Goal: Information Seeking & Learning: Learn about a topic

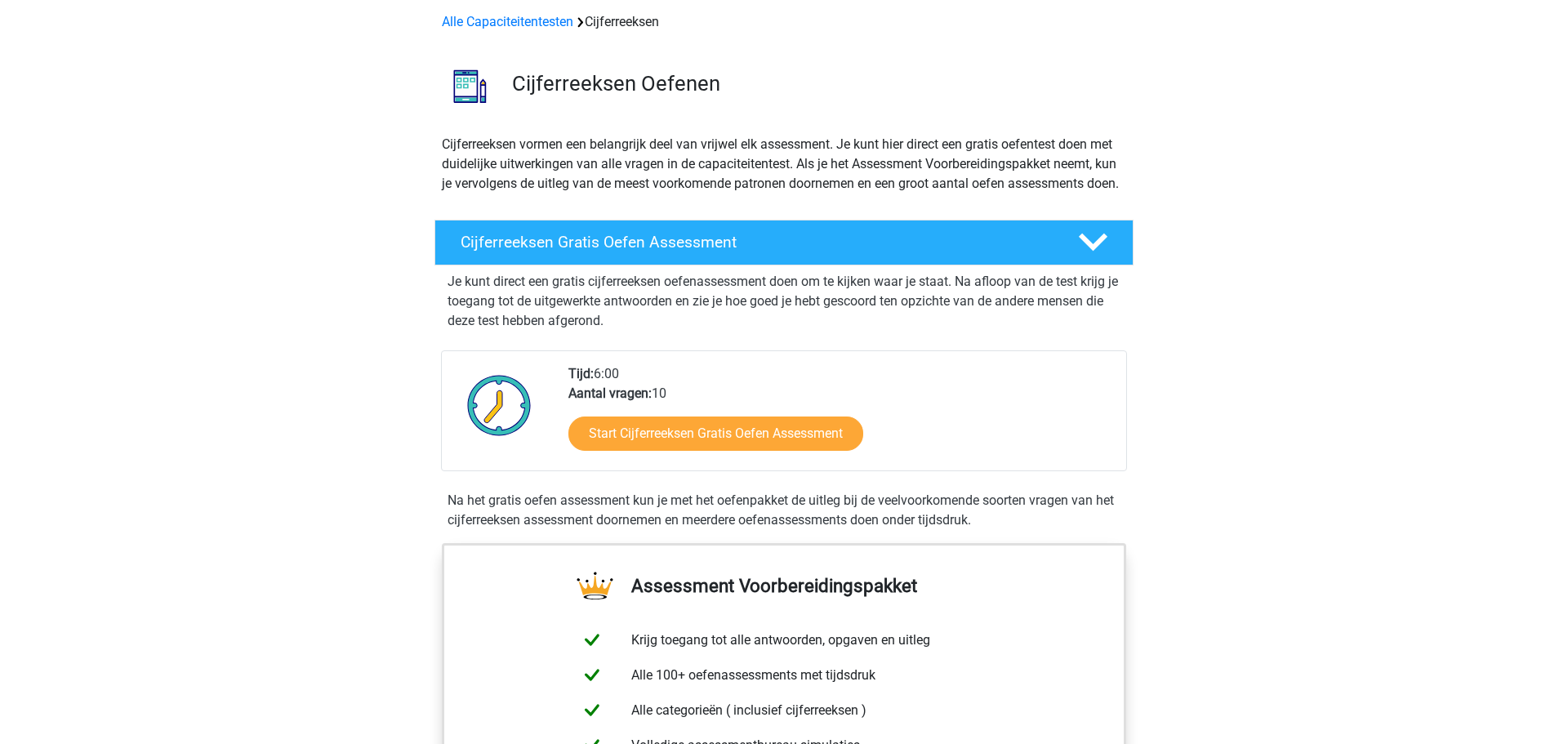
scroll to position [71, 0]
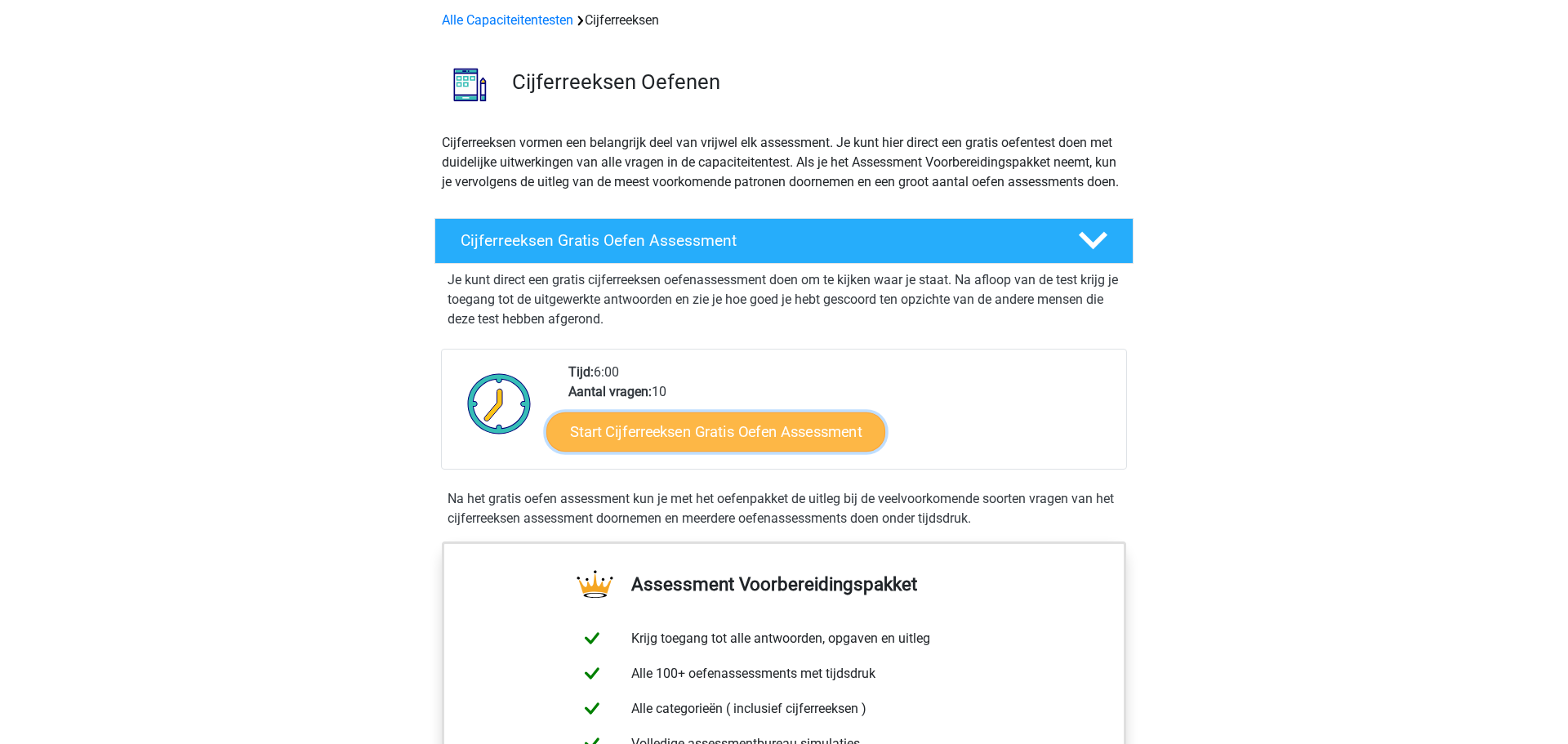
click at [765, 451] on link "Start Cijferreeksen Gratis Oefen Assessment" at bounding box center [716, 431] width 339 height 39
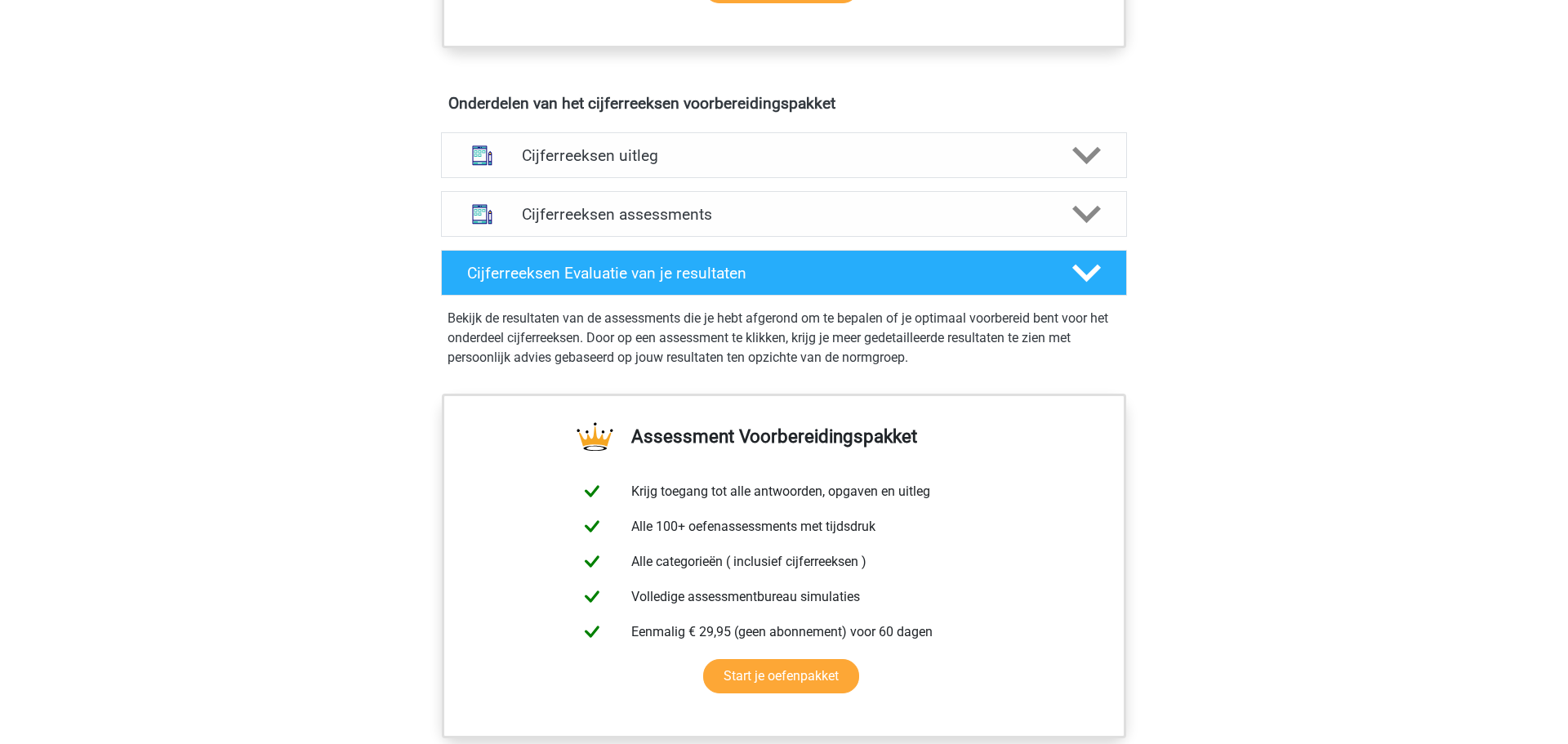
scroll to position [685, 0]
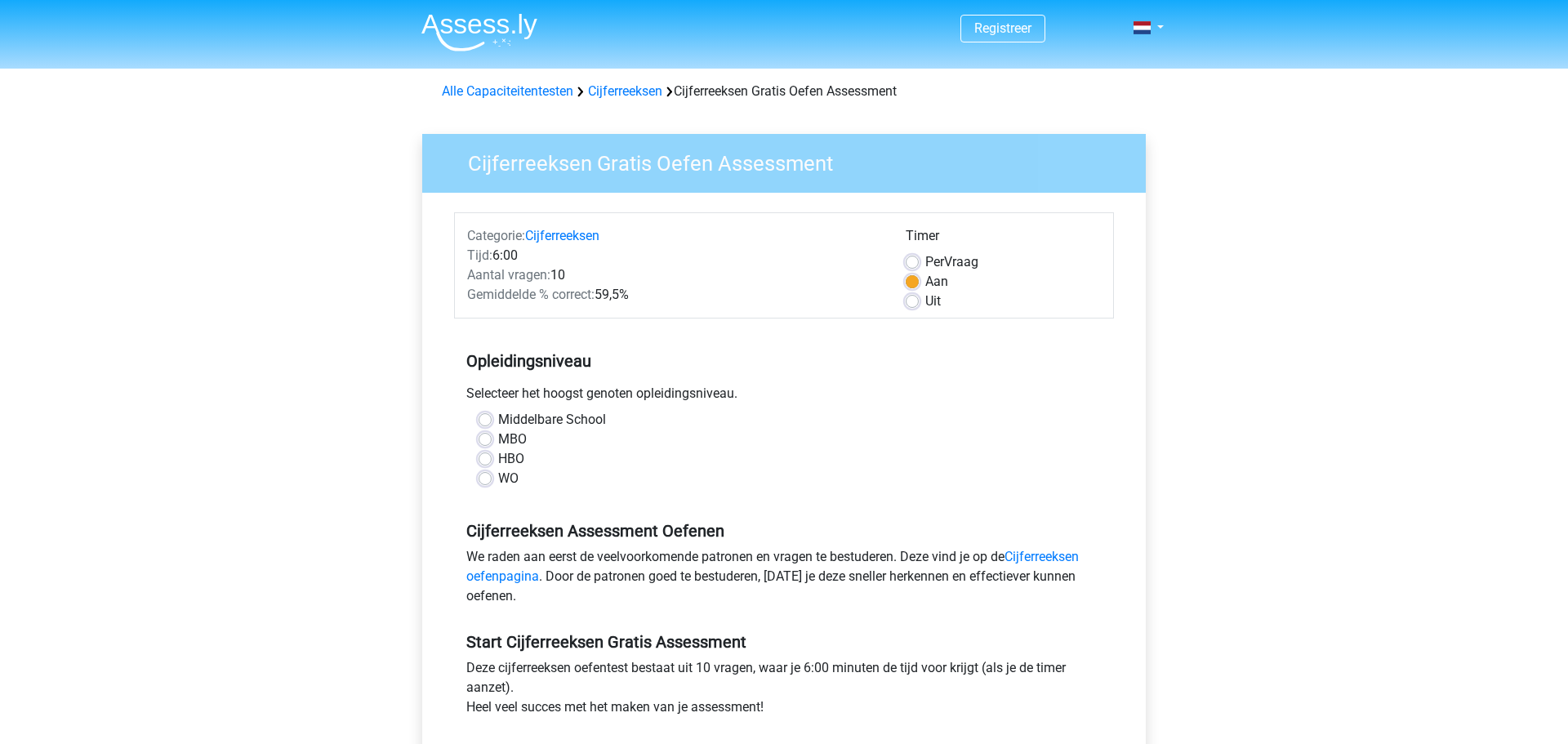
click at [498, 440] on label "MBO" at bounding box center [512, 439] width 29 height 20
click at [486, 440] on input "MBO" at bounding box center [485, 437] width 13 height 16
radio input "true"
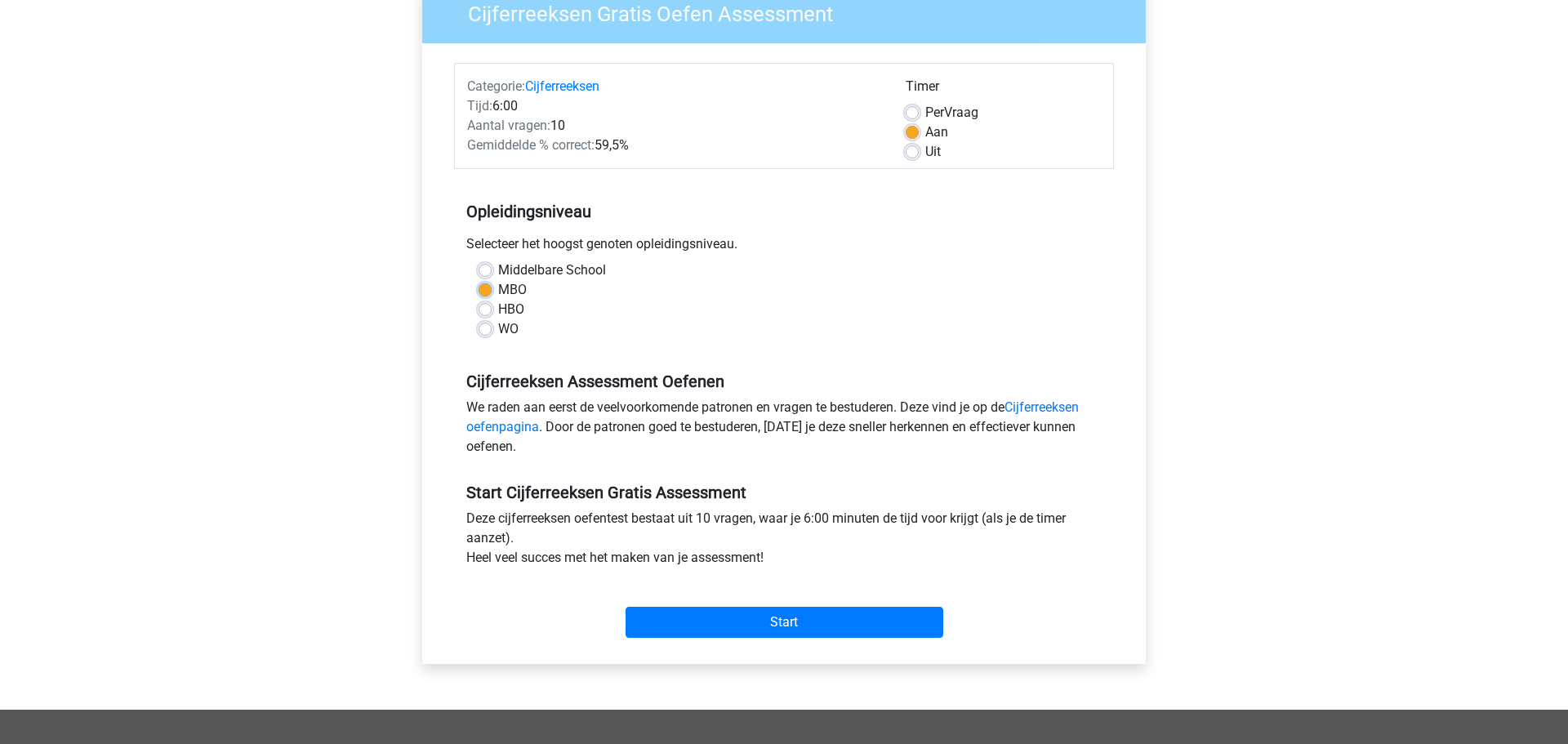
scroll to position [163, 0]
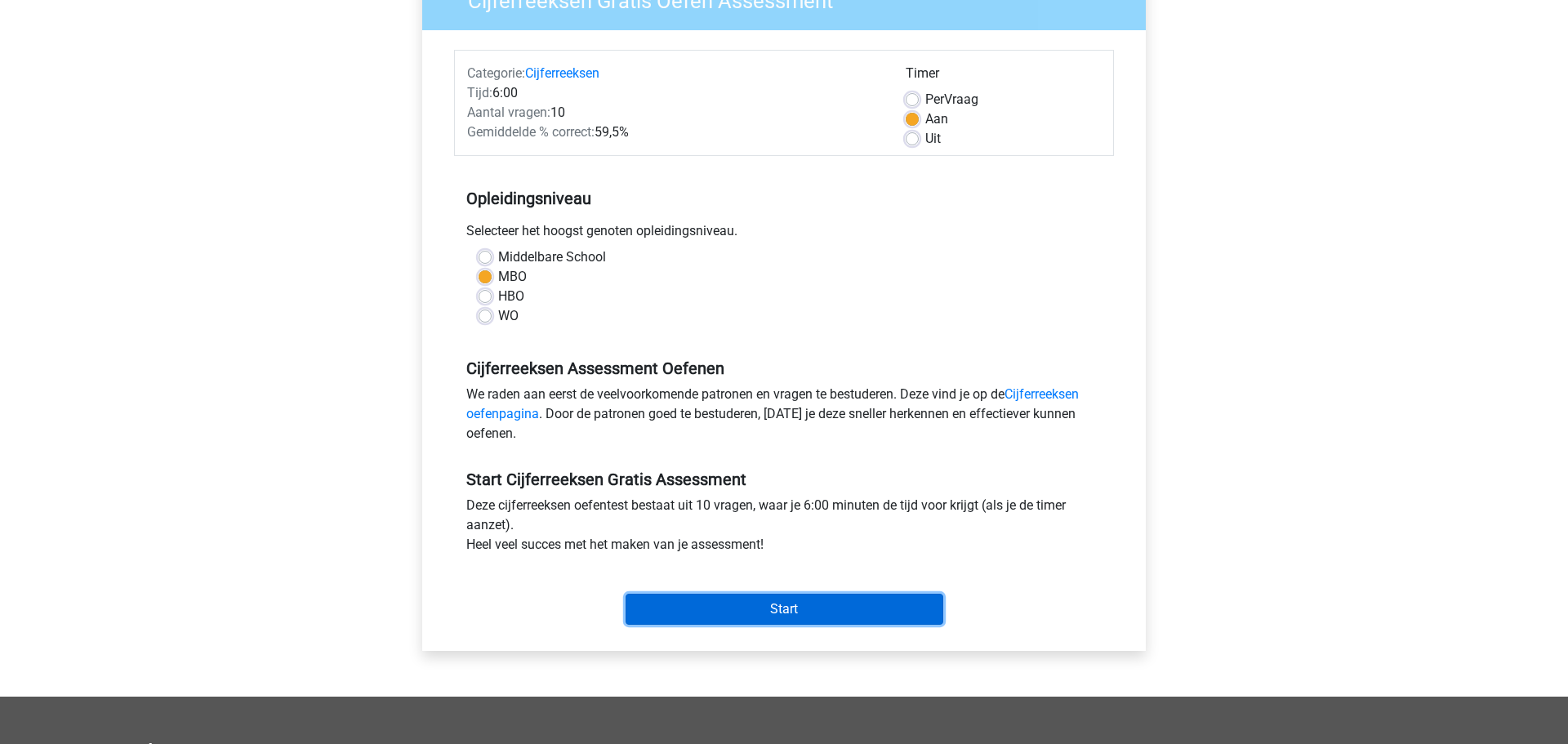
click at [792, 604] on input "Start" at bounding box center [784, 608] width 318 height 31
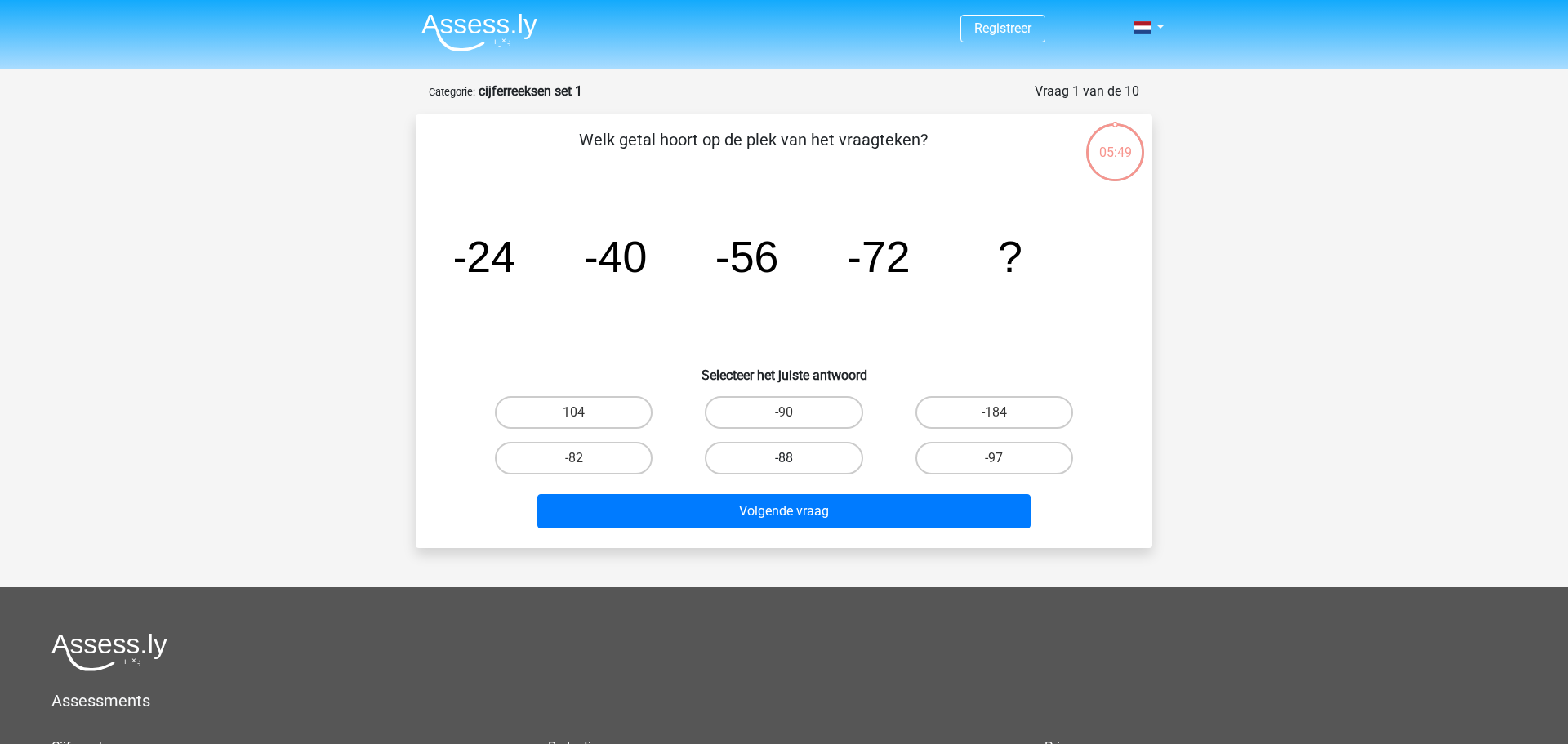
click at [785, 451] on label "-88" at bounding box center [783, 458] width 158 height 33
click at [785, 458] on input "-88" at bounding box center [789, 463] width 10 height 10
radio input "true"
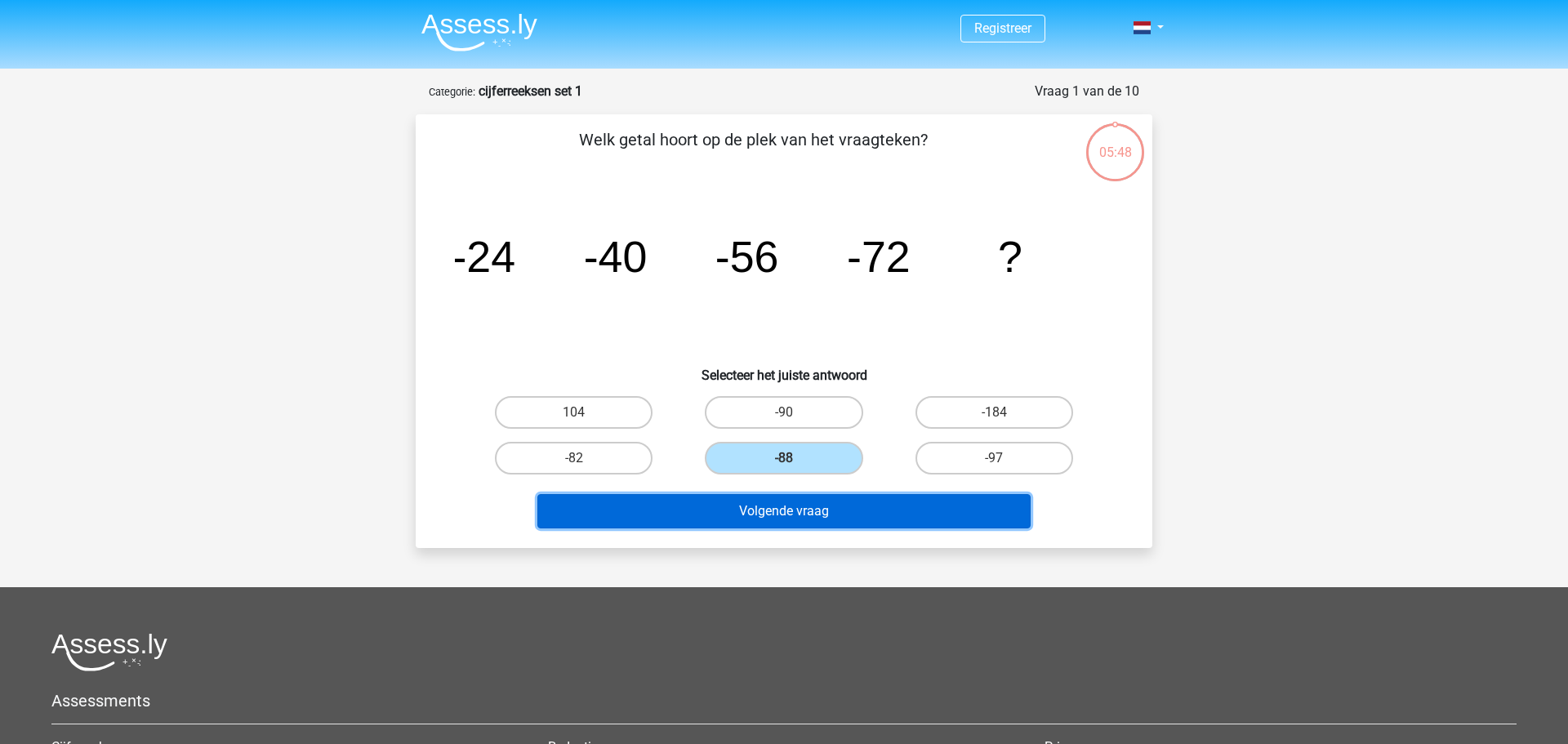
click at [790, 508] on button "Volgende vraag" at bounding box center [784, 511] width 494 height 35
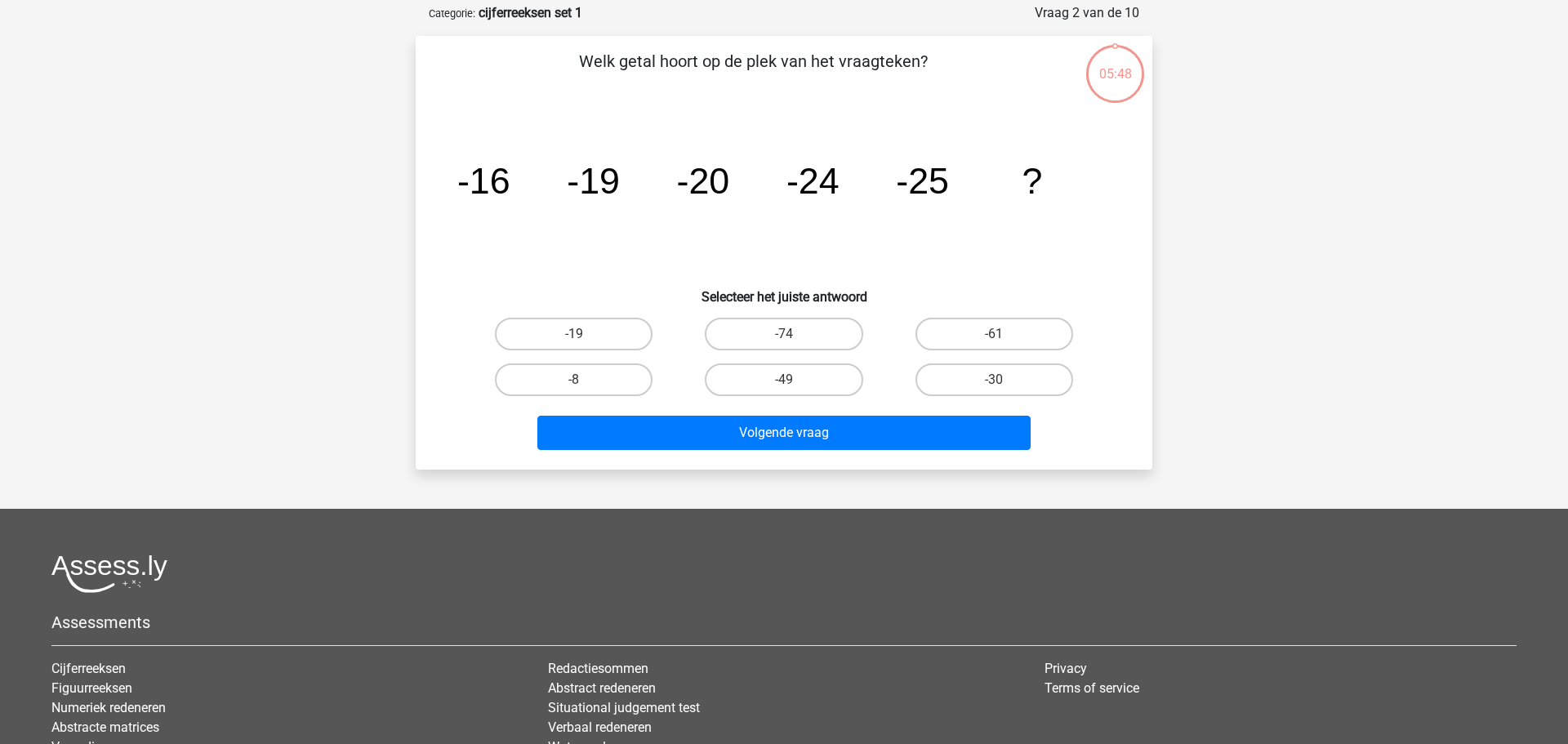
scroll to position [81, 0]
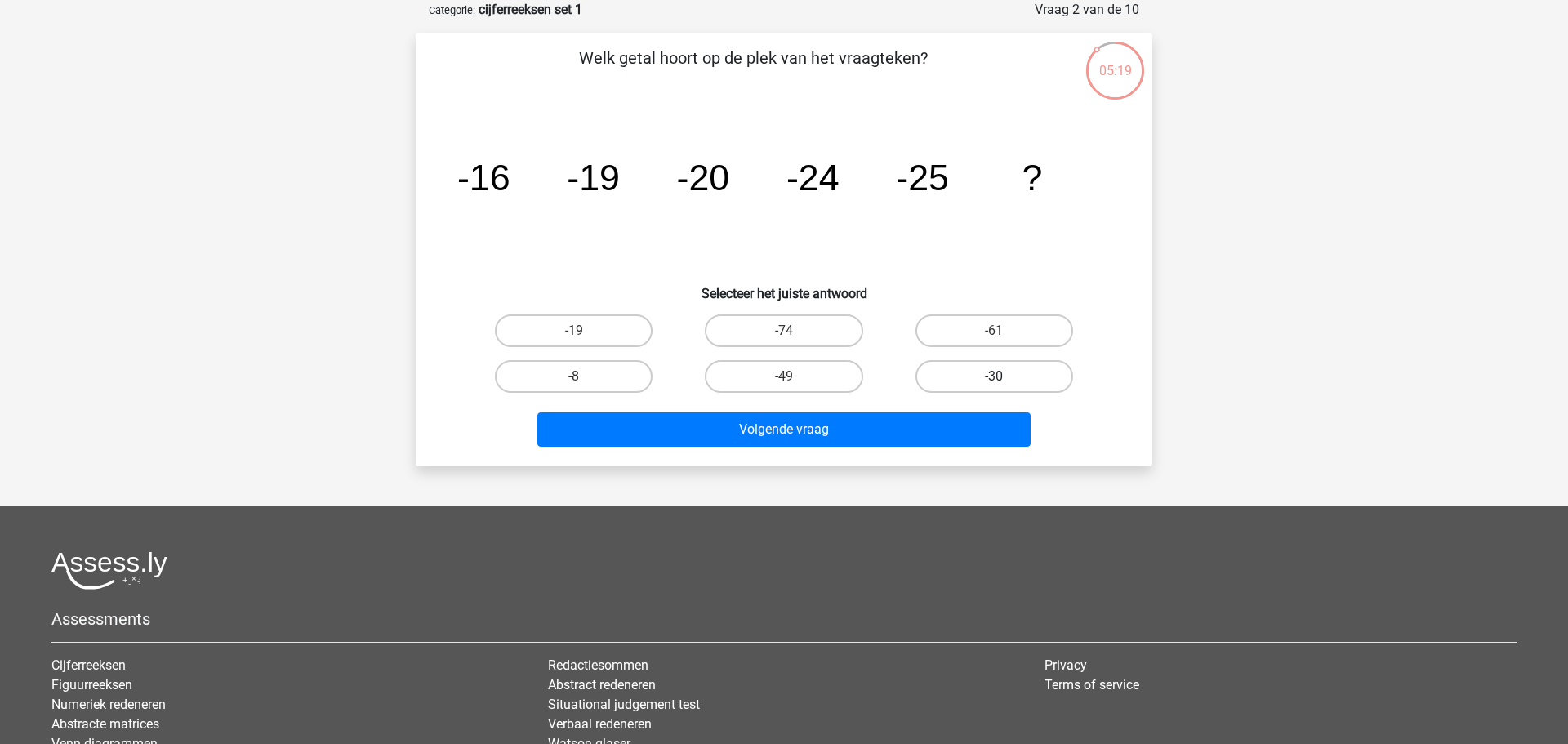
click at [982, 378] on label "-30" at bounding box center [994, 376] width 158 height 33
click at [994, 378] on input "-30" at bounding box center [999, 381] width 10 height 10
radio input "true"
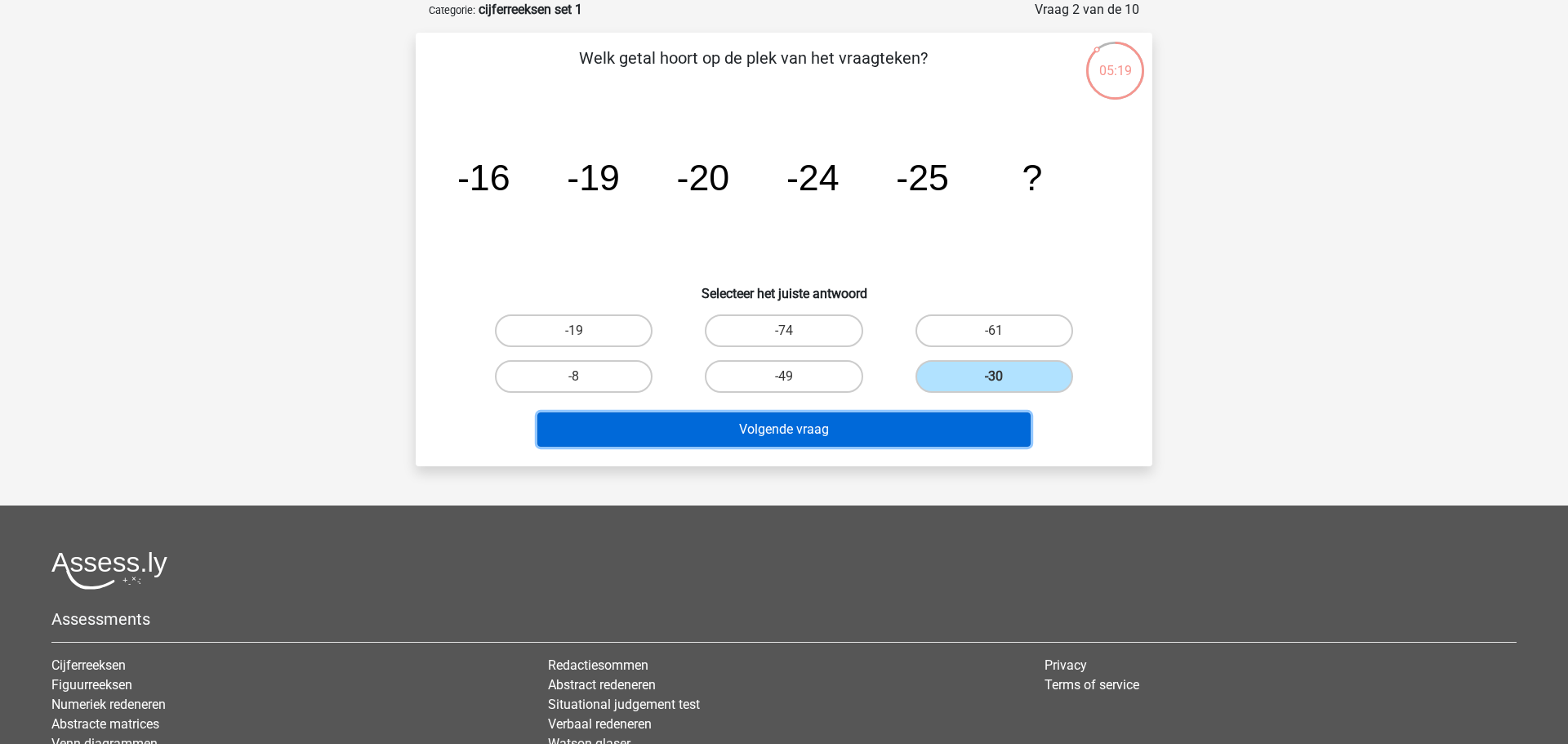
click at [799, 435] on button "Volgende vraag" at bounding box center [784, 429] width 494 height 35
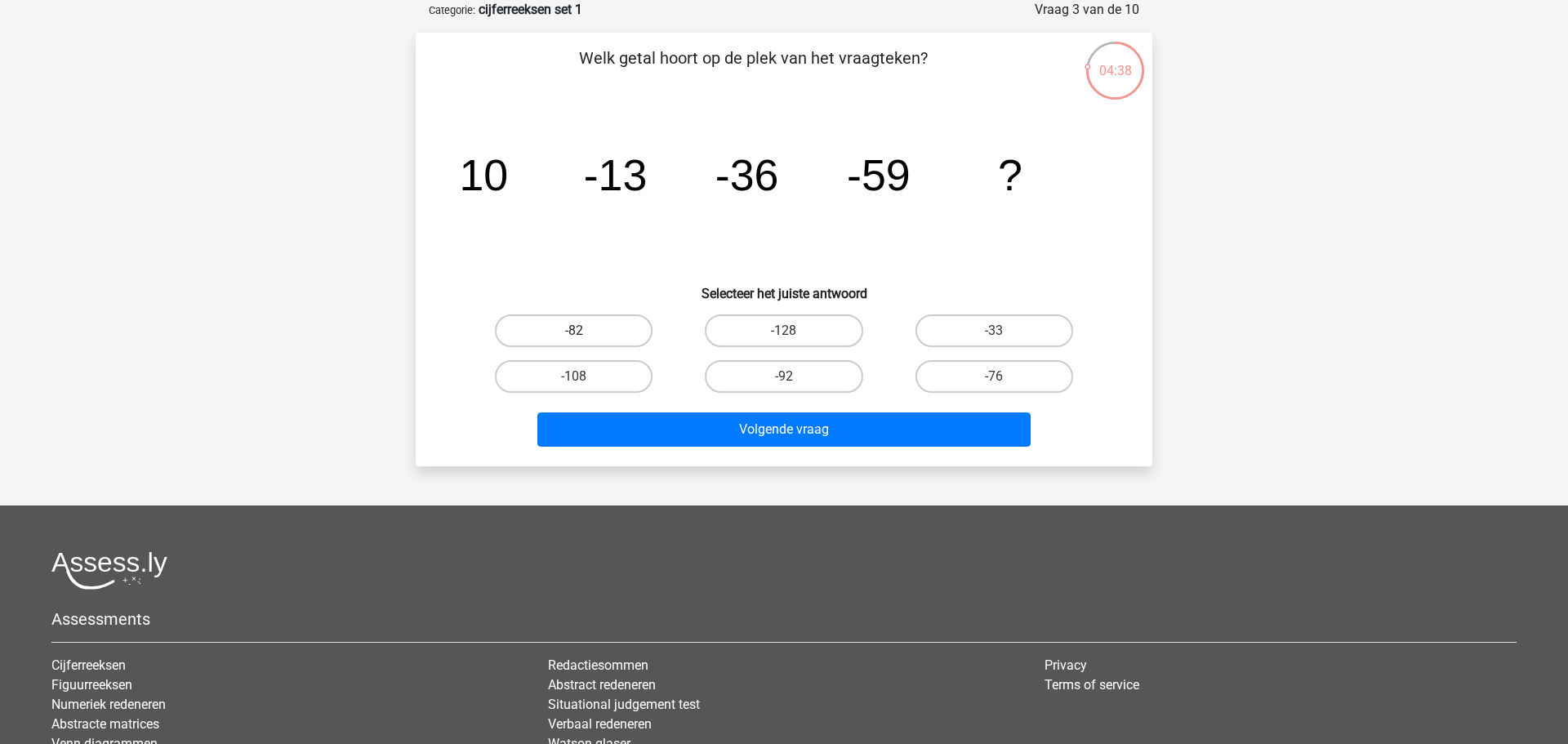
click at [557, 326] on label "-82" at bounding box center [574, 330] width 158 height 33
click at [574, 331] on input "-82" at bounding box center [578, 336] width 10 height 10
radio input "true"
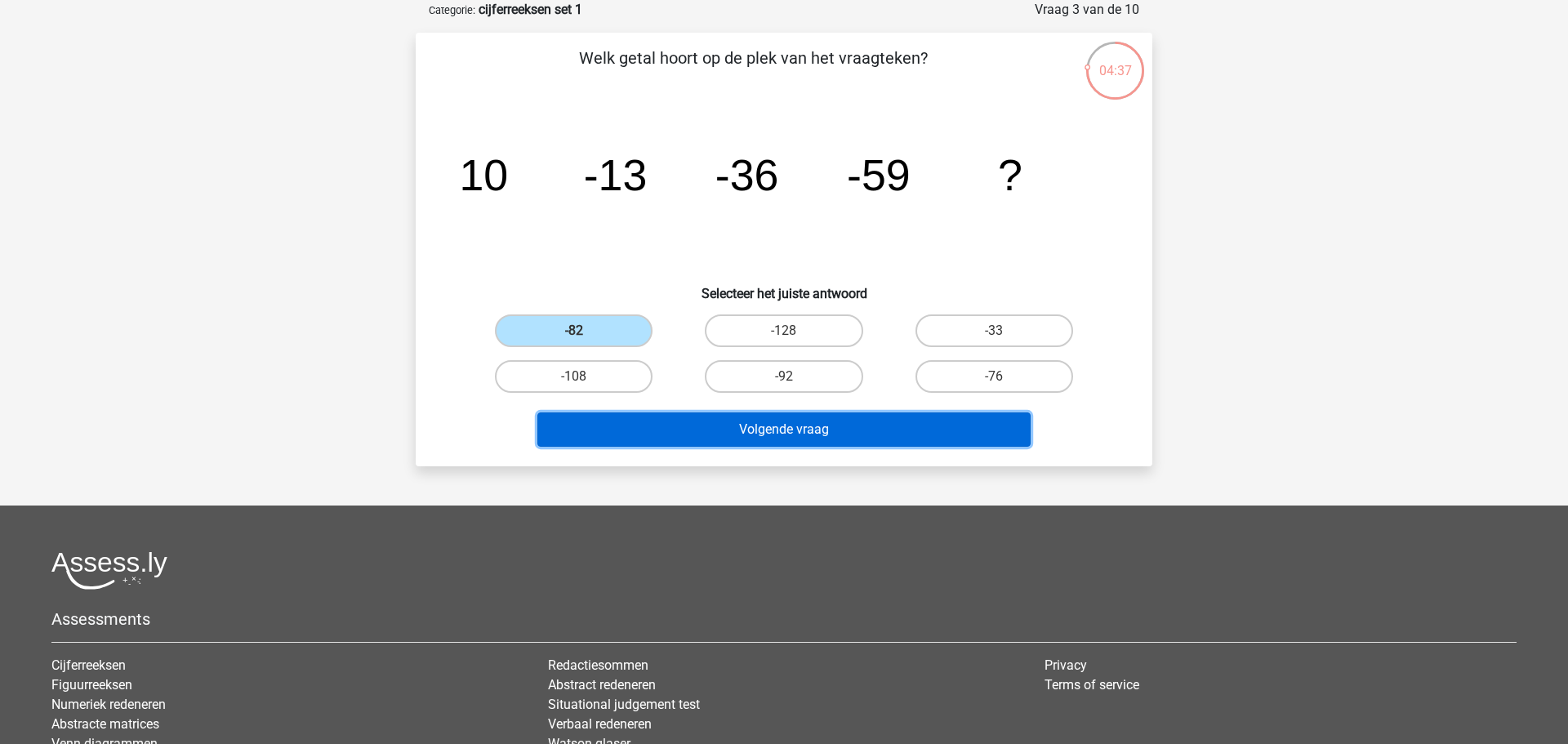
click at [772, 422] on button "Volgende vraag" at bounding box center [784, 429] width 494 height 35
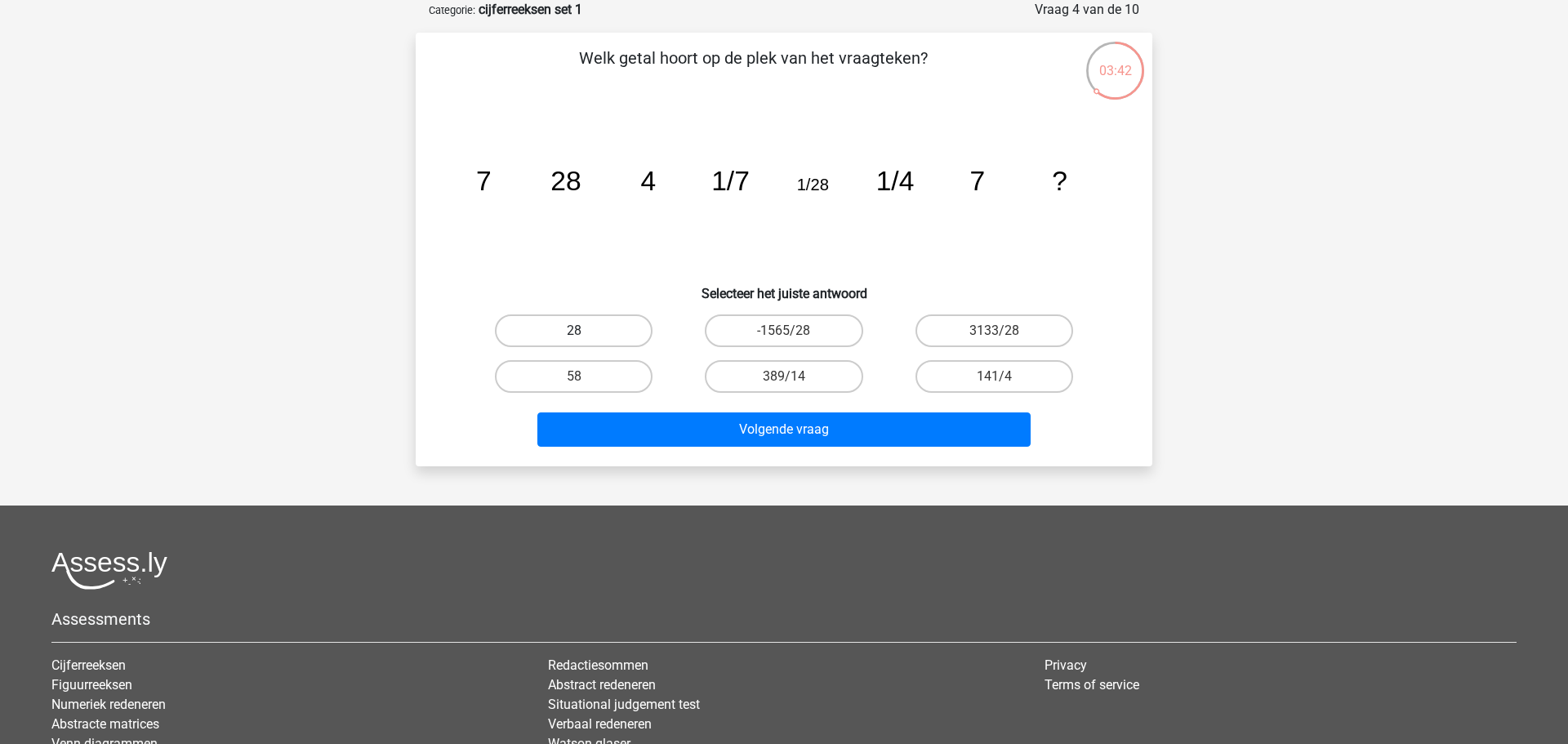
click at [619, 327] on label "28" at bounding box center [574, 330] width 158 height 33
click at [585, 331] on input "28" at bounding box center [578, 336] width 10 height 10
radio input "true"
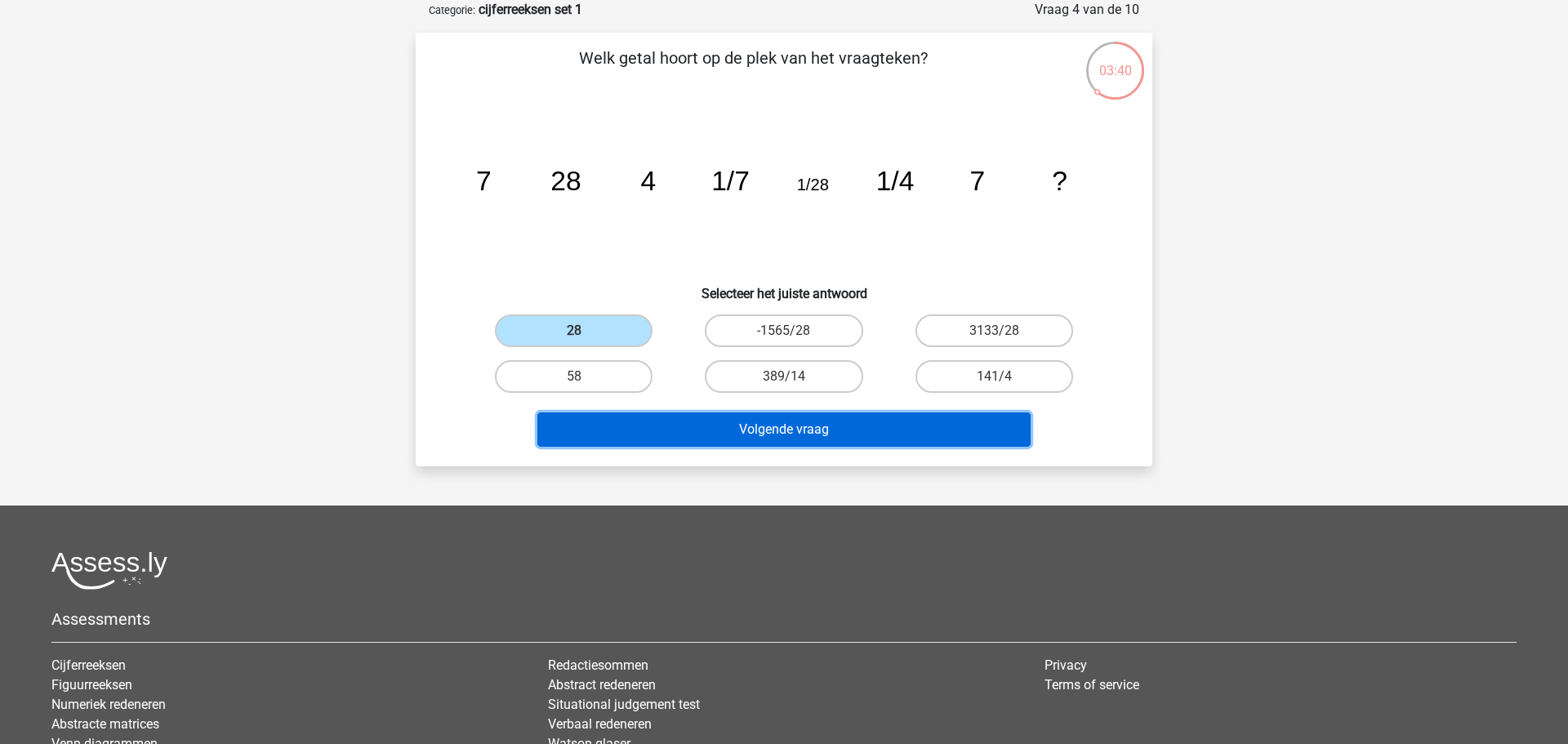
click at [867, 434] on button "Volgende vraag" at bounding box center [784, 429] width 494 height 35
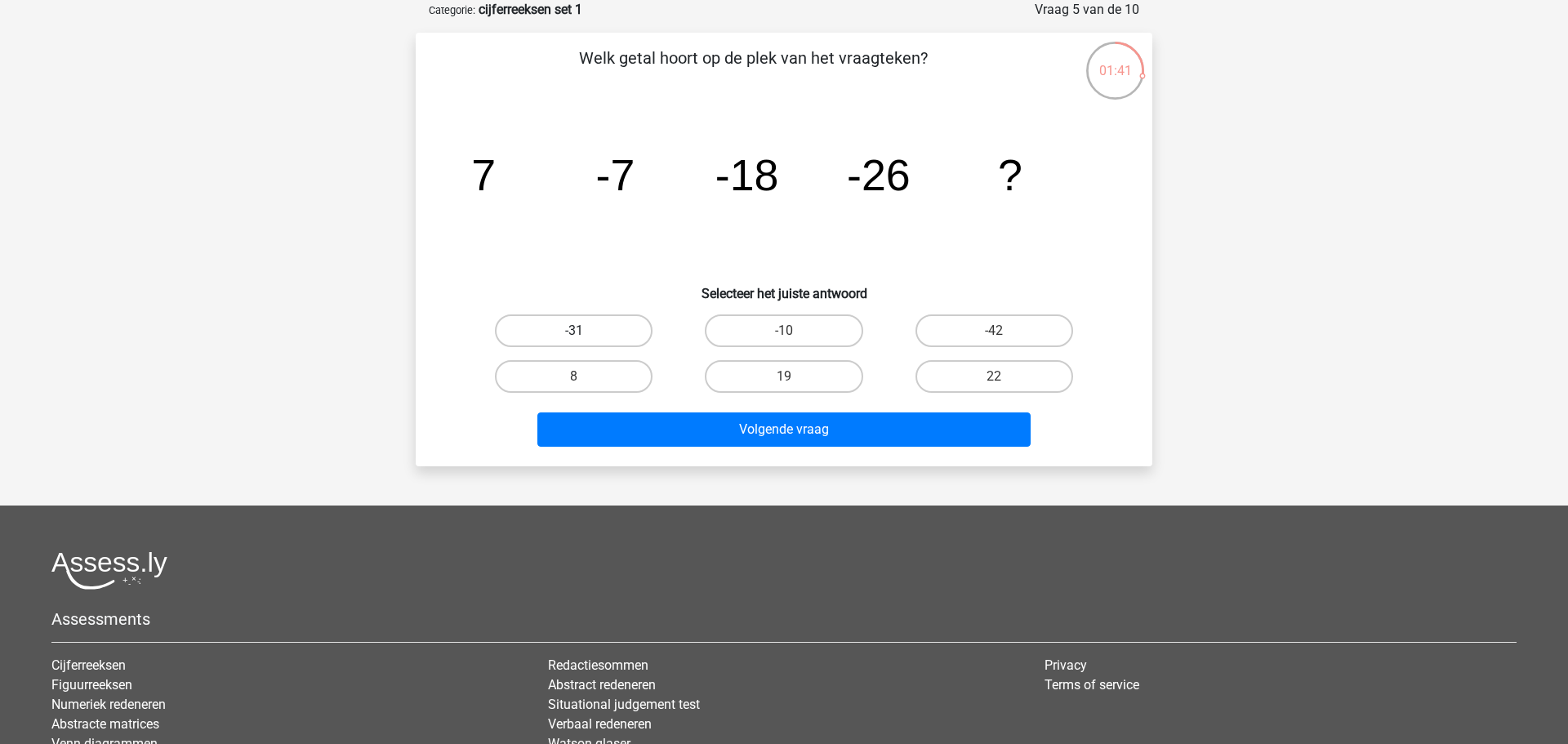
click at [567, 336] on label "-31" at bounding box center [574, 330] width 158 height 33
click at [574, 336] on input "-31" at bounding box center [578, 336] width 10 height 10
radio input "true"
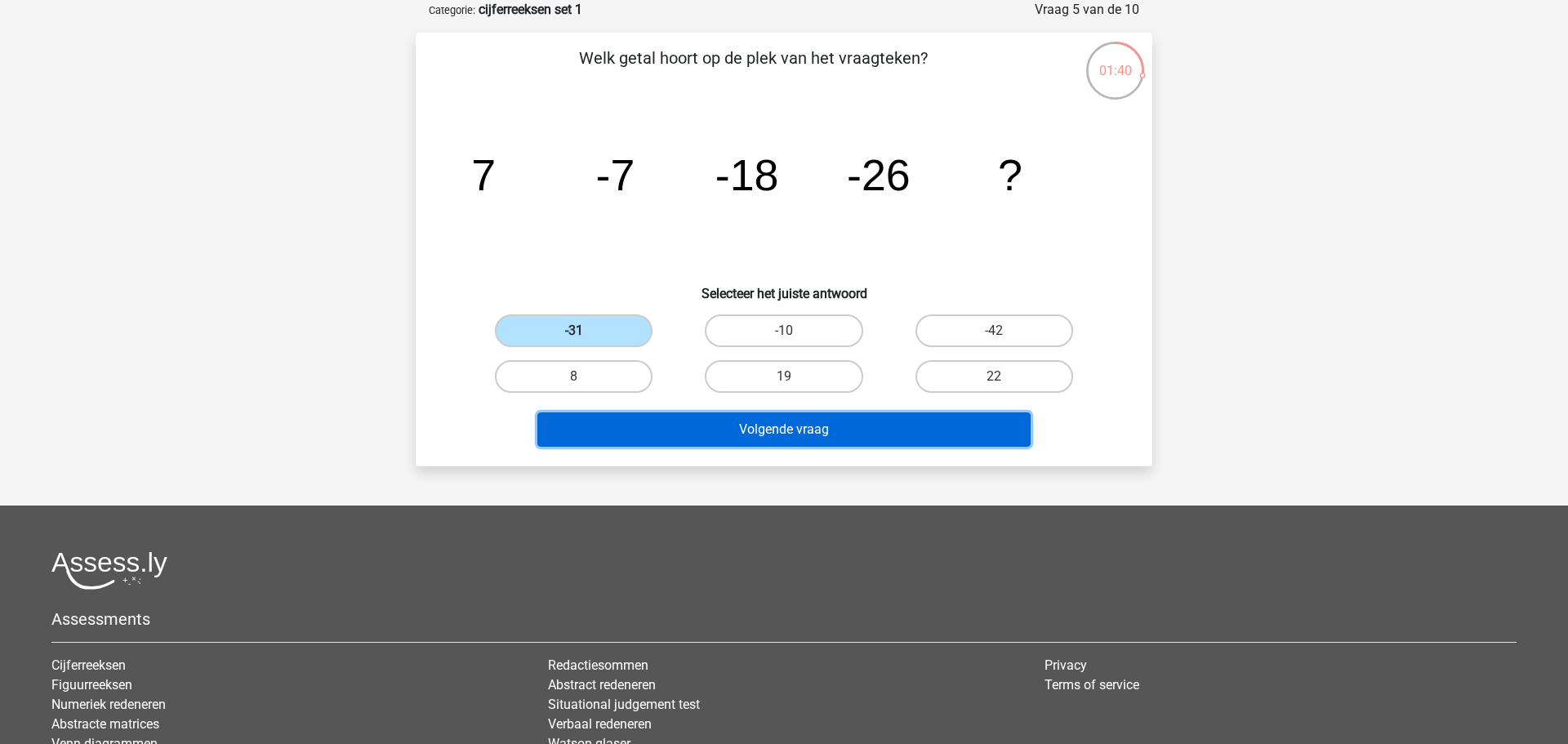
click at [839, 442] on button "Volgende vraag" at bounding box center [784, 429] width 494 height 35
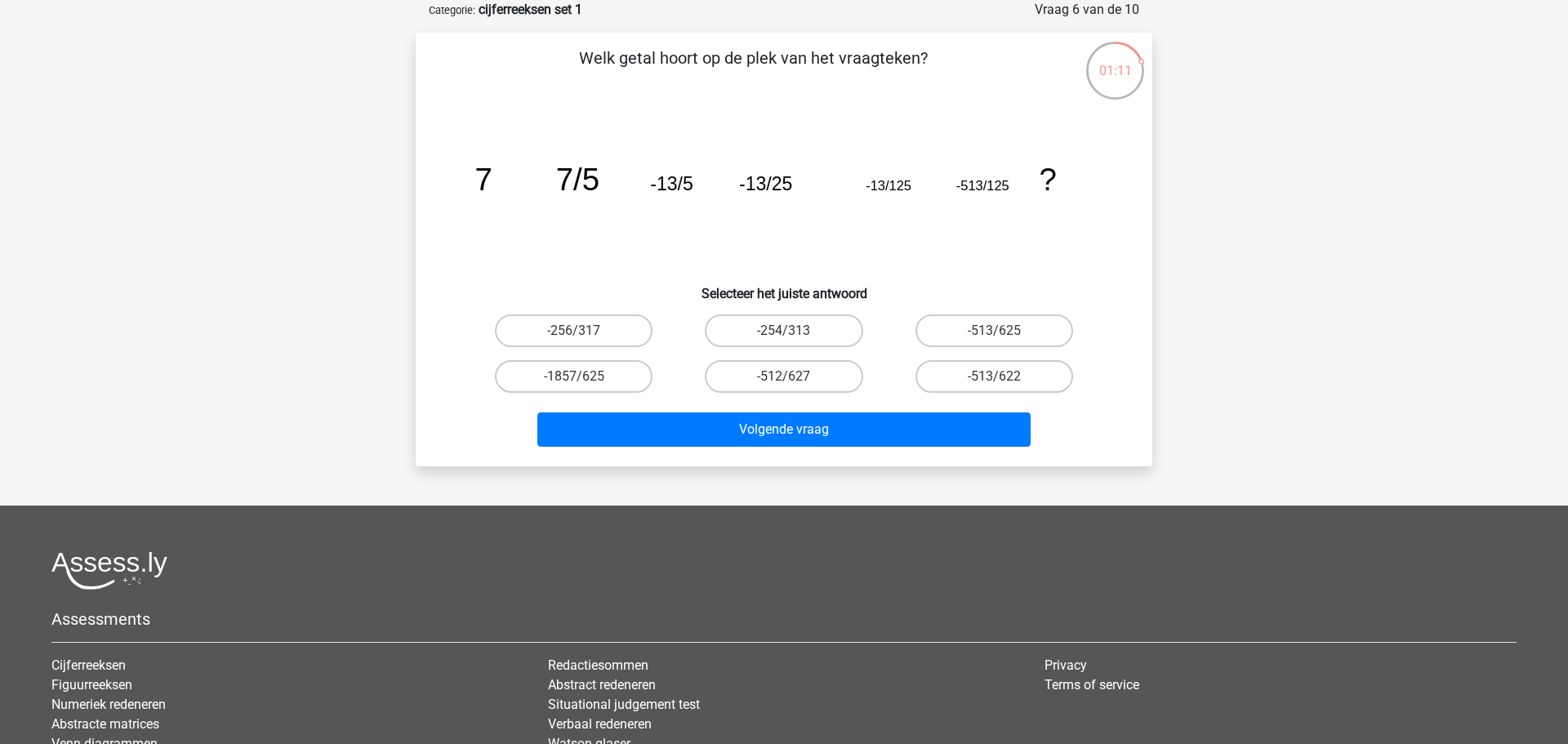
drag, startPoint x: 975, startPoint y: 327, endPoint x: 914, endPoint y: 348, distance: 64.5
click at [976, 327] on label "-513/625" at bounding box center [994, 330] width 158 height 33
click at [994, 331] on input "-513/625" at bounding box center [999, 336] width 10 height 10
radio input "true"
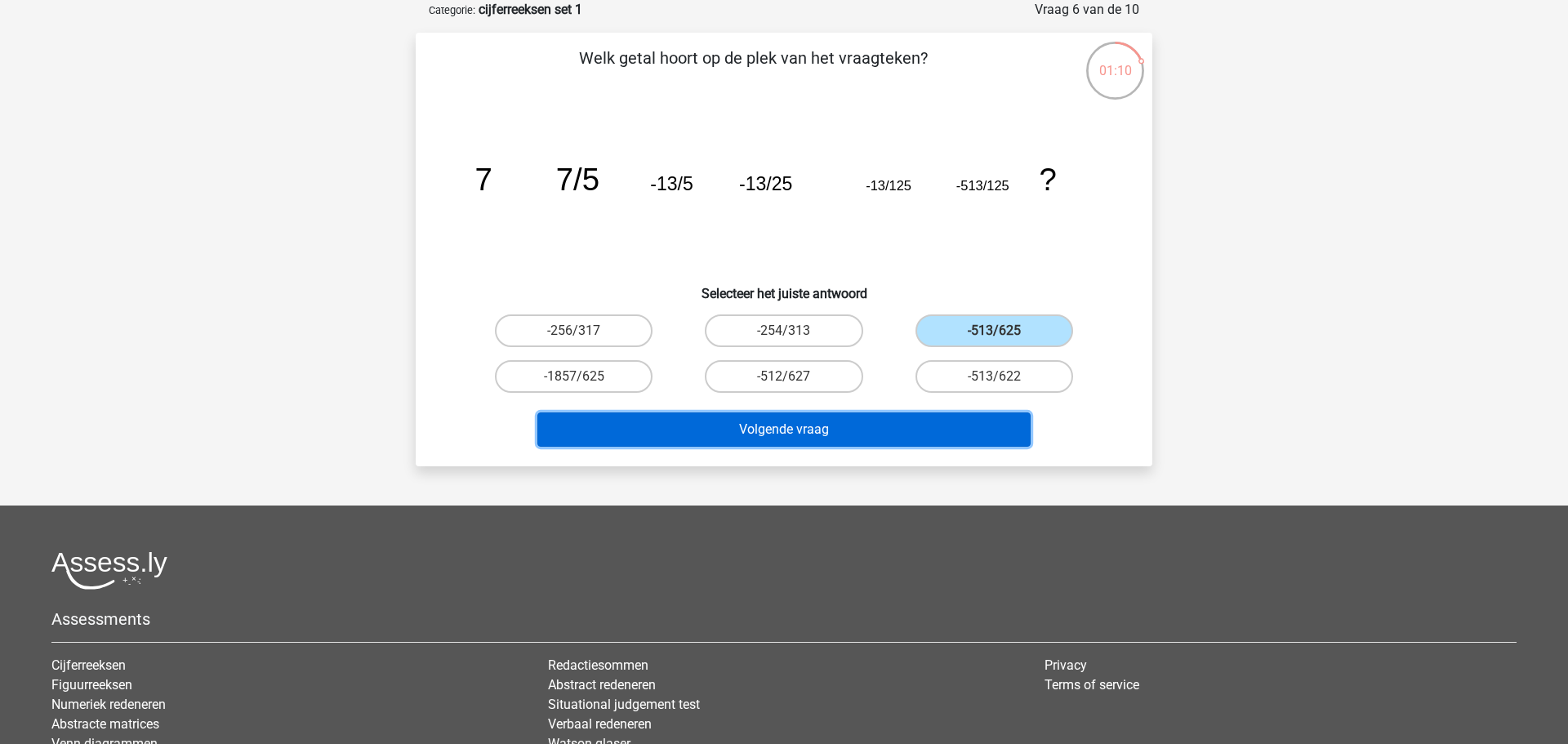
click at [814, 424] on button "Volgende vraag" at bounding box center [784, 429] width 494 height 35
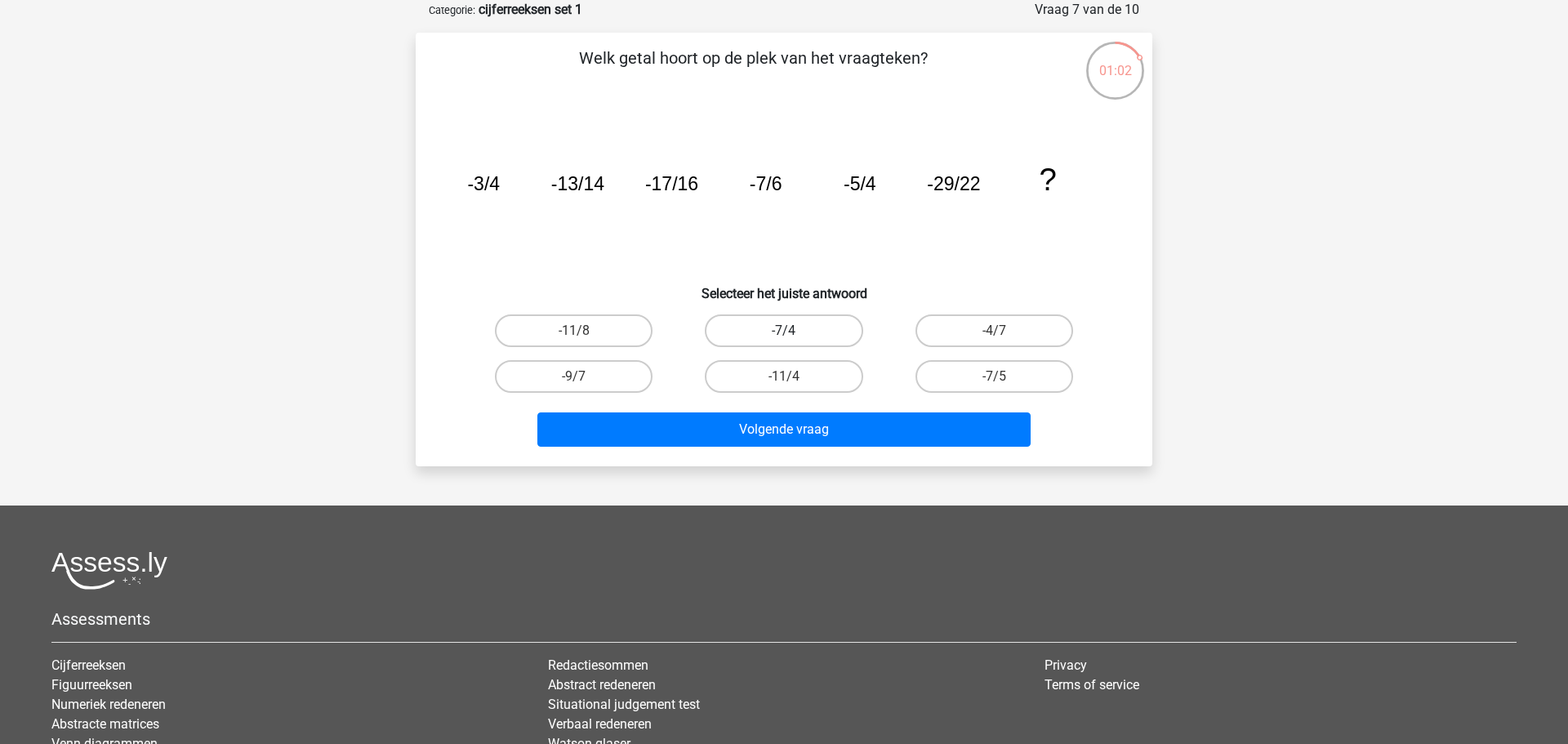
click at [806, 328] on label "-7/4" at bounding box center [783, 330] width 158 height 33
click at [794, 331] on input "-7/4" at bounding box center [789, 336] width 10 height 10
radio input "true"
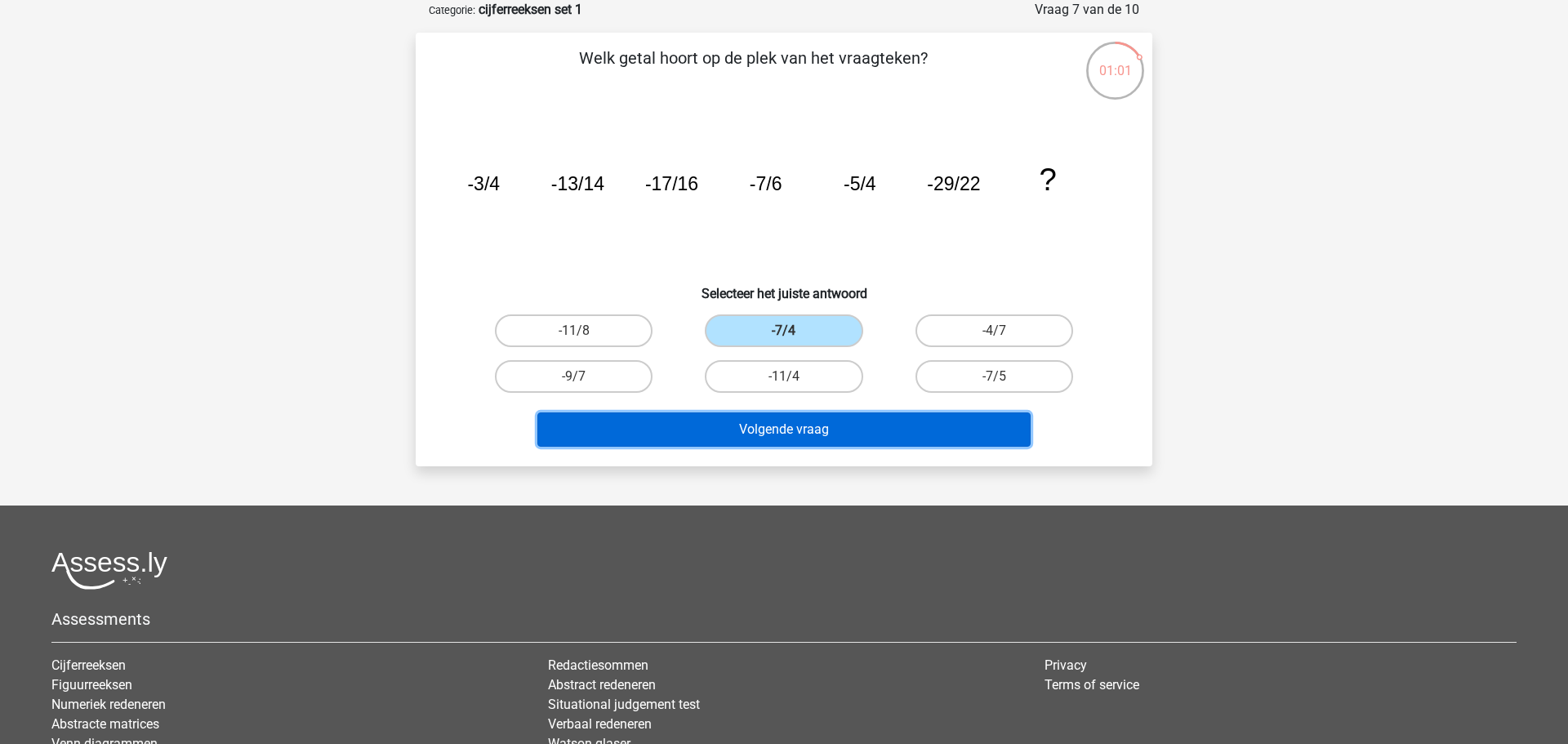
click at [806, 439] on button "Volgende vraag" at bounding box center [784, 429] width 494 height 35
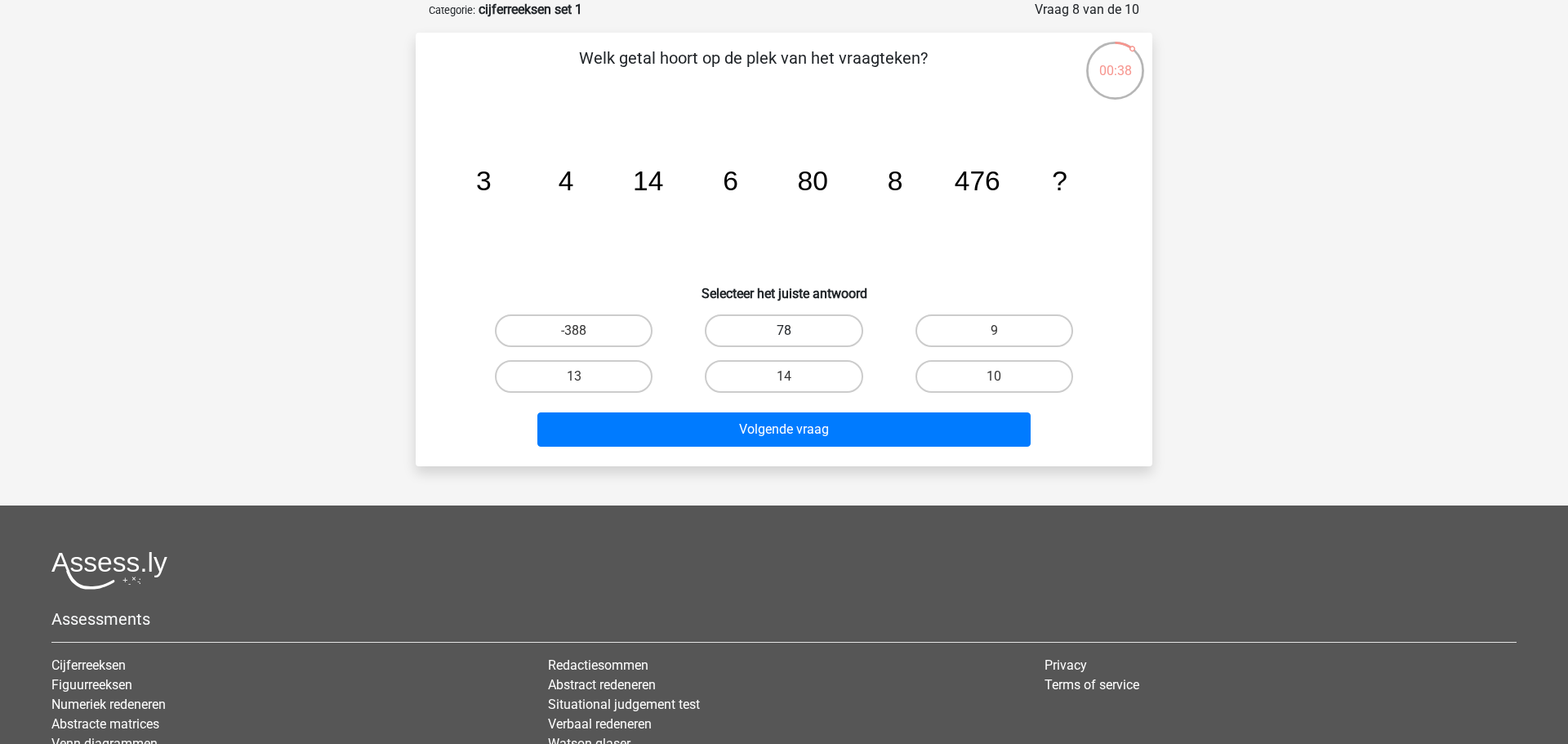
click at [764, 321] on label "78" at bounding box center [783, 330] width 158 height 33
click at [784, 331] on input "78" at bounding box center [789, 336] width 10 height 10
radio input "true"
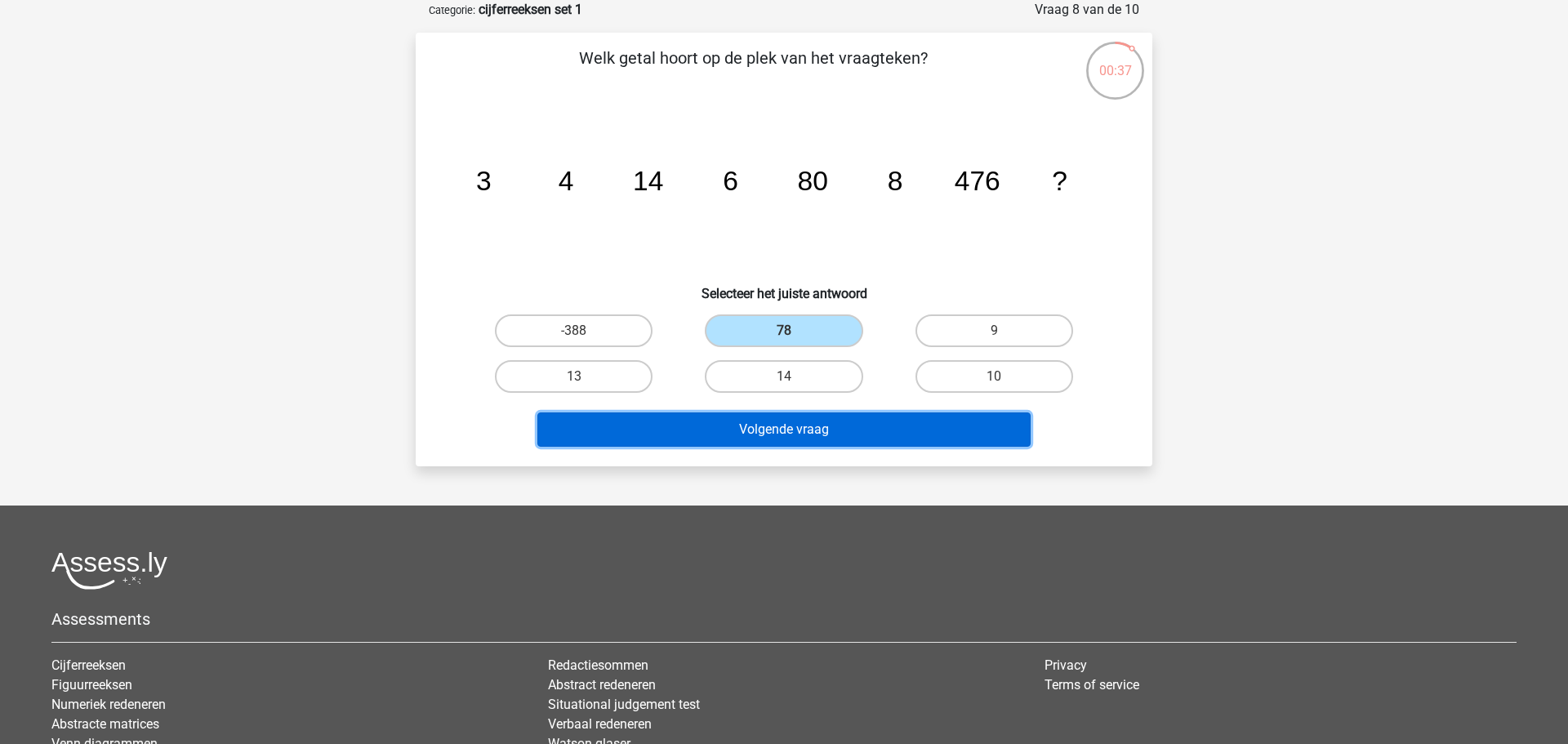
click at [767, 436] on button "Volgende vraag" at bounding box center [784, 429] width 494 height 35
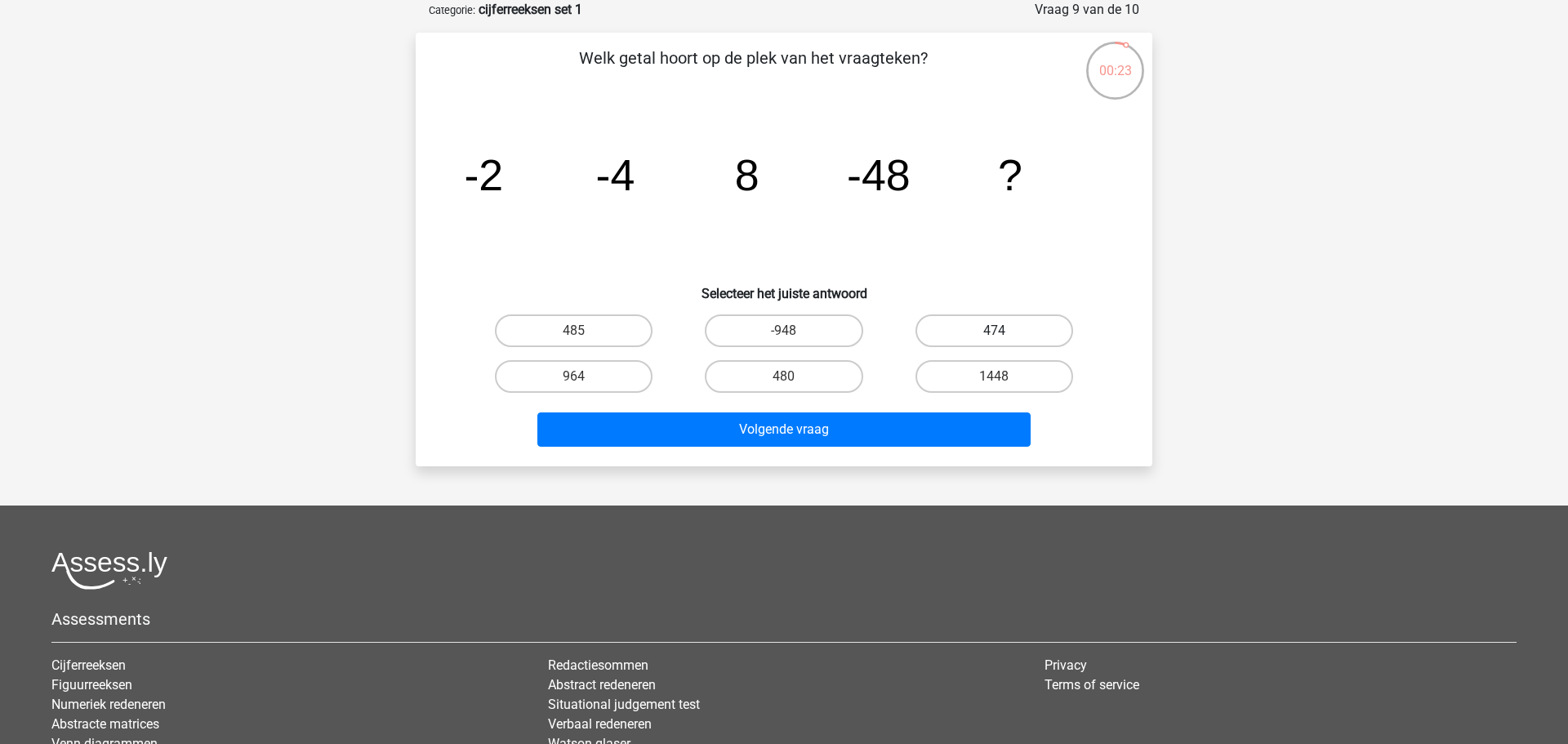
click at [976, 332] on label "474" at bounding box center [994, 330] width 158 height 33
click at [994, 332] on input "474" at bounding box center [999, 336] width 10 height 10
radio input "true"
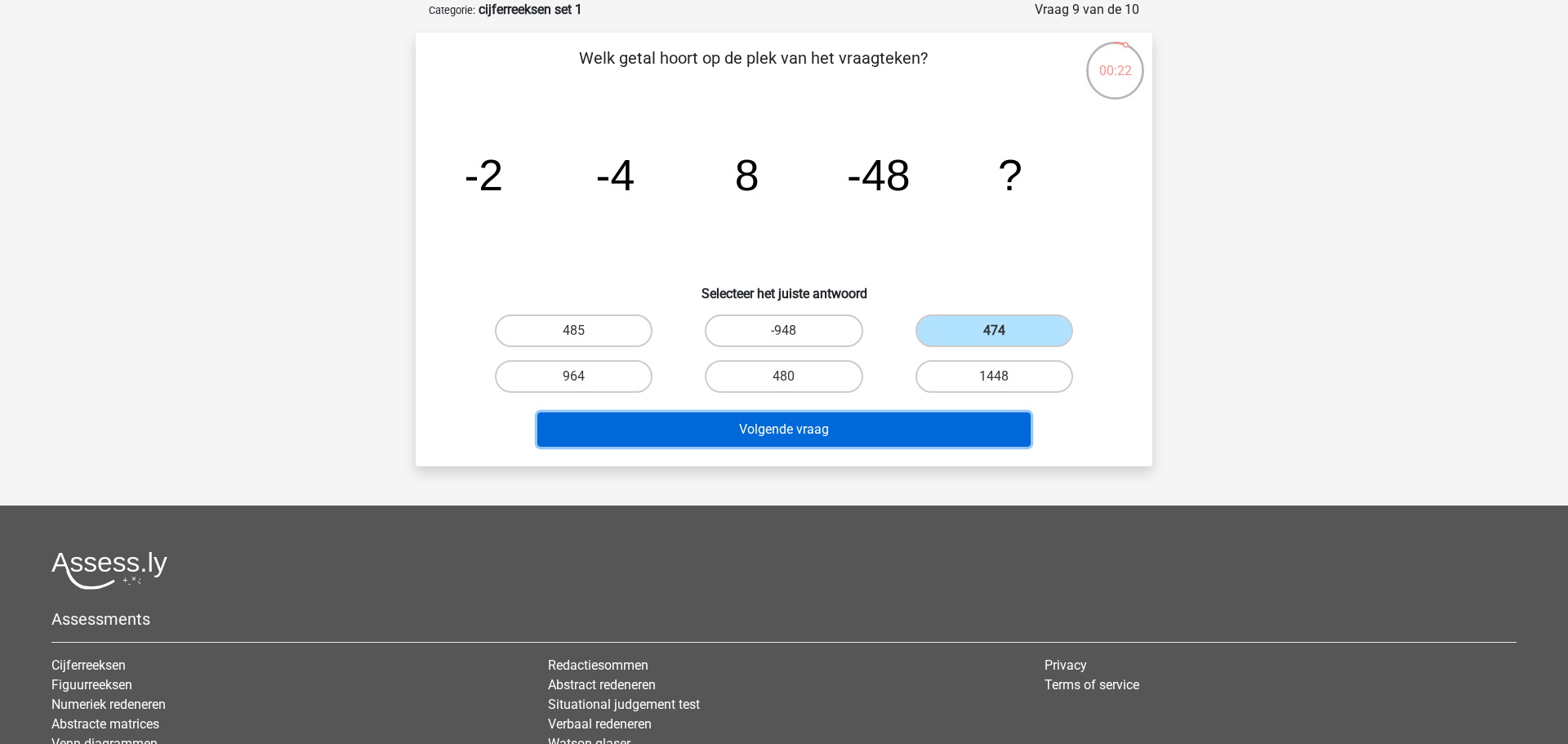
click at [861, 434] on button "Volgende vraag" at bounding box center [784, 429] width 494 height 35
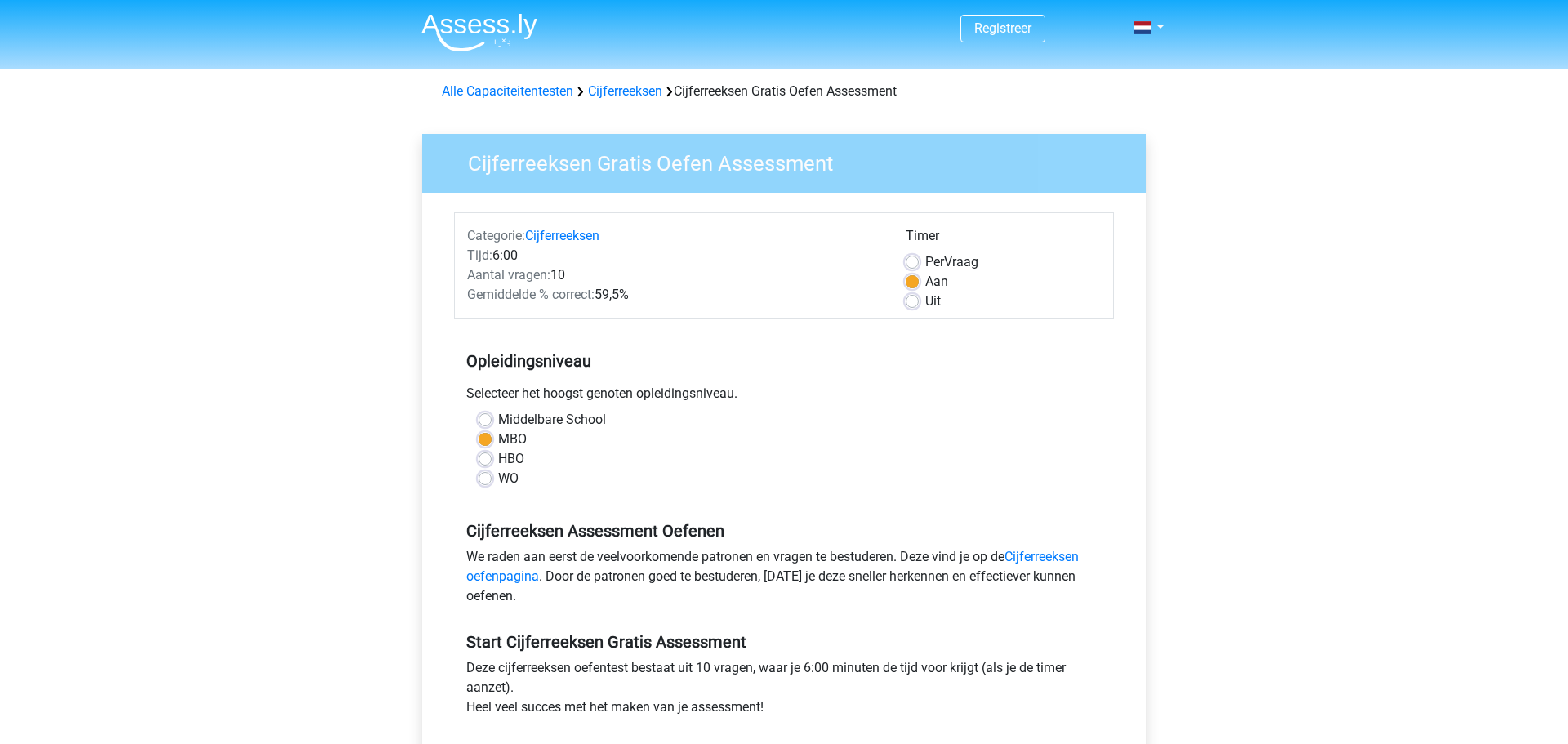
scroll to position [163, 0]
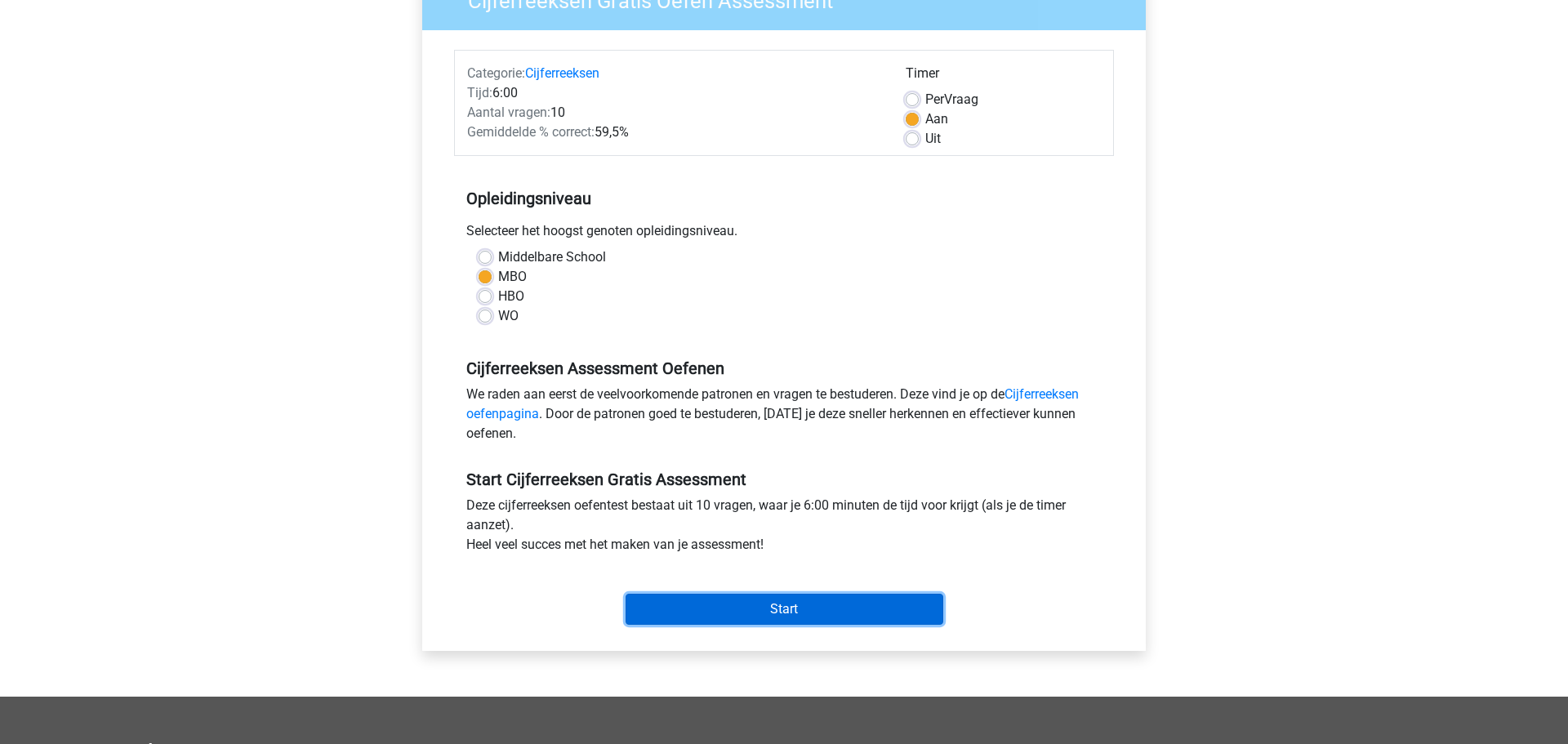
click at [752, 614] on input "Start" at bounding box center [784, 608] width 318 height 31
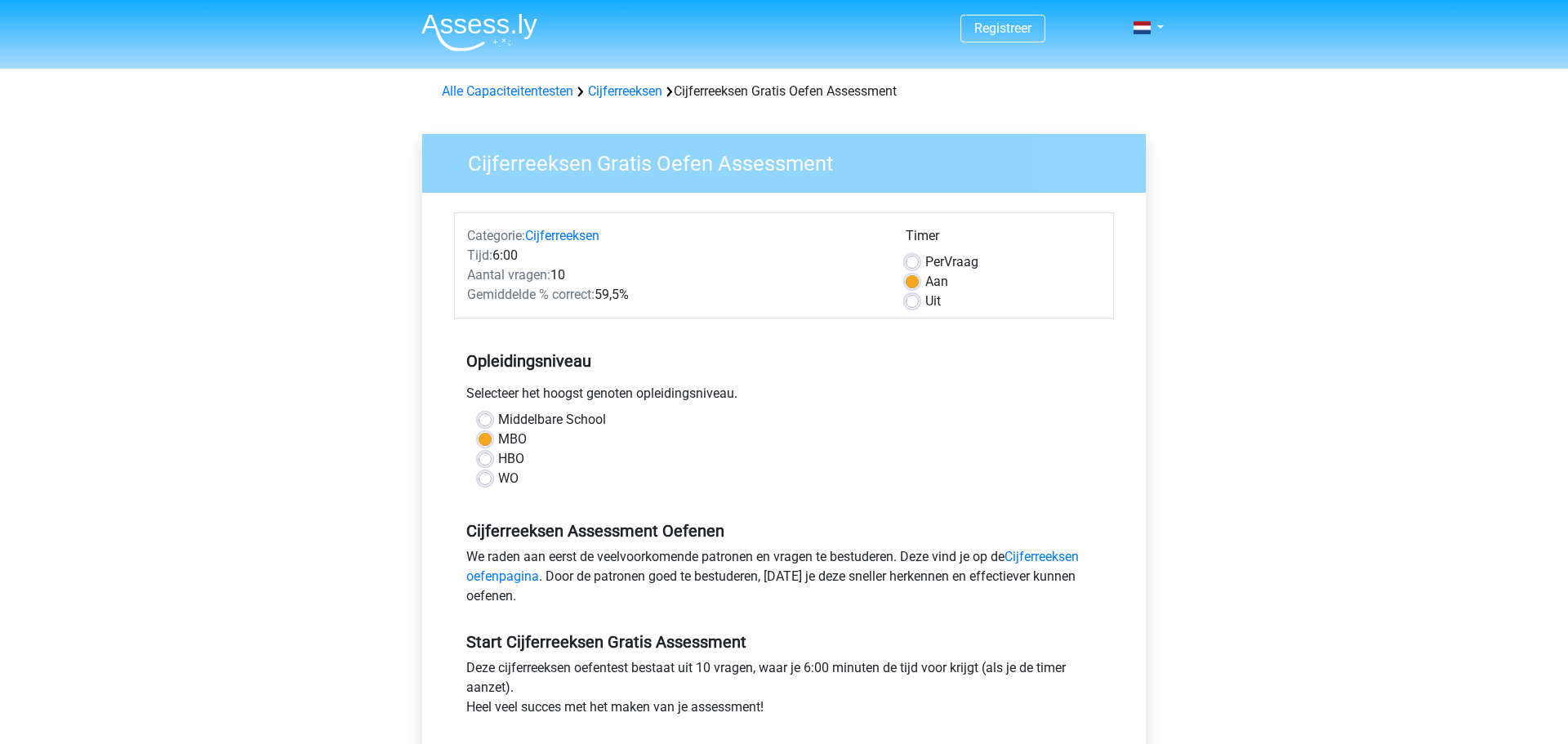
scroll to position [163, 0]
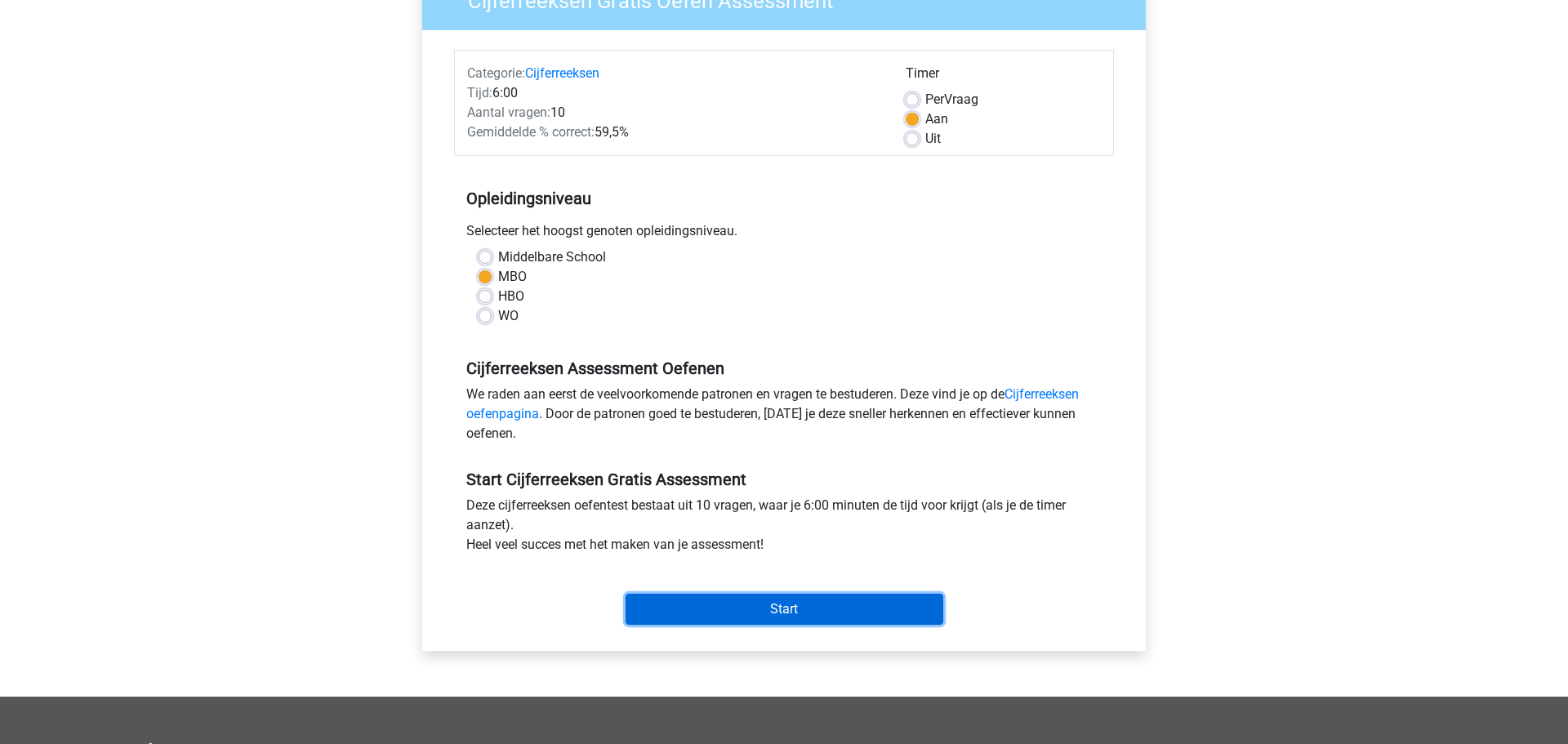
click at [791, 612] on input "Start" at bounding box center [784, 608] width 318 height 31
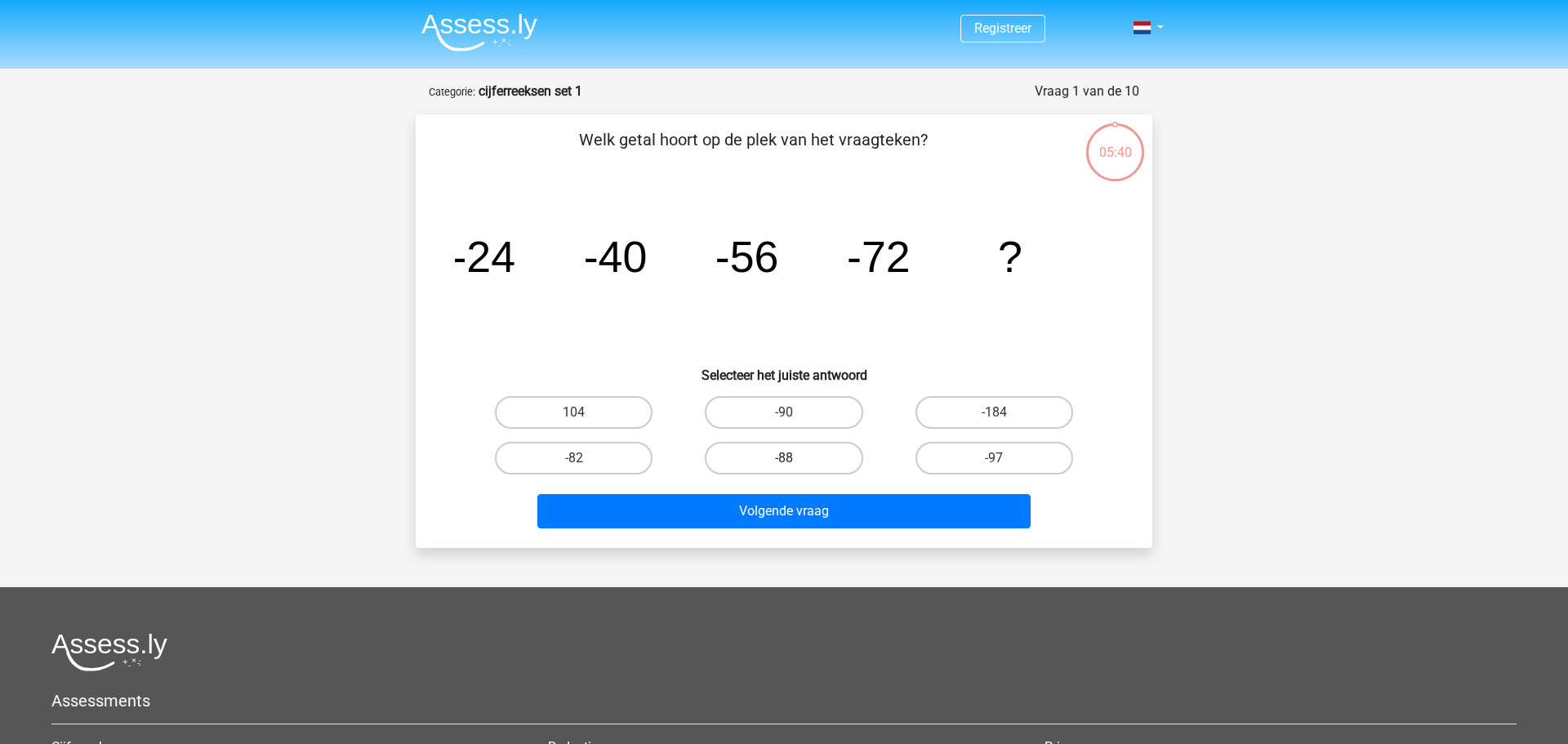
click at [796, 458] on label "-88" at bounding box center [783, 458] width 158 height 33
click at [794, 458] on input "-88" at bounding box center [789, 463] width 10 height 10
radio input "true"
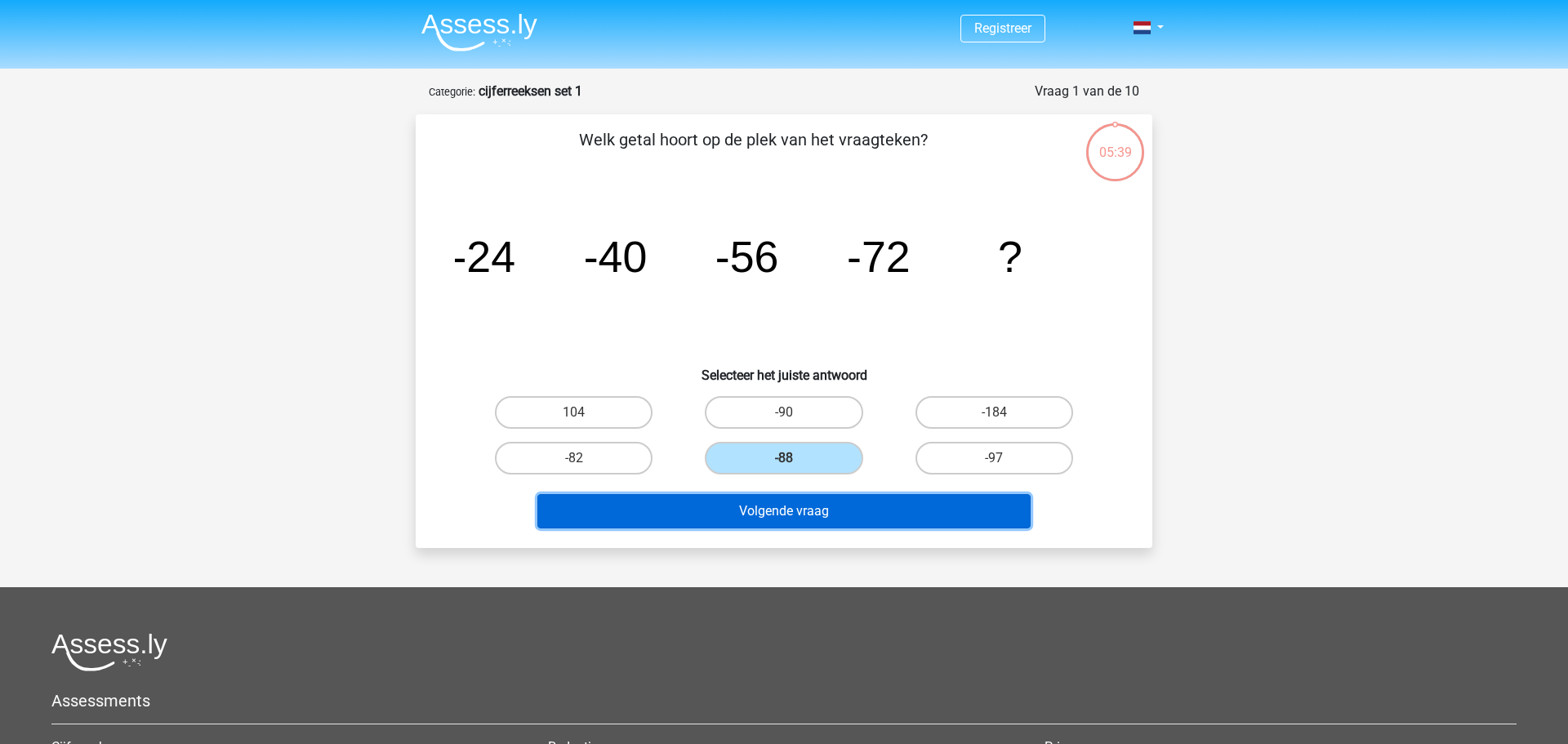
click at [828, 510] on button "Volgende vraag" at bounding box center [784, 511] width 494 height 35
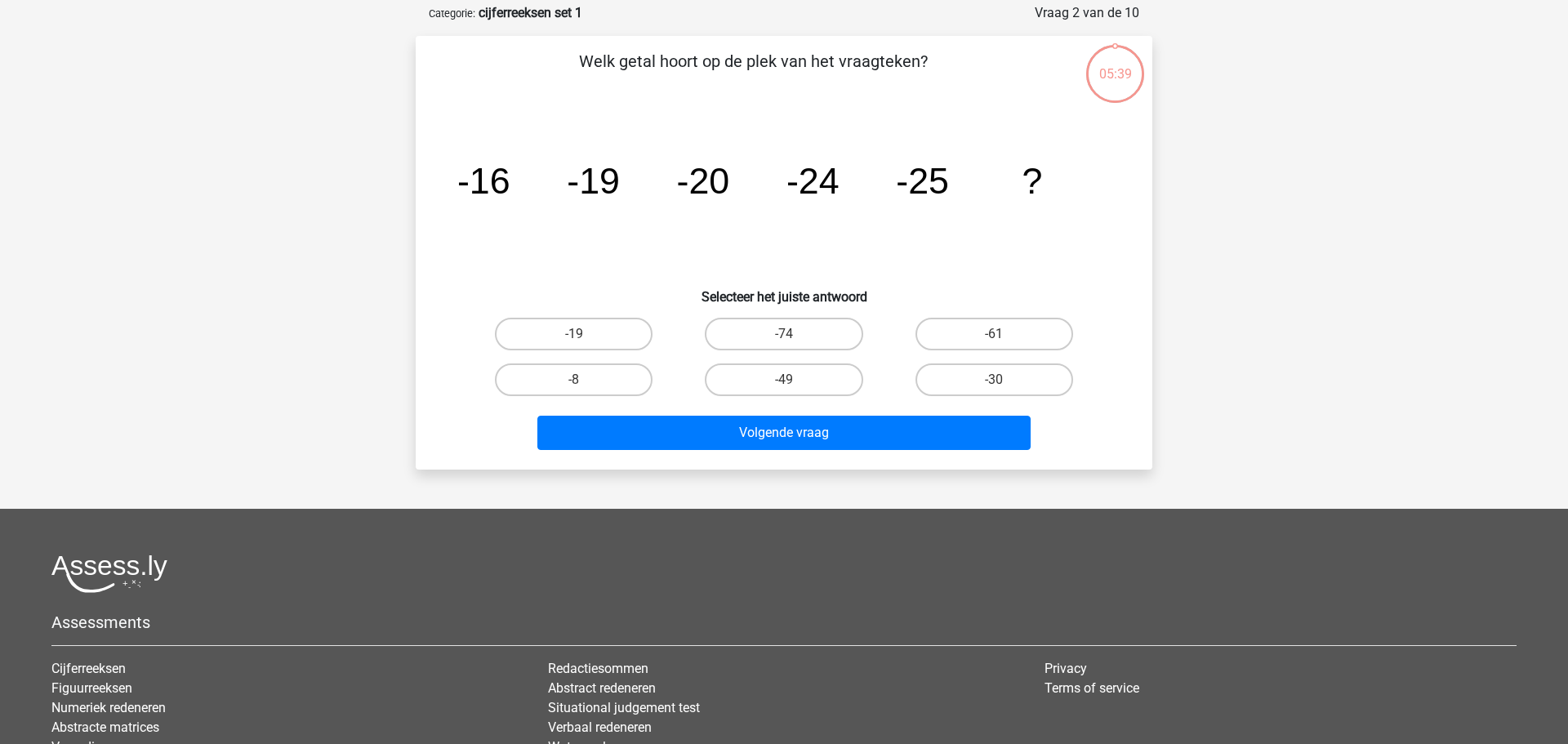
scroll to position [81, 0]
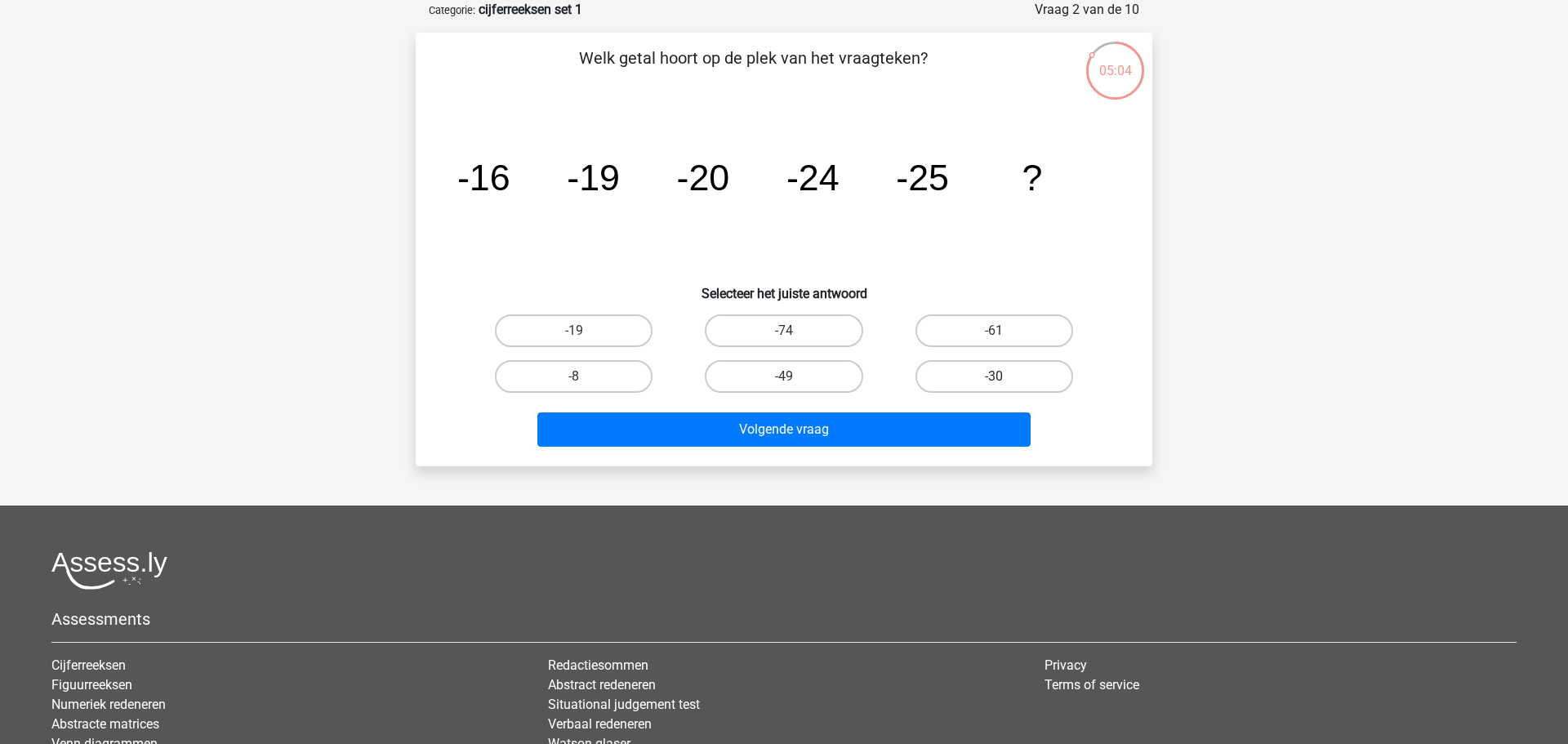
click at [1017, 379] on label "-30" at bounding box center [994, 376] width 158 height 33
click at [1005, 379] on input "-30" at bounding box center [999, 381] width 10 height 10
radio input "true"
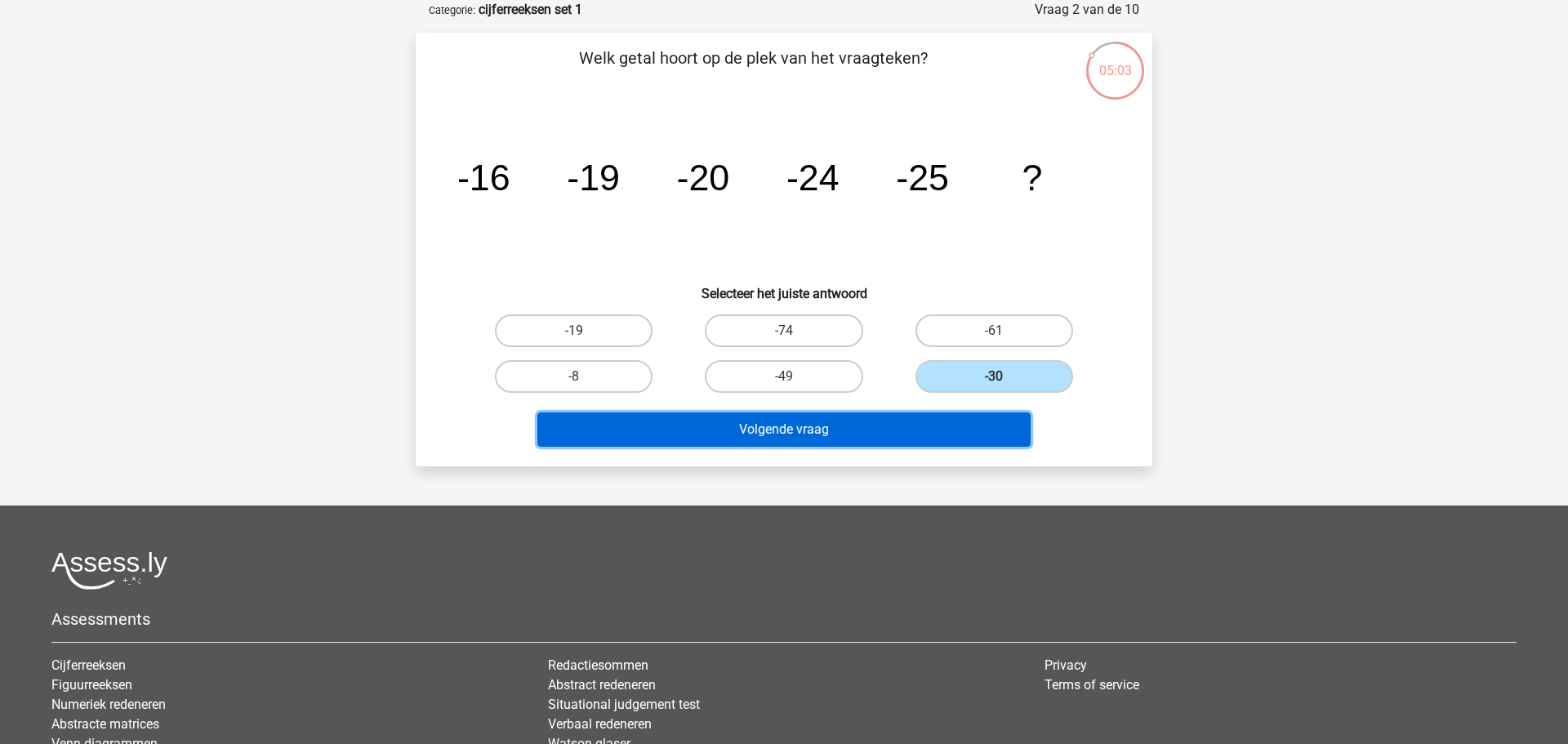
click at [777, 433] on button "Volgende vraag" at bounding box center [784, 429] width 494 height 35
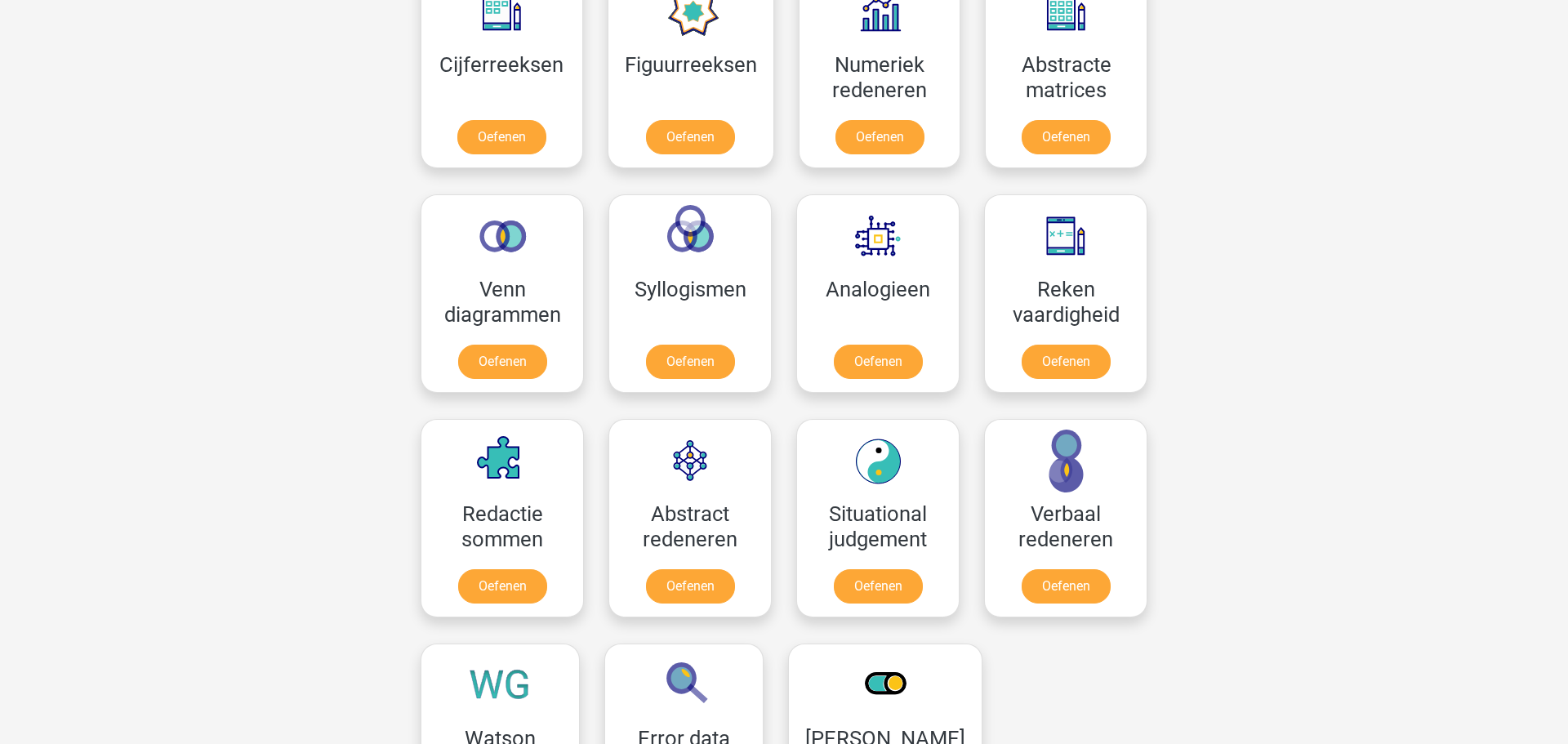
scroll to position [812, 0]
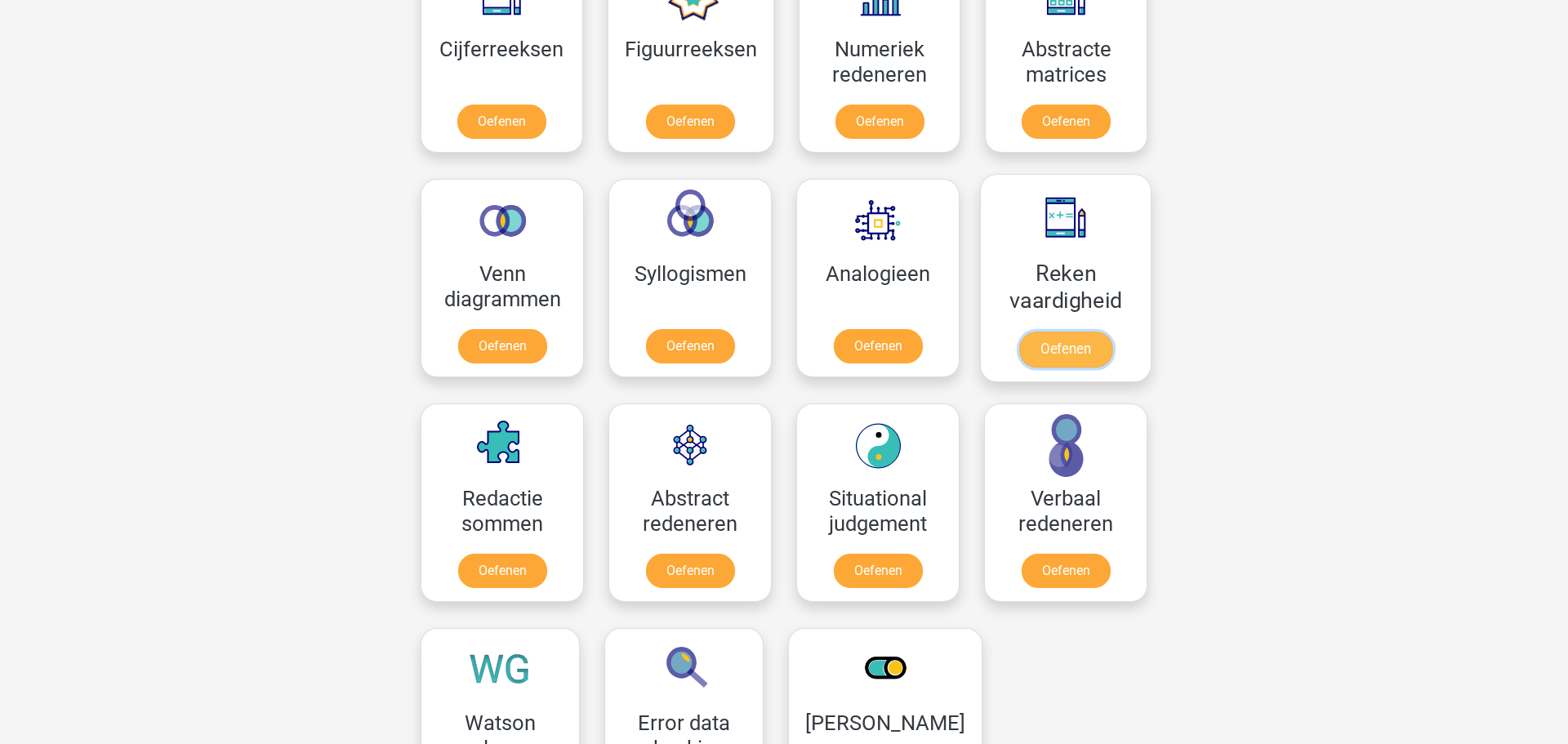
click at [1049, 355] on link "Oefenen" at bounding box center [1066, 350] width 93 height 36
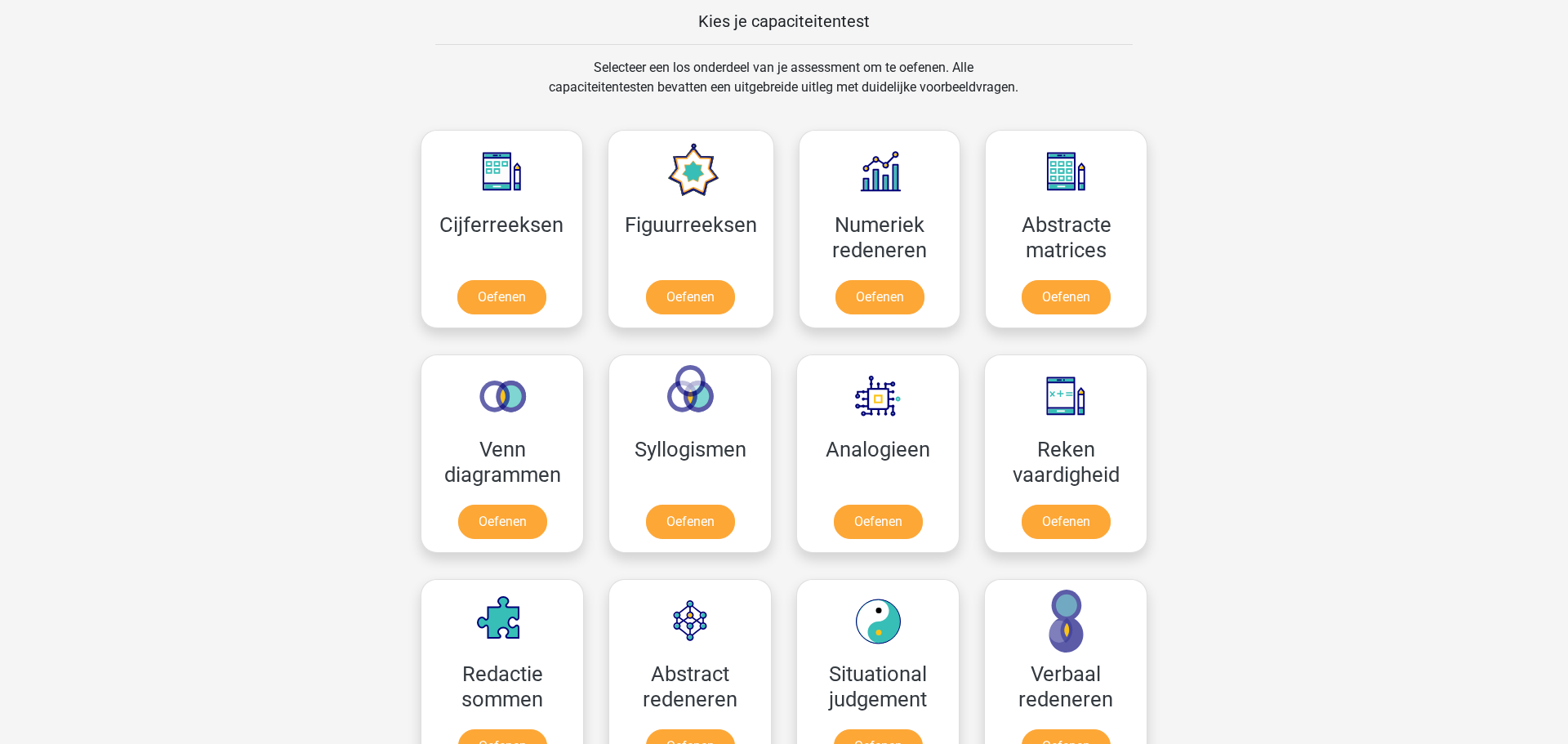
scroll to position [634, 0]
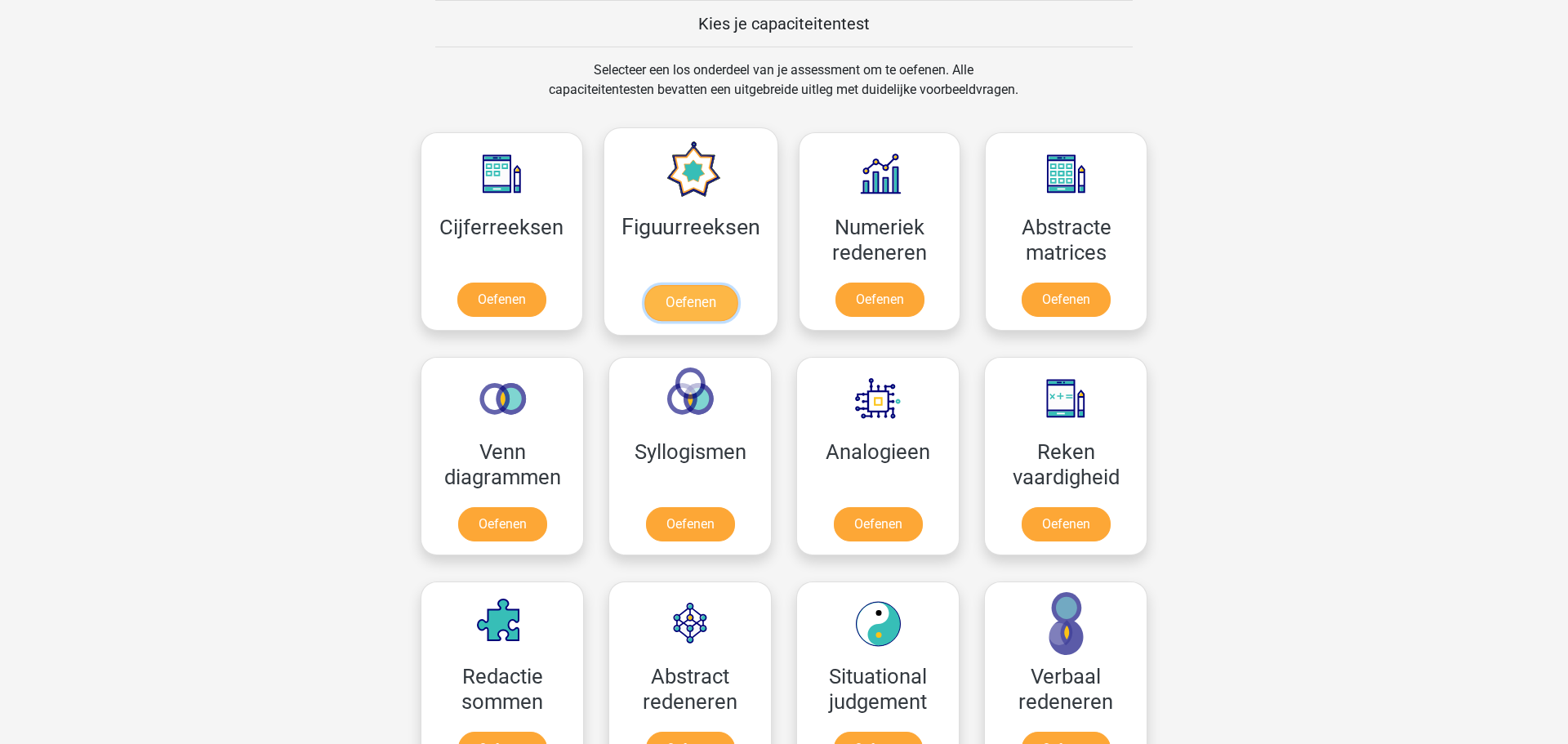
click at [694, 307] on link "Oefenen" at bounding box center [691, 303] width 93 height 36
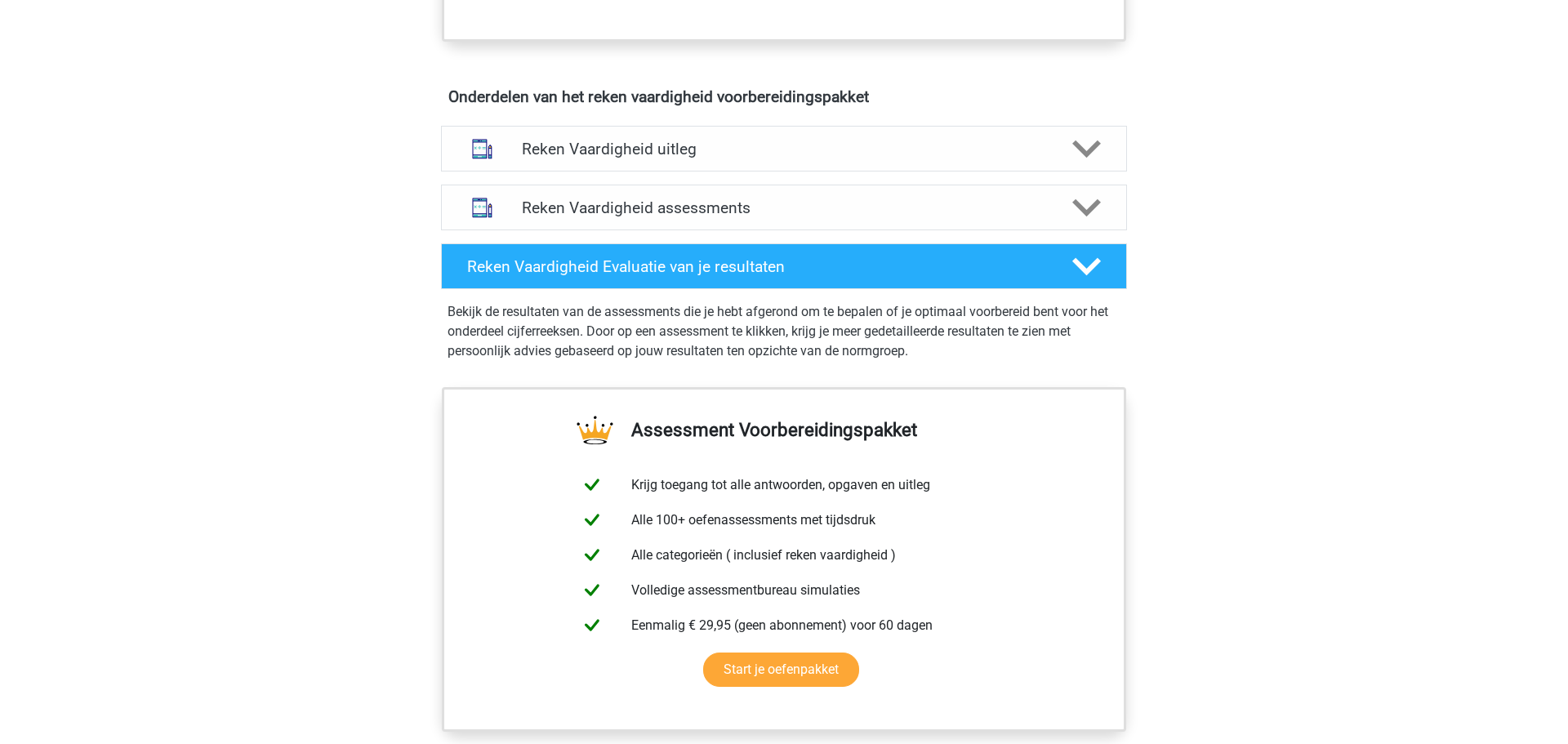
scroll to position [660, 0]
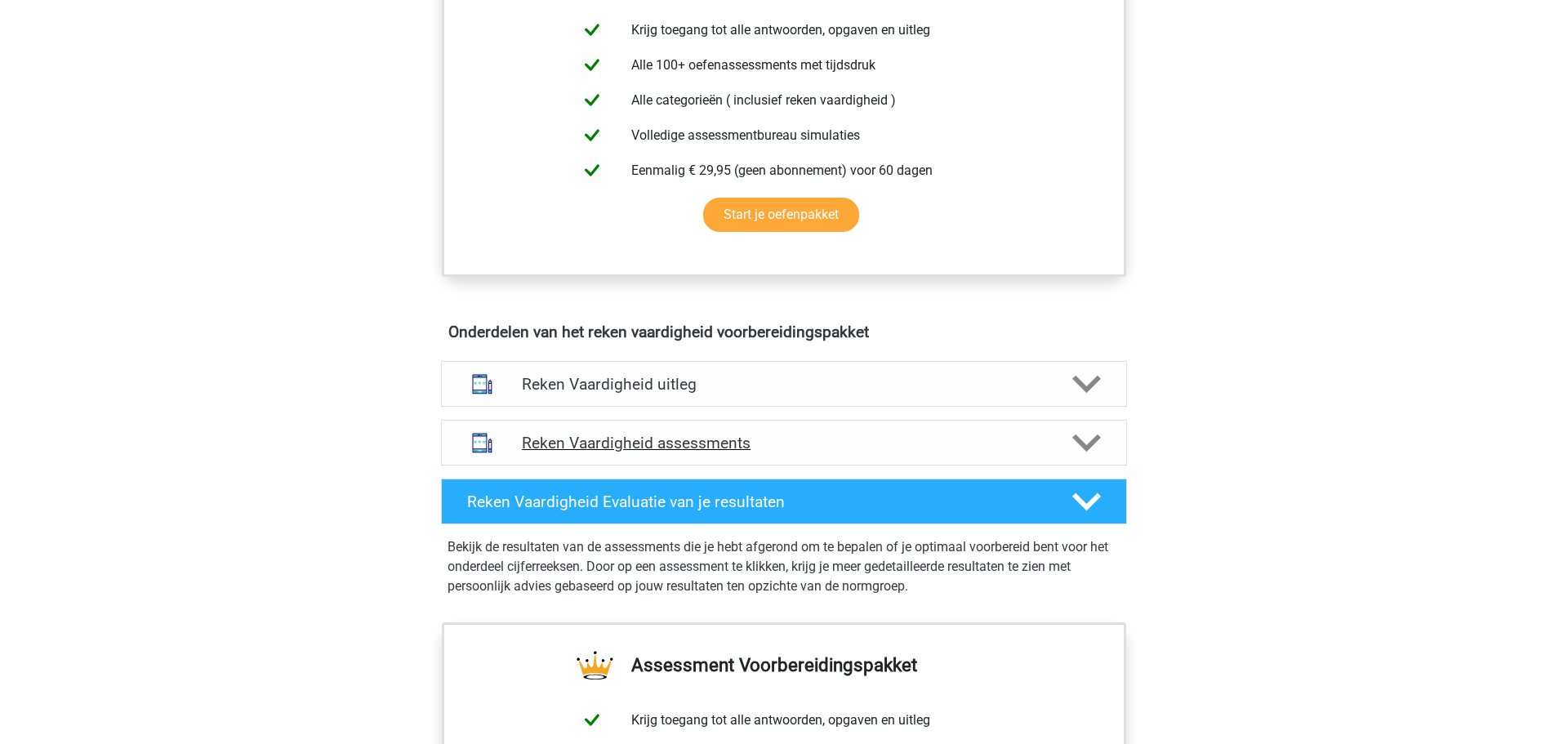
click at [663, 449] on h4 "Reken Vaardigheid assessments" at bounding box center [783, 443] width 524 height 19
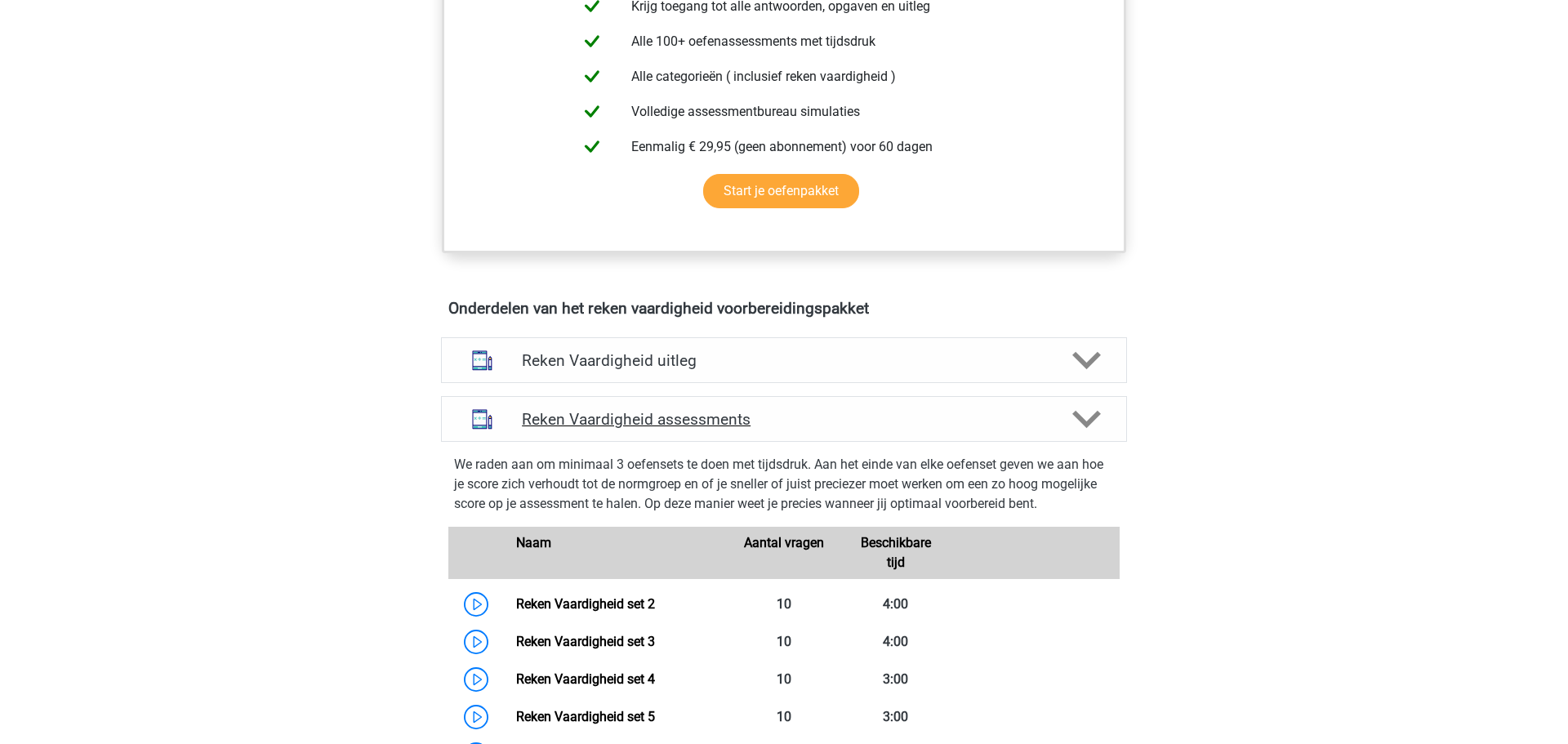
scroll to position [812, 0]
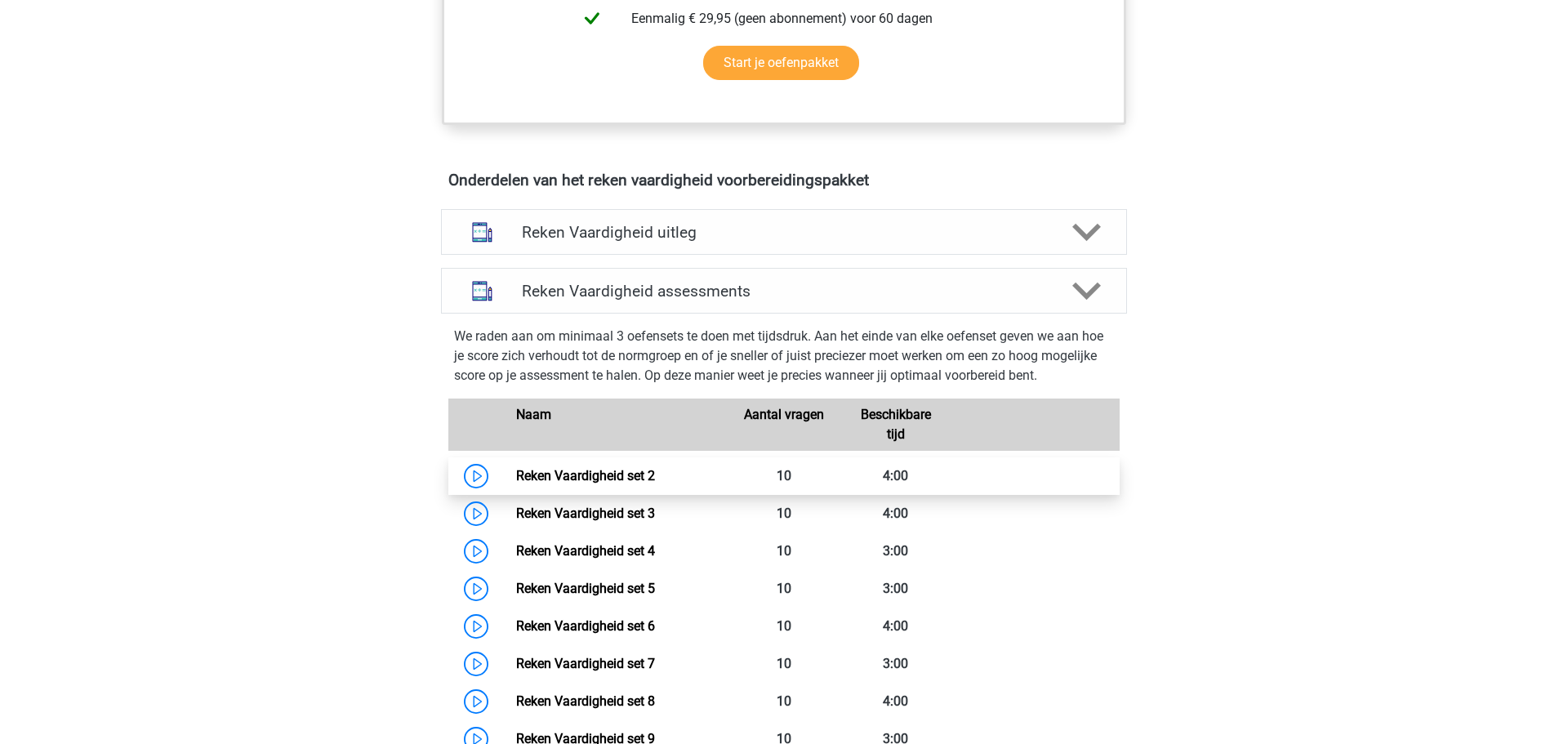
click at [607, 483] on link "Reken Vaardigheid set 2" at bounding box center [585, 476] width 139 height 16
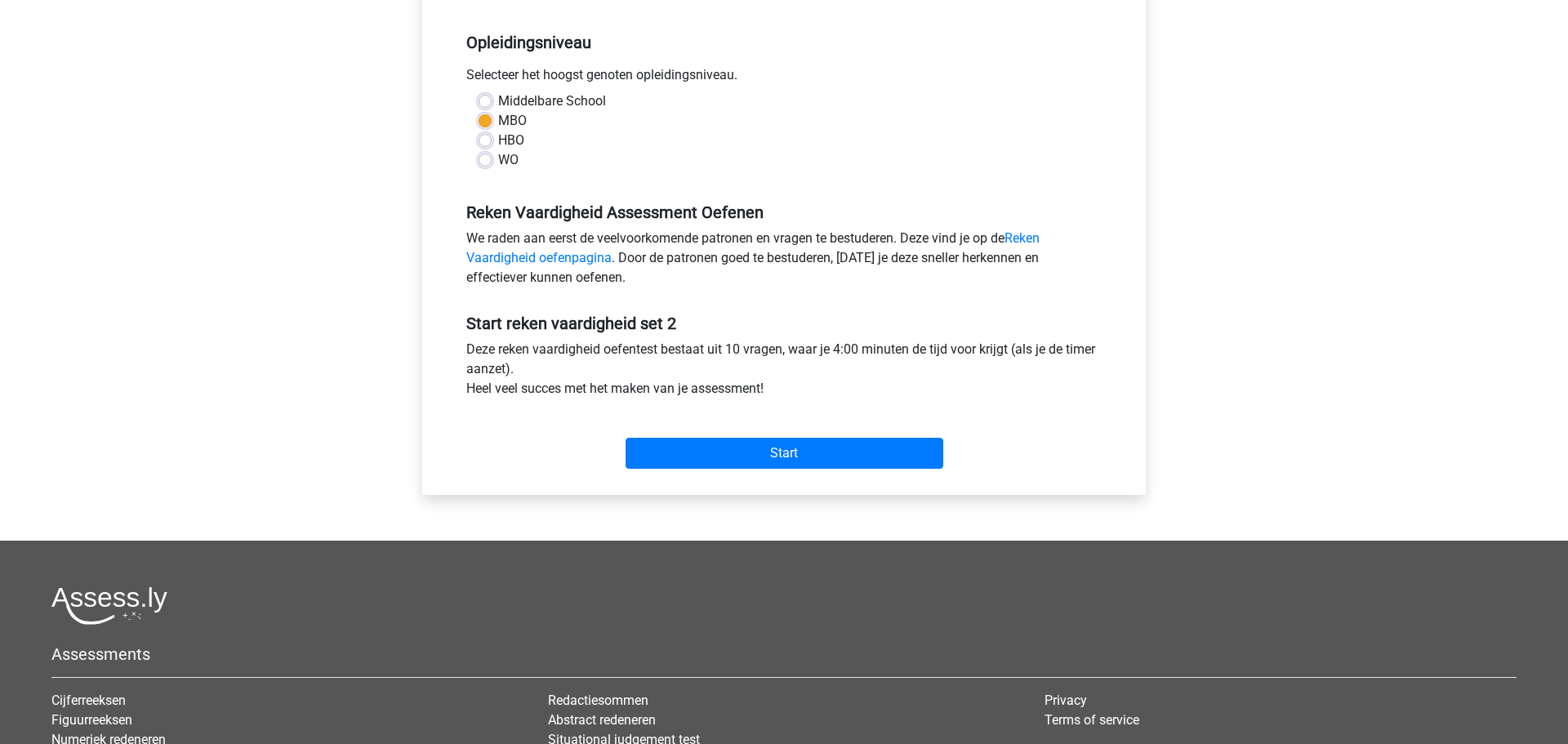
scroll to position [495, 0]
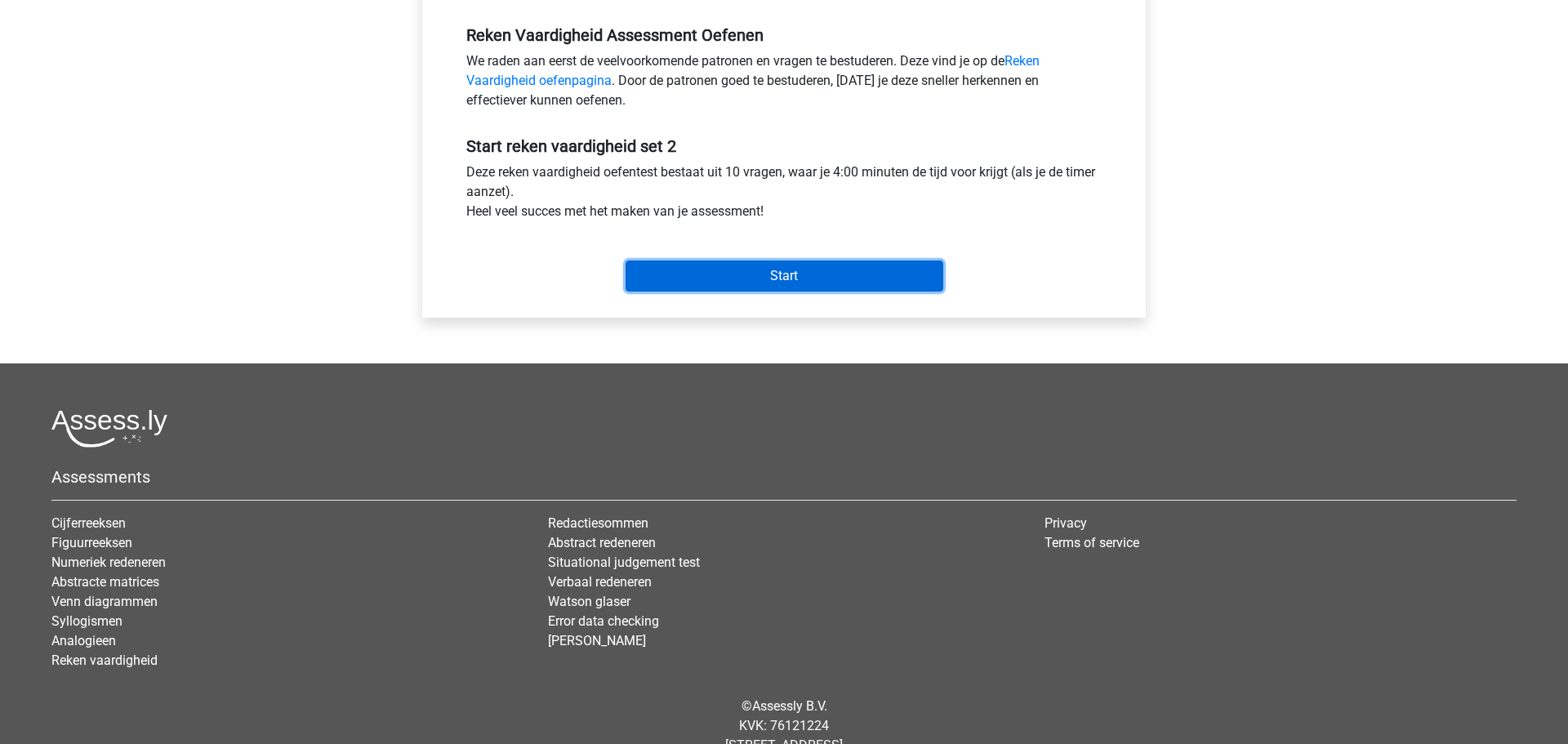
click at [792, 281] on input "Start" at bounding box center [784, 276] width 318 height 31
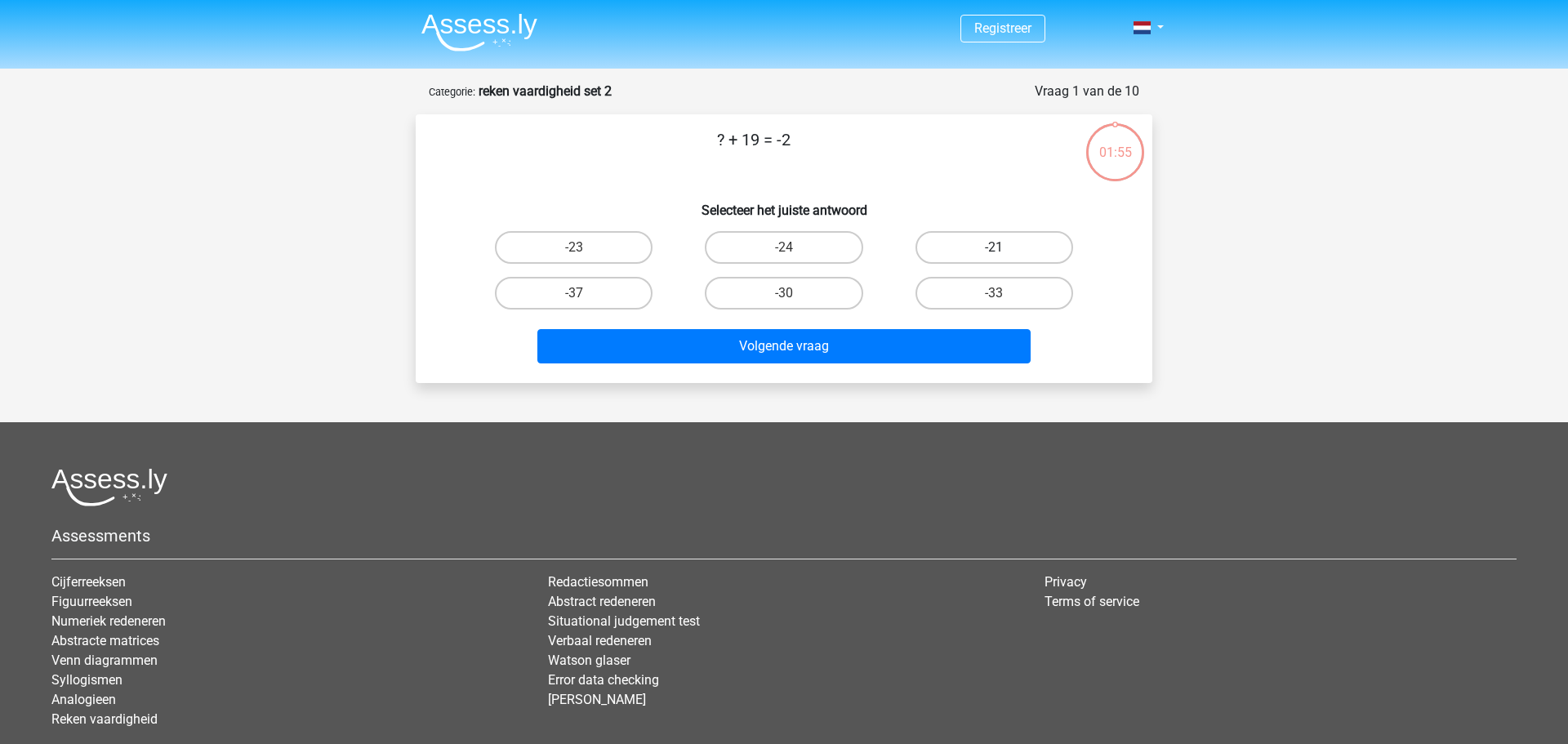
click at [1021, 241] on label "-21" at bounding box center [994, 247] width 158 height 33
click at [1005, 248] on input "-21" at bounding box center [999, 252] width 10 height 10
radio input "true"
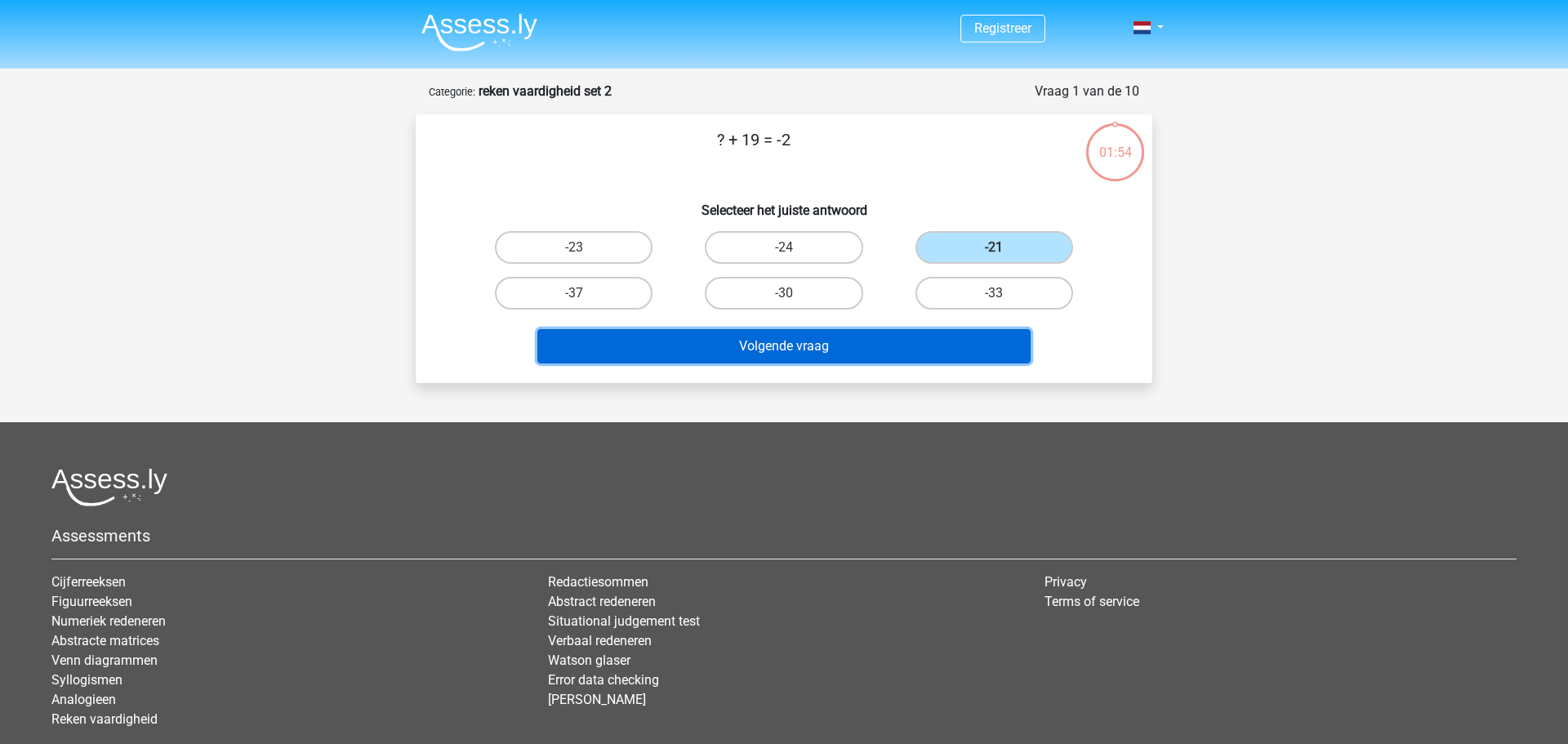
click at [866, 339] on button "Volgende vraag" at bounding box center [784, 346] width 494 height 35
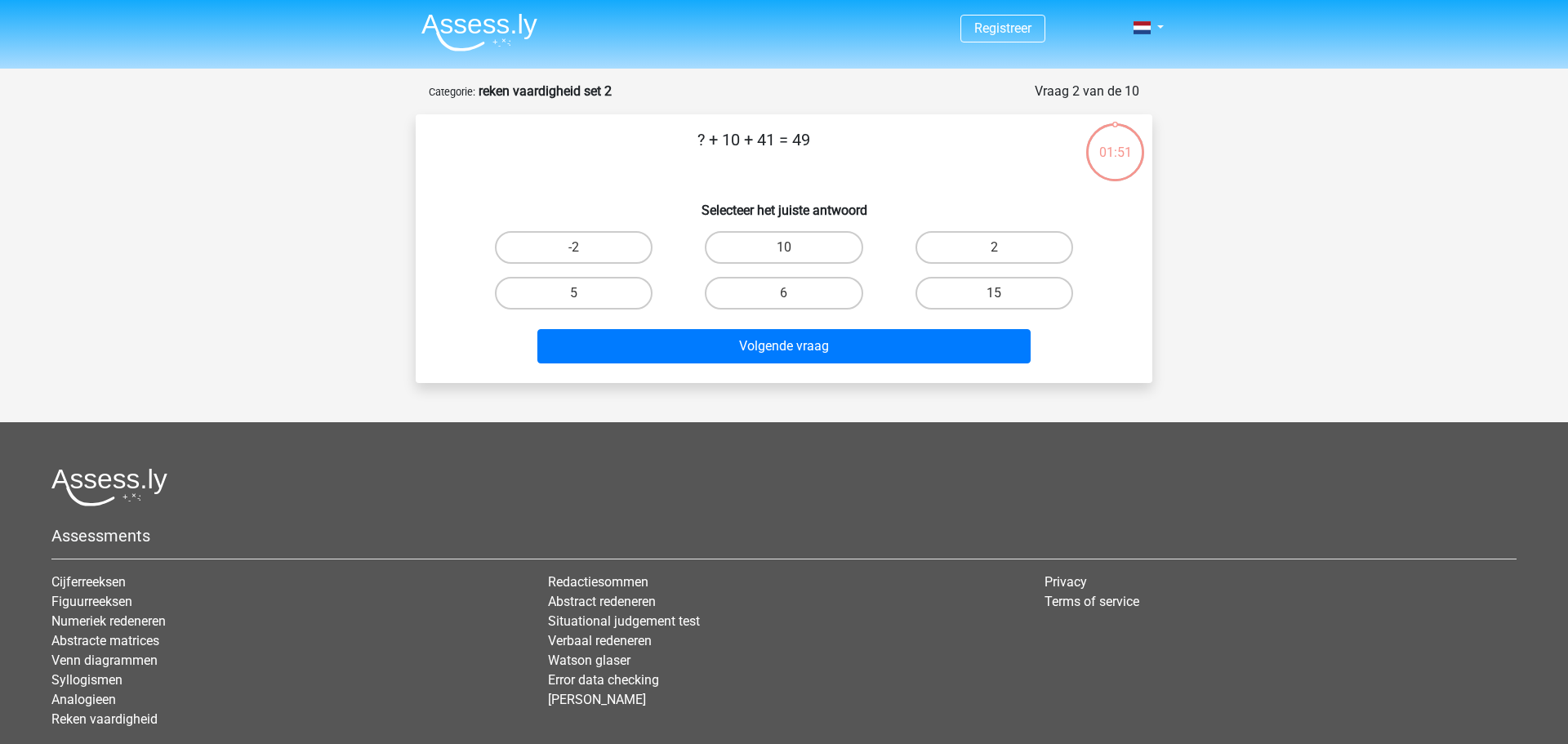
scroll to position [81, 0]
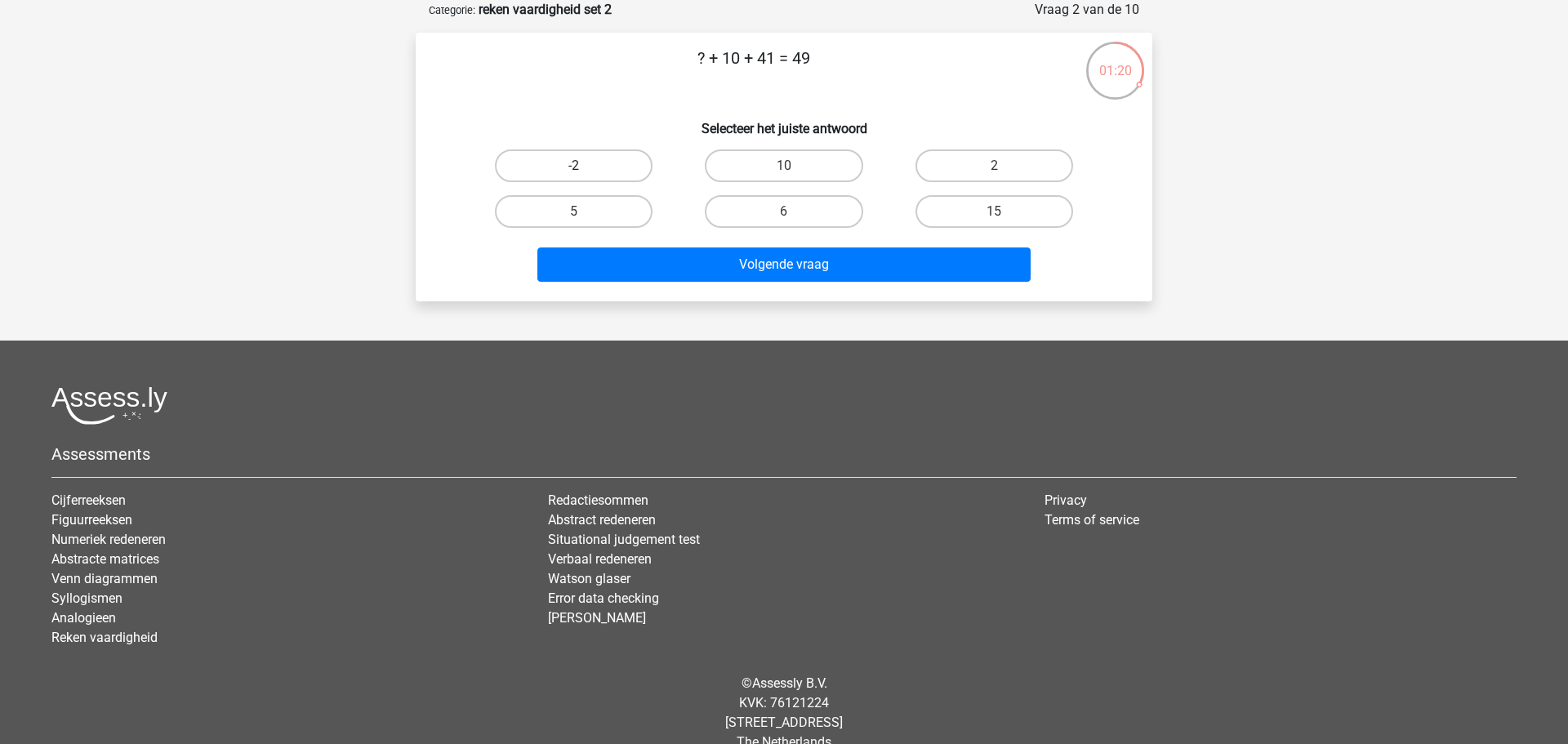
click at [550, 159] on label "-2" at bounding box center [574, 165] width 158 height 33
click at [574, 165] on input "-2" at bounding box center [578, 170] width 10 height 10
radio input "true"
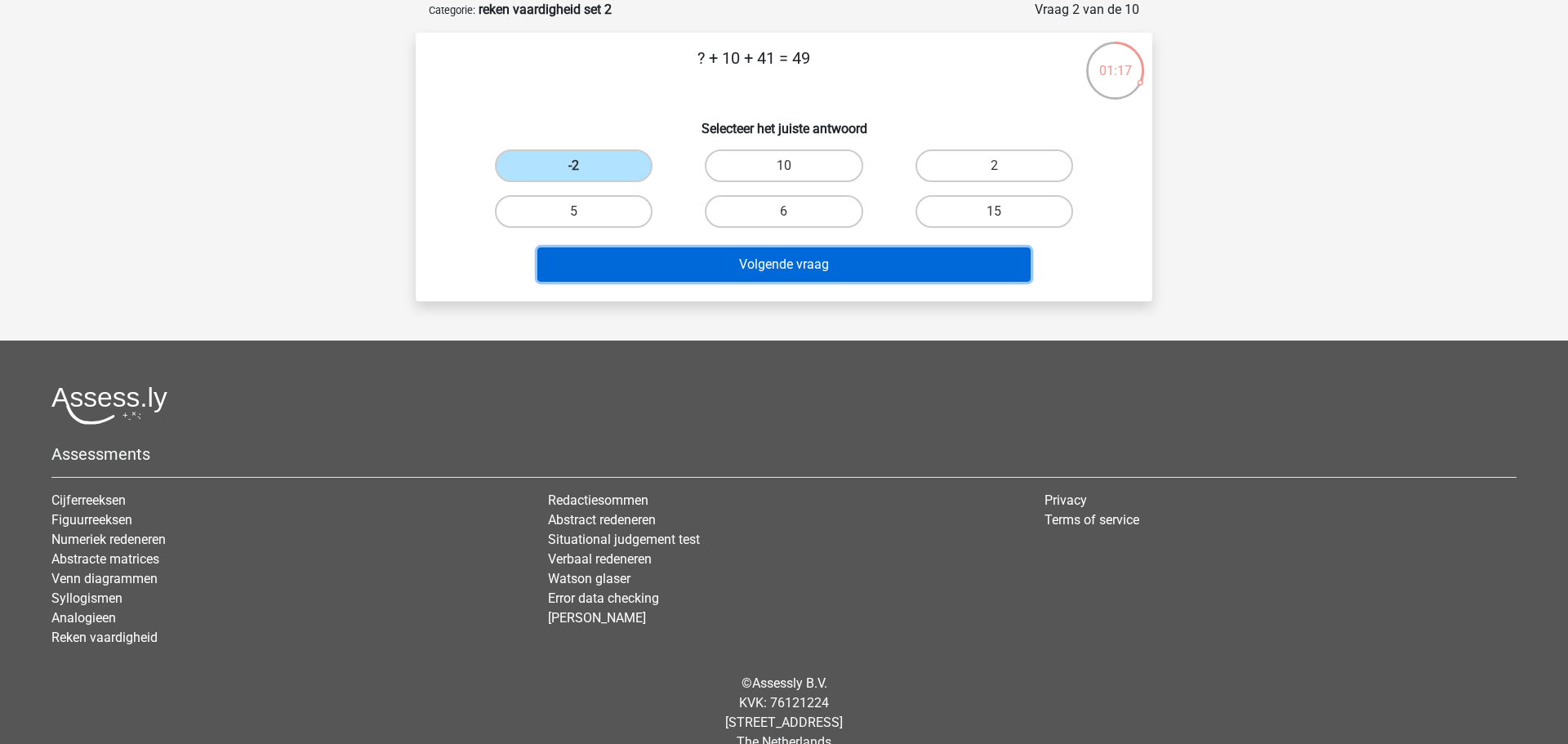
click at [758, 266] on button "Volgende vraag" at bounding box center [784, 265] width 494 height 35
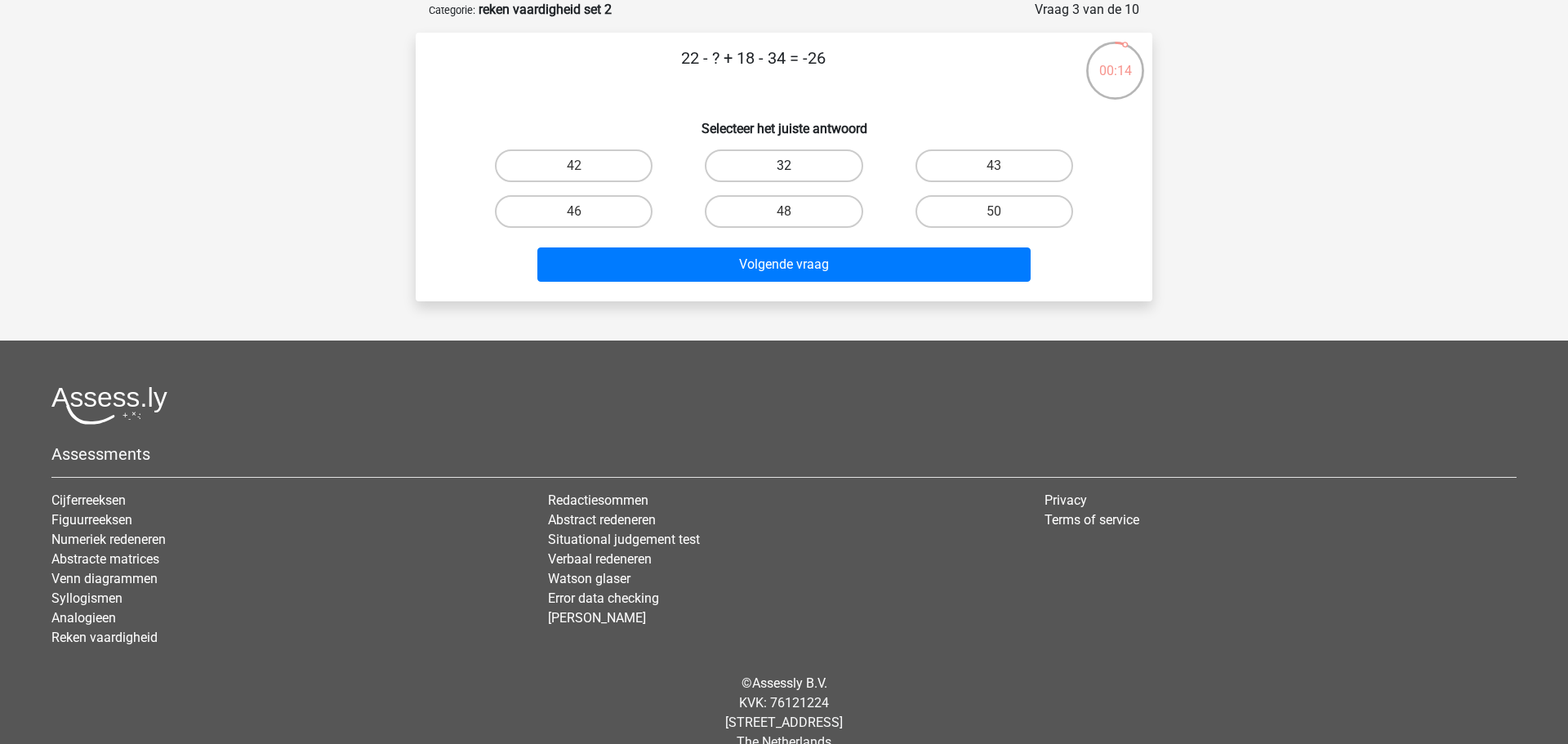
click at [797, 165] on label "32" at bounding box center [783, 165] width 158 height 33
click at [794, 165] on input "32" at bounding box center [789, 170] width 10 height 10
radio input "true"
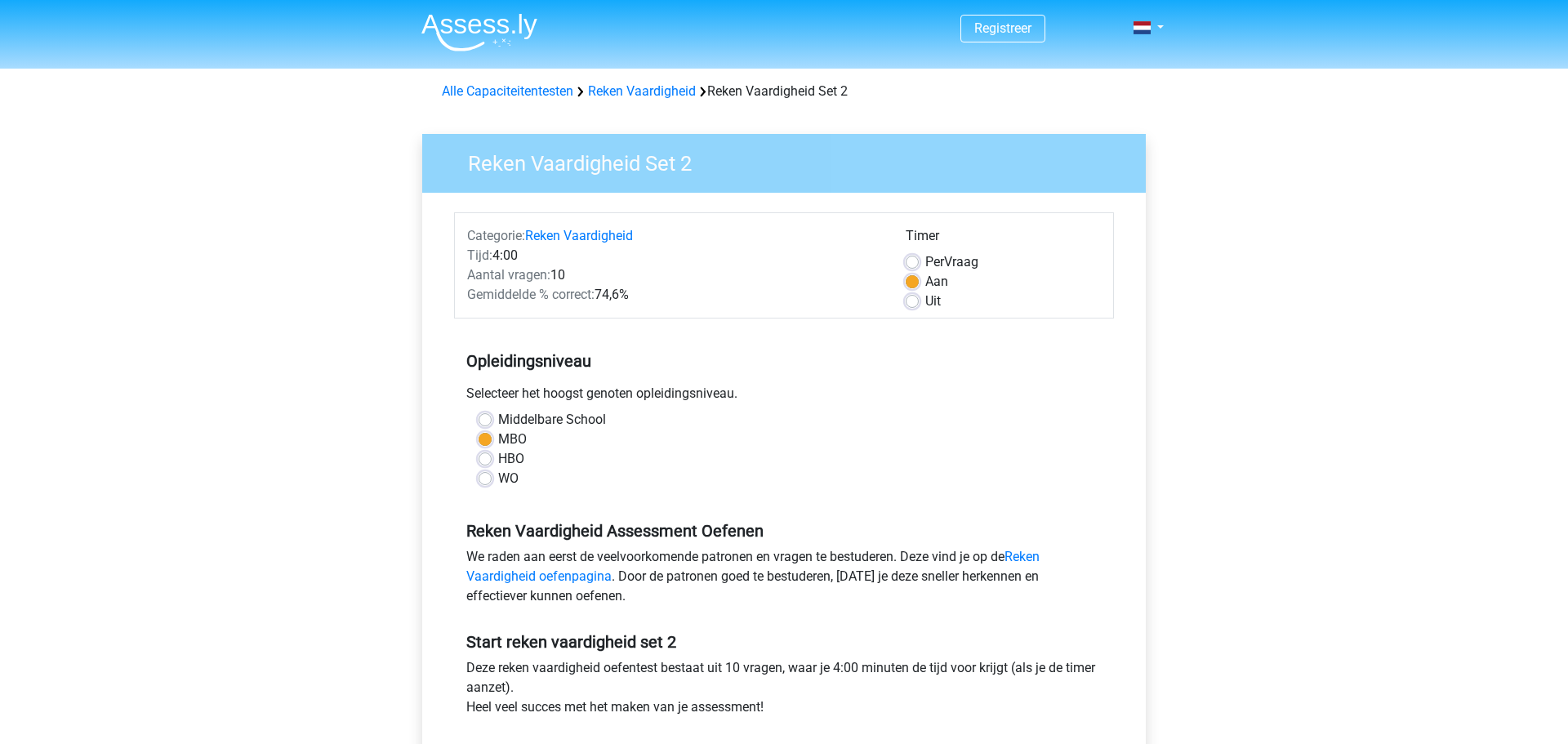
scroll to position [495, 0]
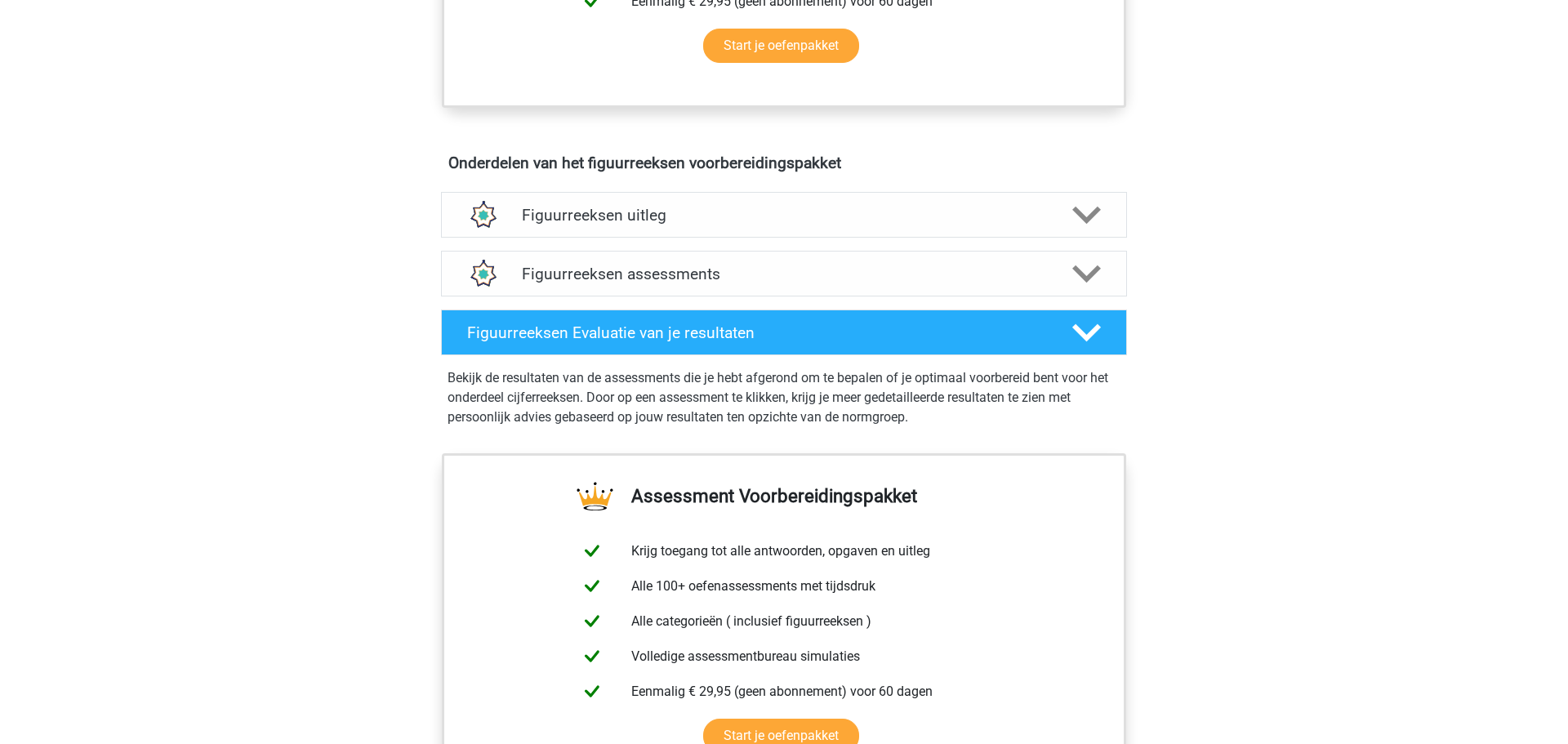
scroll to position [824, 0]
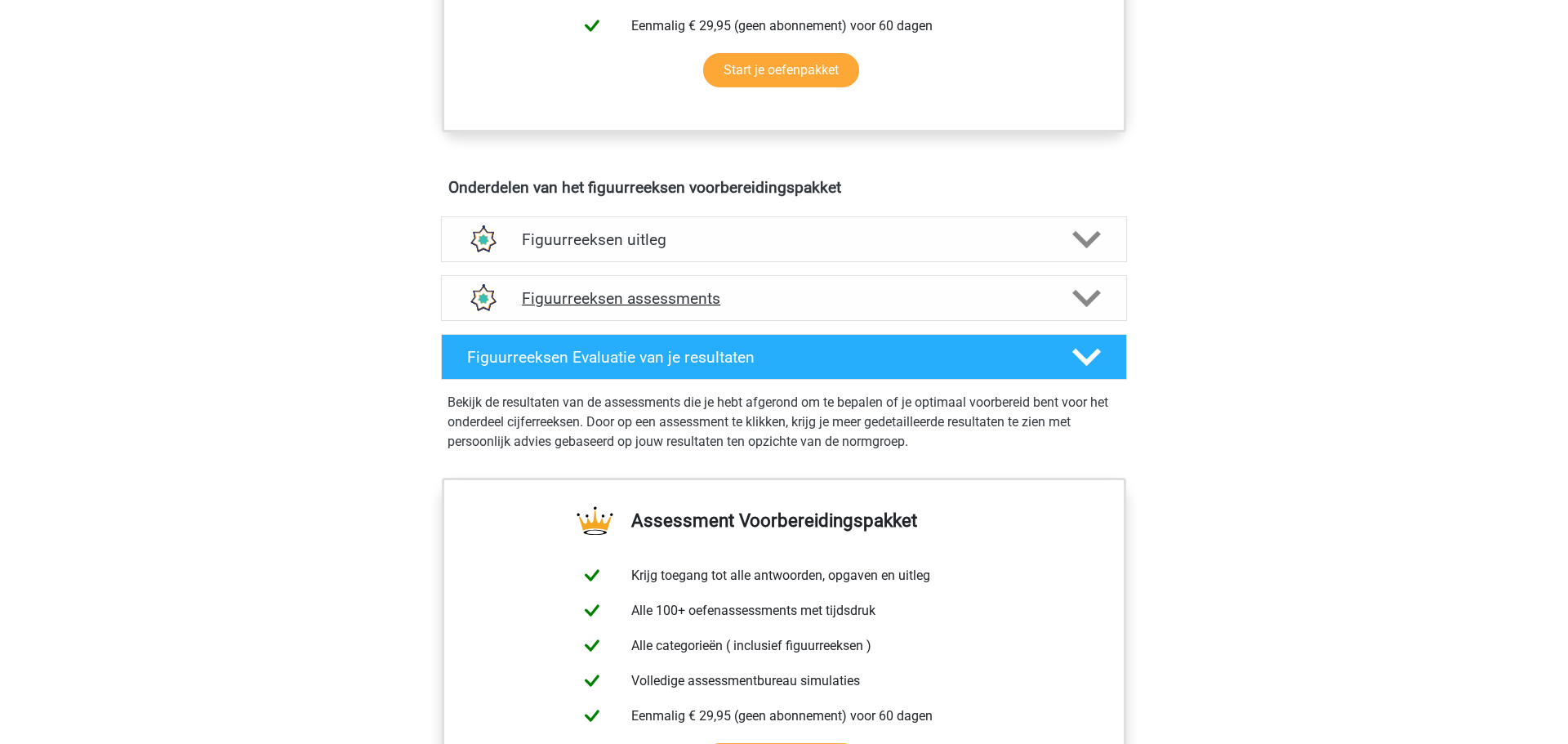
click at [610, 300] on h4 "Figuurreeksen assessments" at bounding box center [783, 298] width 524 height 19
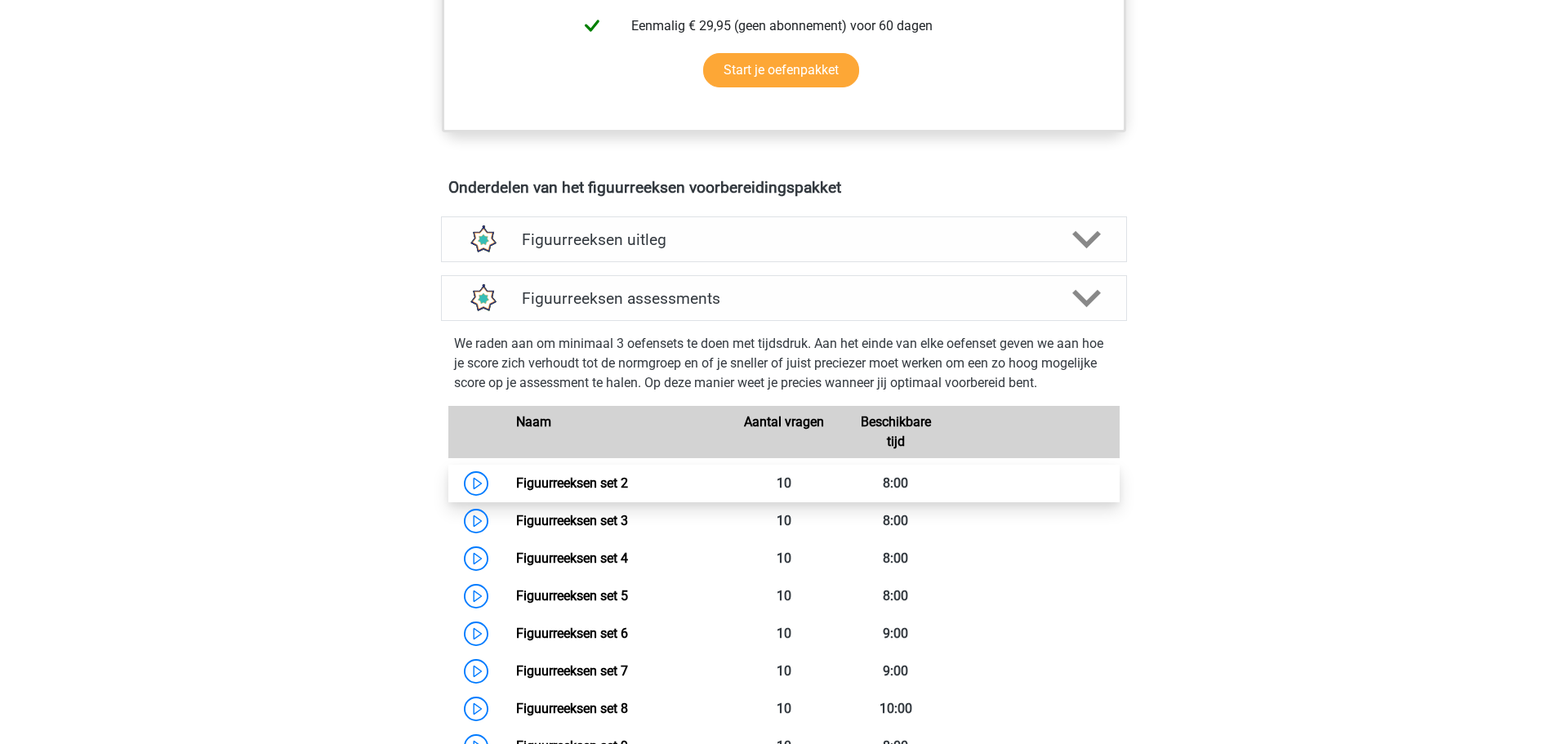
click at [590, 481] on link "Figuurreeksen set 2" at bounding box center [572, 483] width 112 height 16
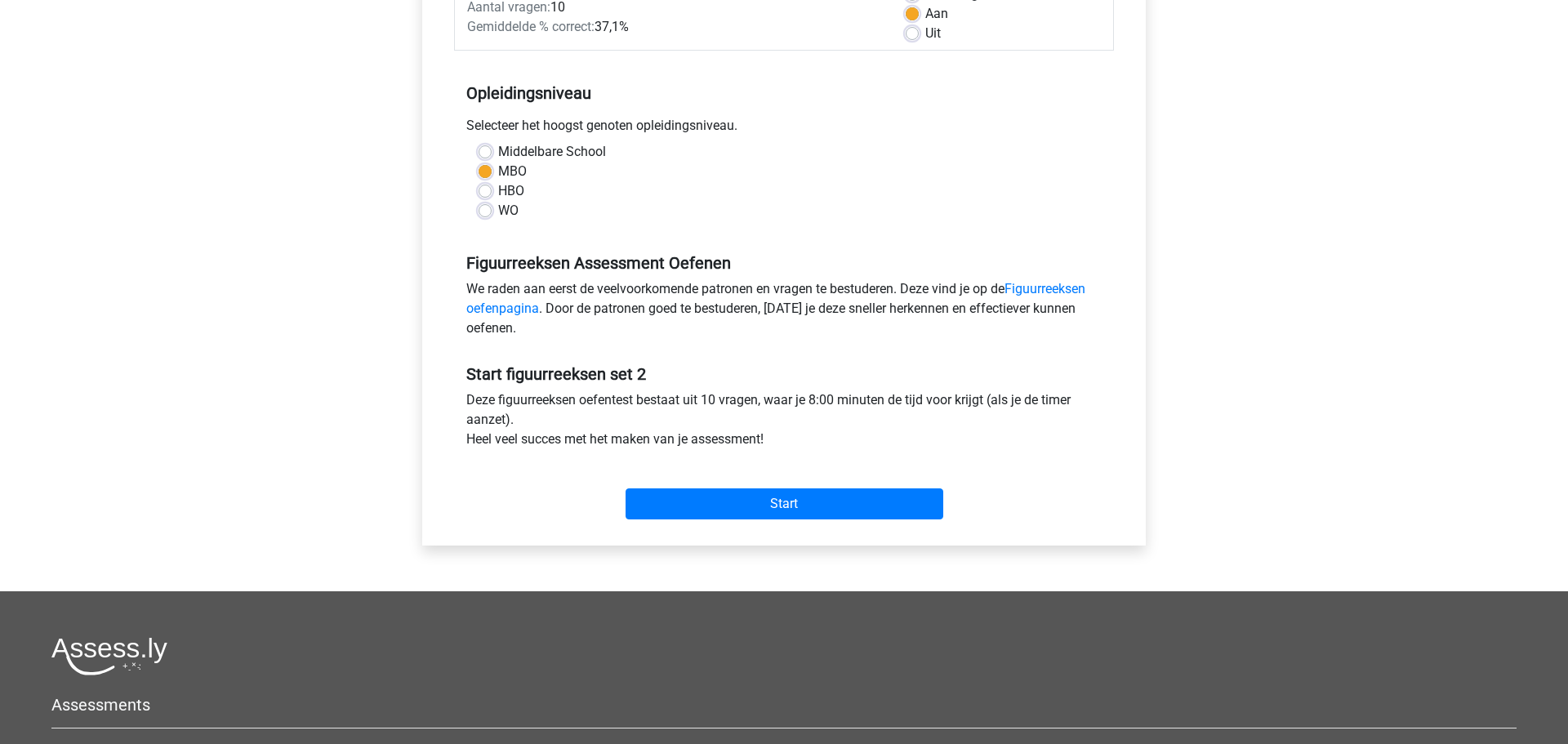
scroll to position [281, 0]
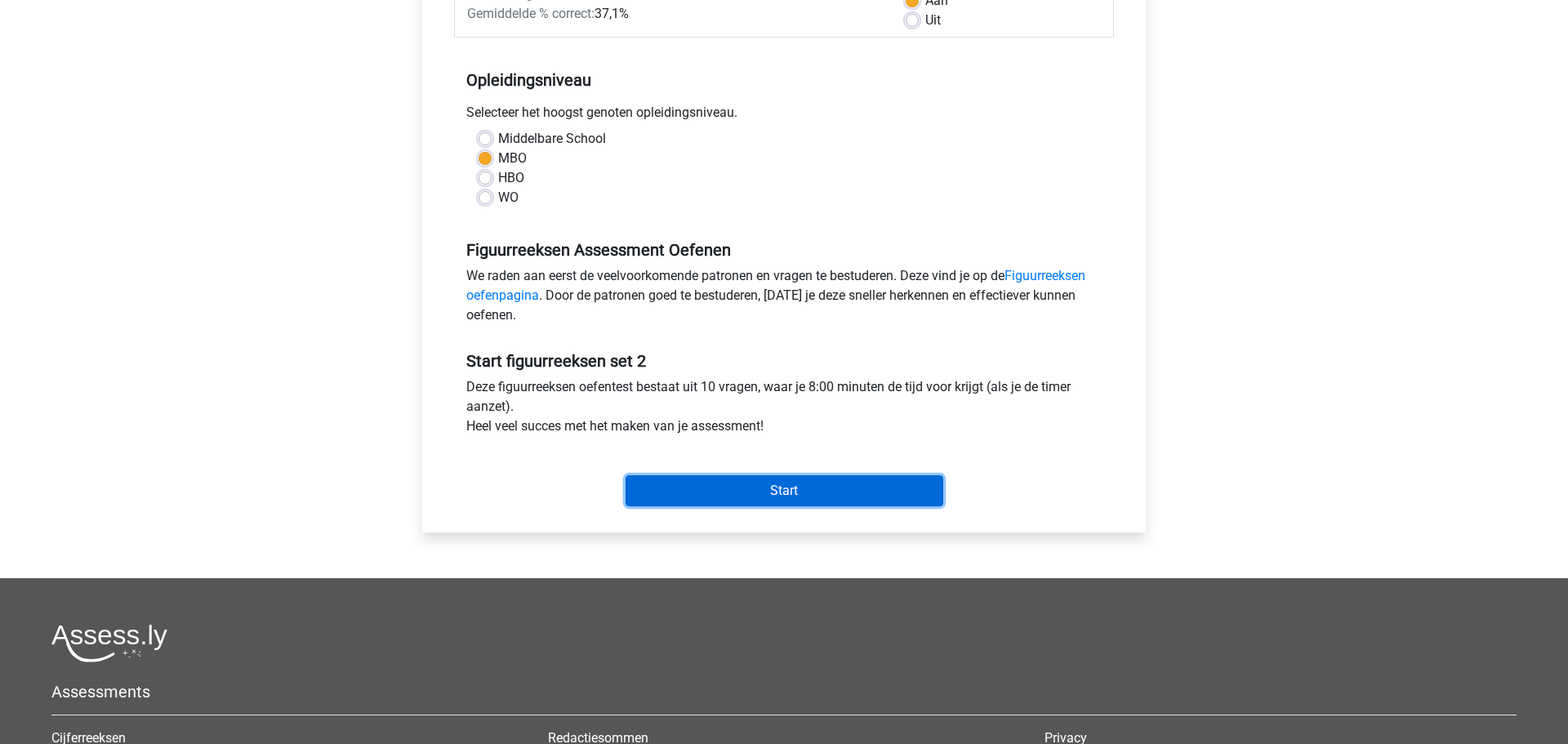
click at [791, 492] on input "Start" at bounding box center [784, 491] width 318 height 31
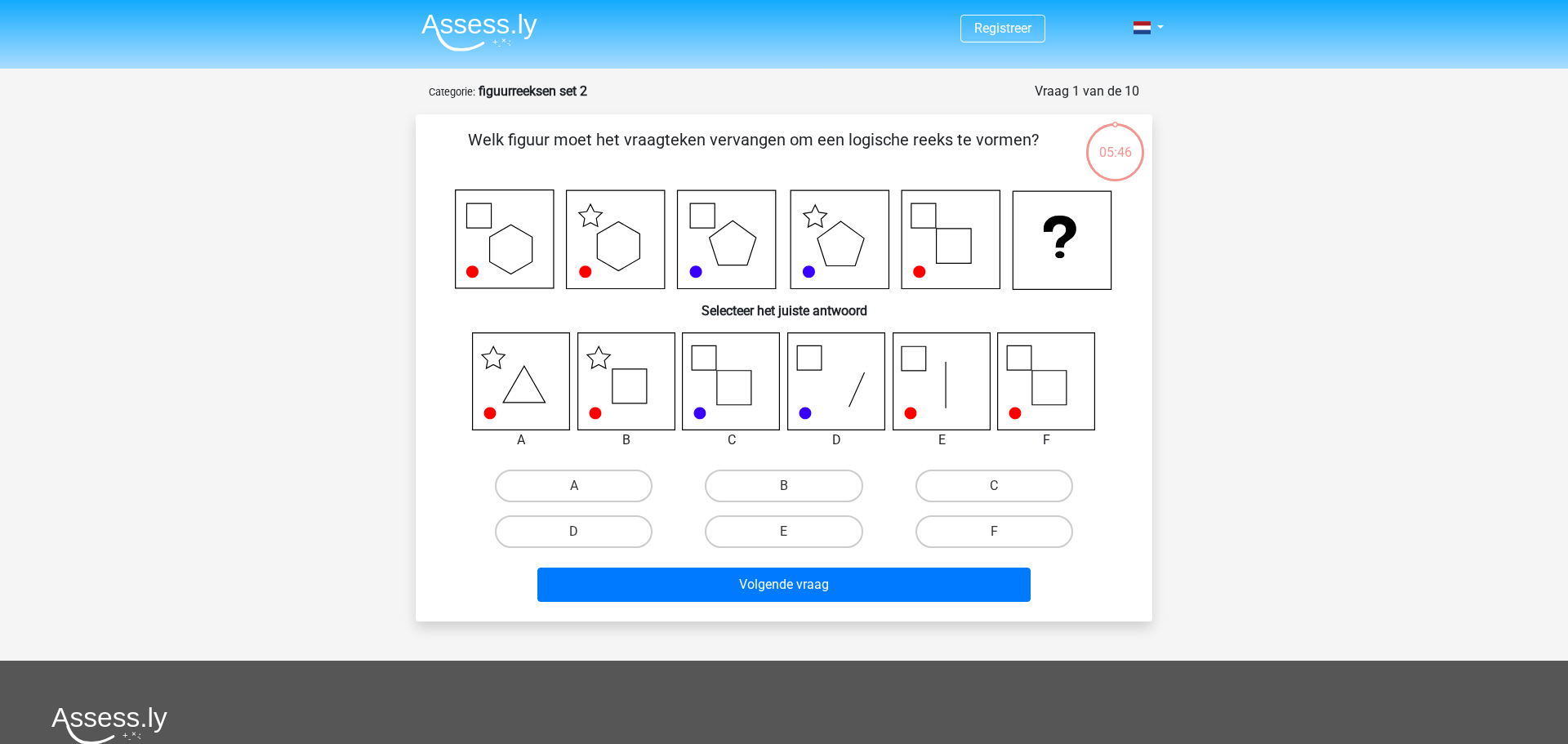
click at [629, 393] on icon at bounding box center [626, 381] width 97 height 97
click at [632, 389] on icon at bounding box center [626, 381] width 97 height 97
click at [798, 487] on label "B" at bounding box center [783, 486] width 158 height 33
click at [794, 487] on input "B" at bounding box center [789, 491] width 10 height 10
radio input "true"
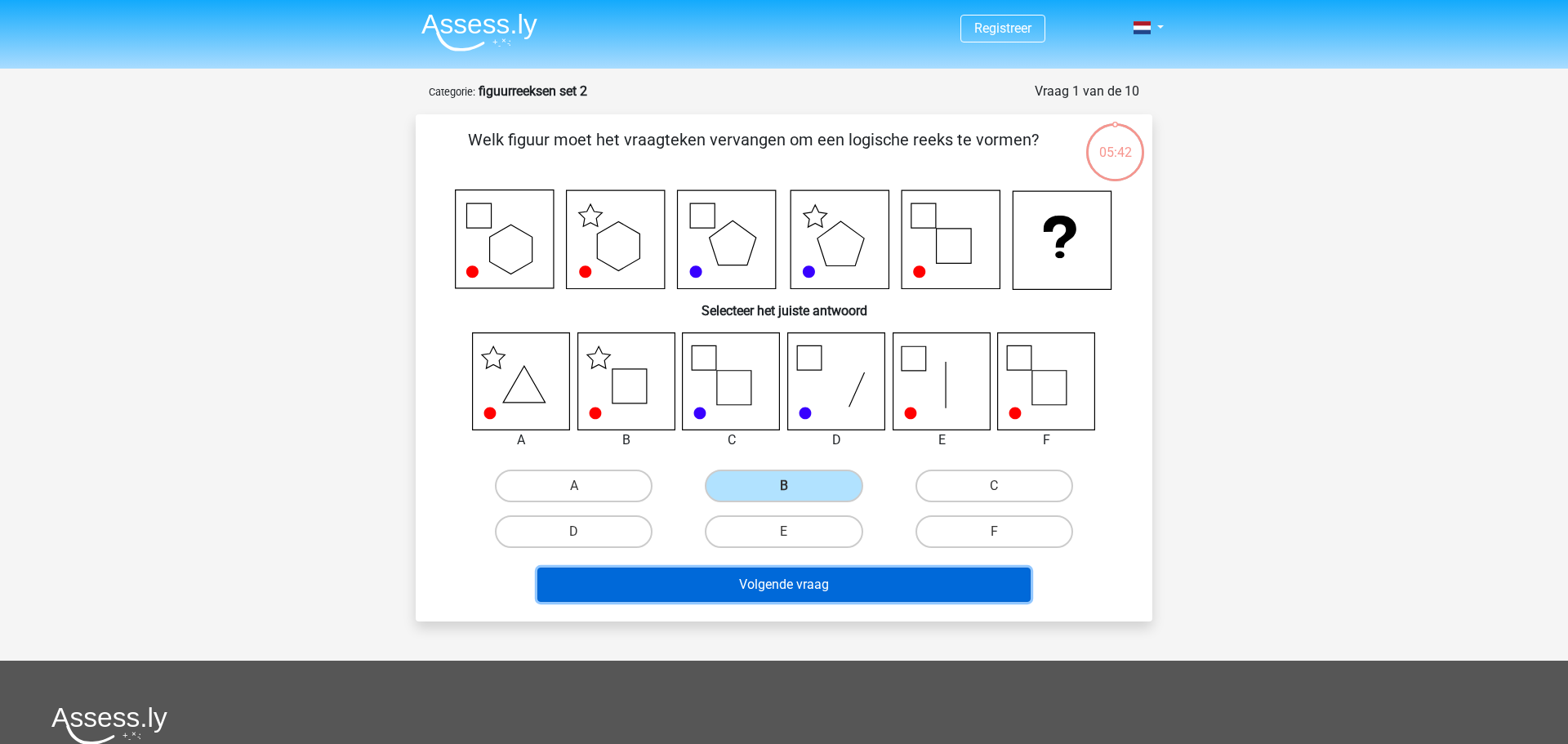
click at [796, 567] on button "Volgende vraag" at bounding box center [784, 584] width 494 height 35
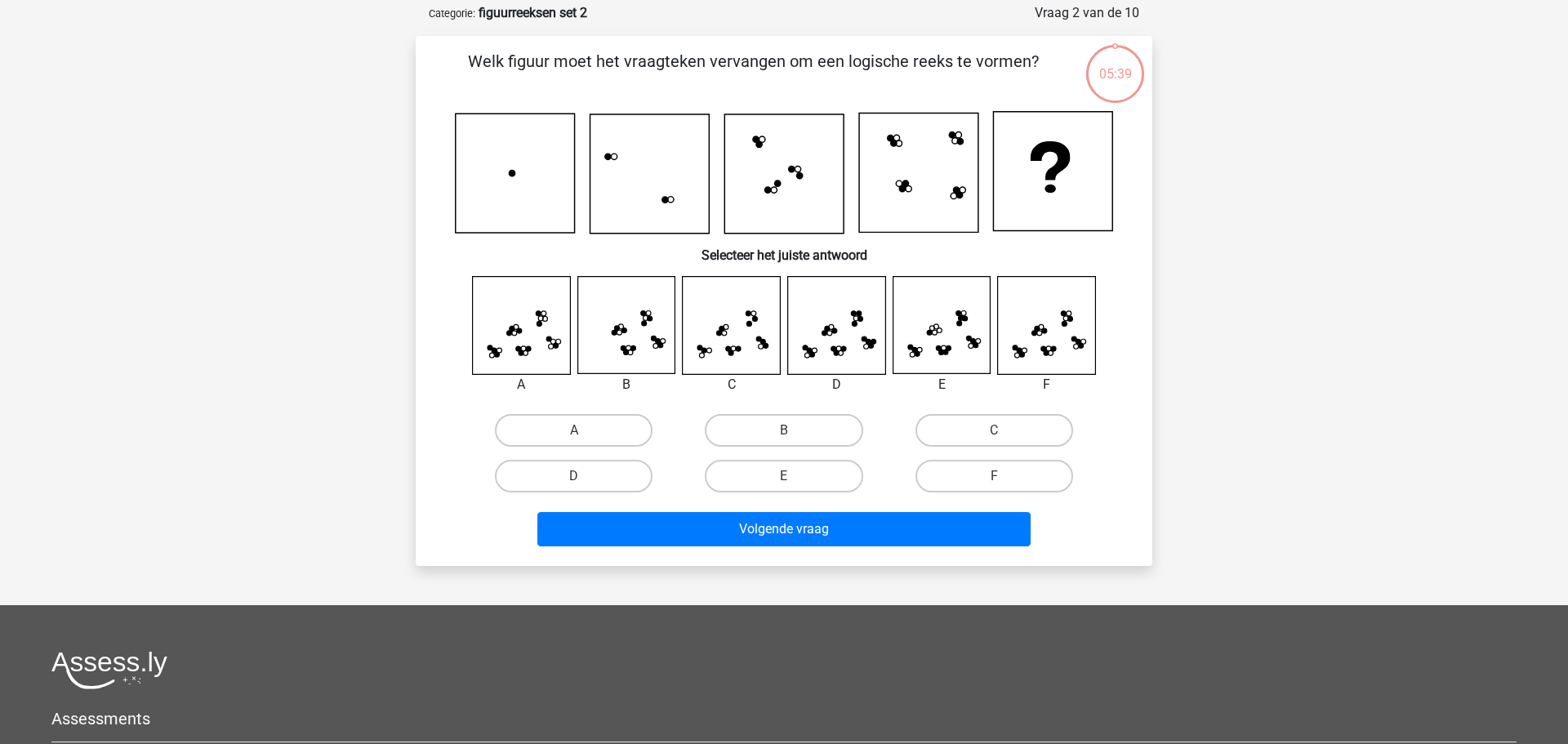
scroll to position [81, 0]
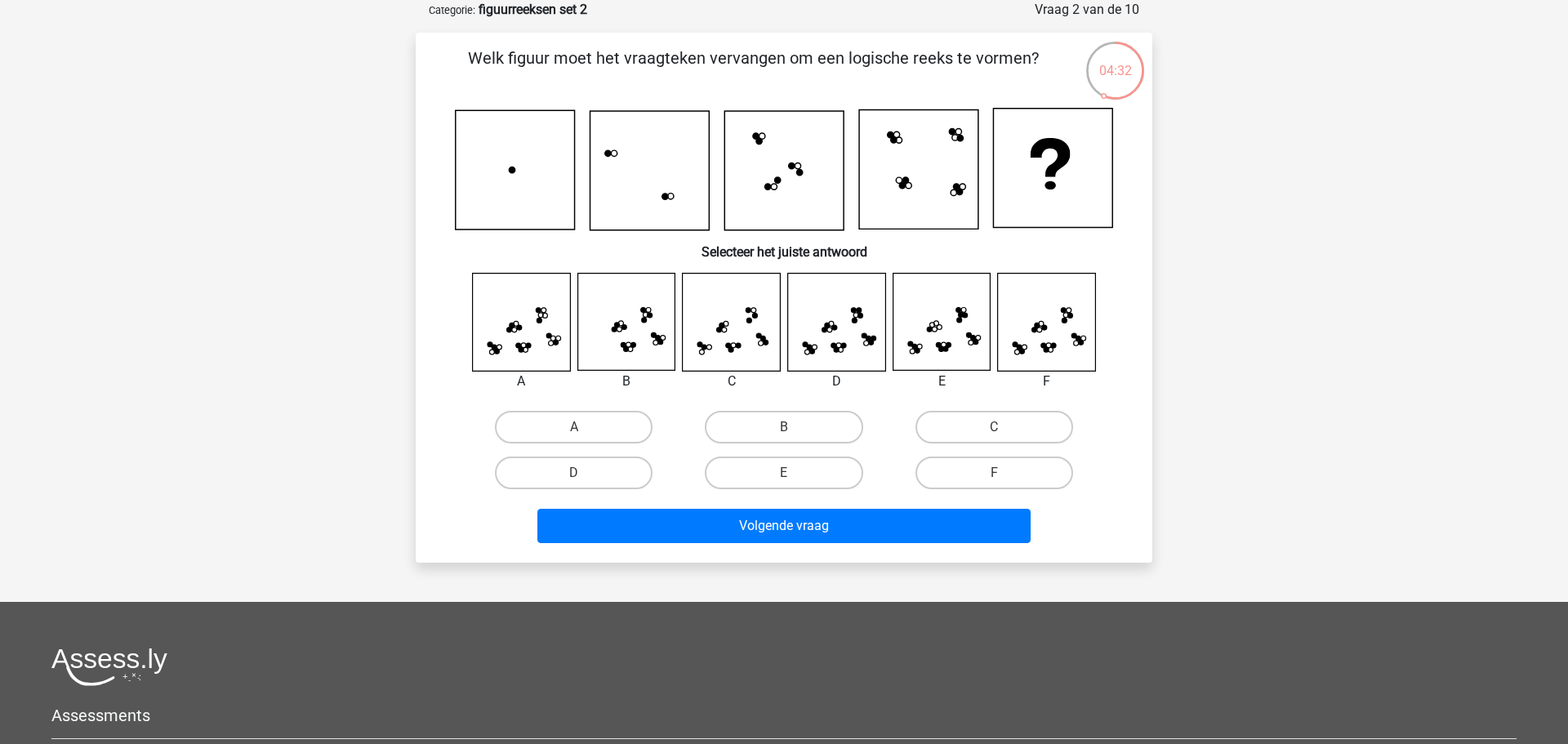
click at [1034, 334] on icon at bounding box center [1047, 322] width 97 height 97
click at [989, 478] on label "F" at bounding box center [994, 473] width 158 height 33
click at [994, 478] on input "F" at bounding box center [999, 478] width 10 height 10
radio input "true"
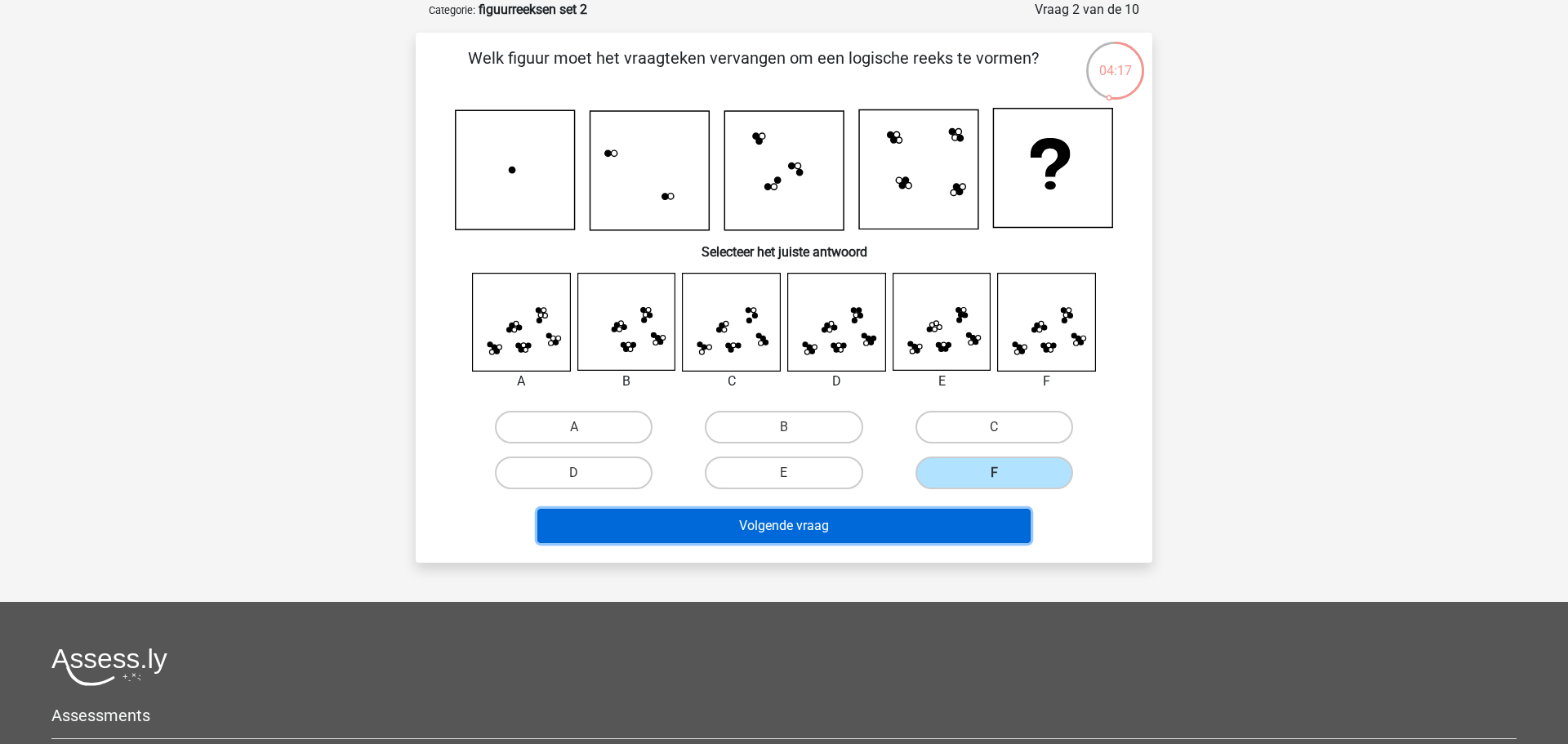
click at [777, 535] on button "Volgende vraag" at bounding box center [784, 525] width 494 height 35
